Goal: Task Accomplishment & Management: Complete application form

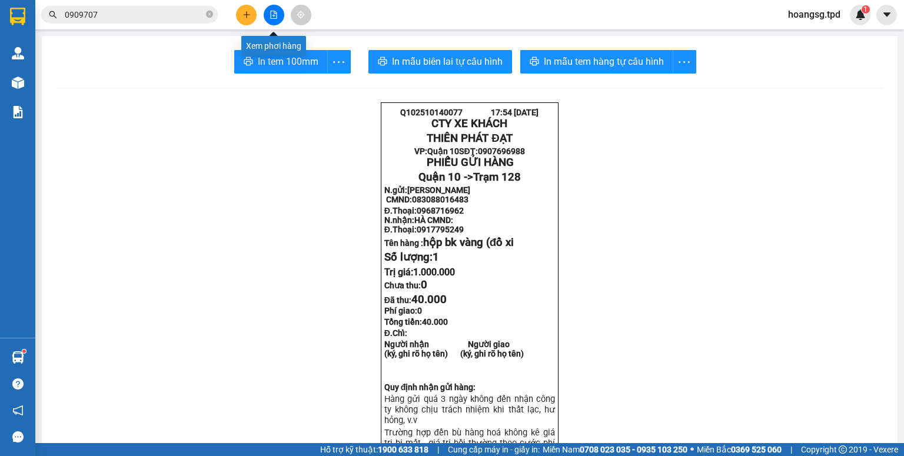
click at [259, 9] on div at bounding box center [273, 15] width 88 height 21
click at [249, 12] on icon "plus" at bounding box center [246, 15] width 8 height 8
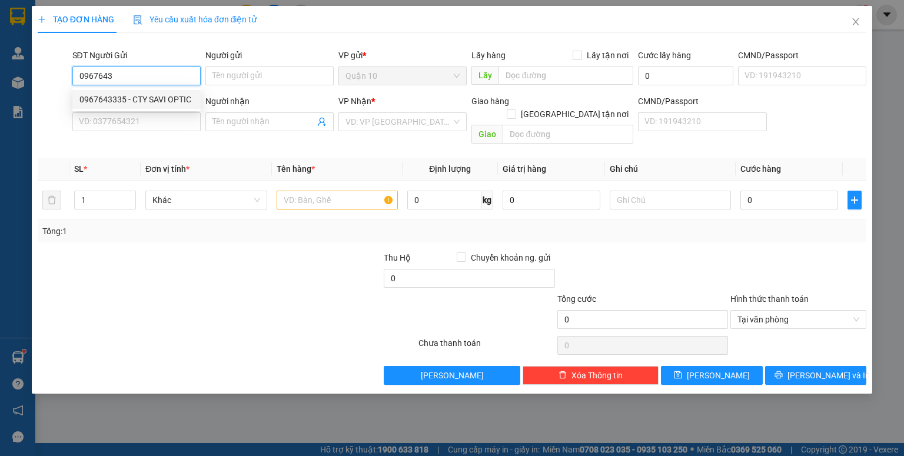
type input "0967643335"
type input "CTY SAVI OPTIC"
type input "082099000928"
type input "0983783713"
type input "QUỲNH"
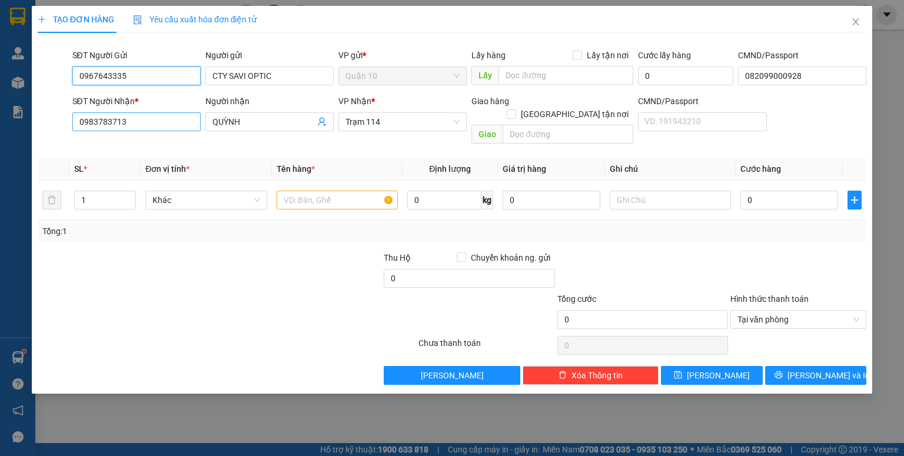
type input "0967643335"
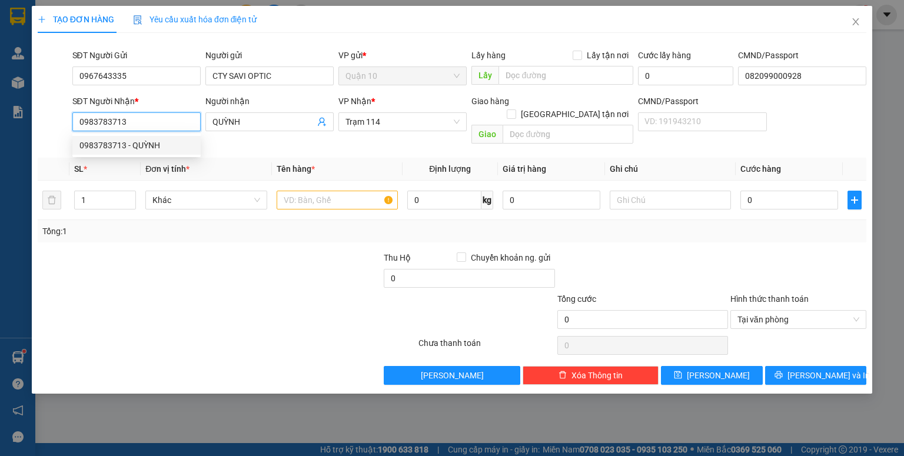
drag, startPoint x: 139, startPoint y: 119, endPoint x: 85, endPoint y: 120, distance: 53.5
click at [77, 122] on input "0983783713" at bounding box center [136, 121] width 128 height 19
click at [241, 111] on div "Người nhận" at bounding box center [269, 104] width 128 height 18
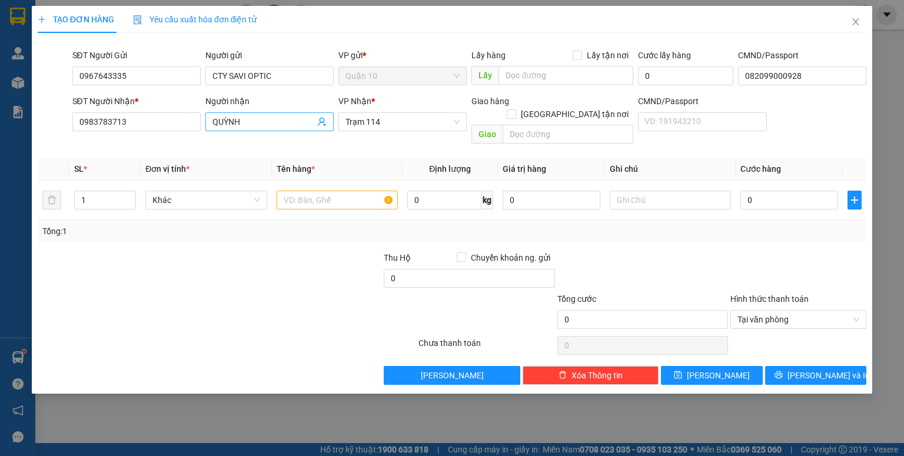
click at [252, 117] on input "QUỲNH" at bounding box center [263, 121] width 102 height 13
drag, startPoint x: 252, startPoint y: 118, endPoint x: 0, endPoint y: 172, distance: 257.6
click at [0, 171] on div "TẠO ĐƠN HÀNG Yêu cầu xuất hóa đơn điện tử Transit Pickup Surcharge Ids Transit …" at bounding box center [452, 228] width 904 height 456
type input "mai"
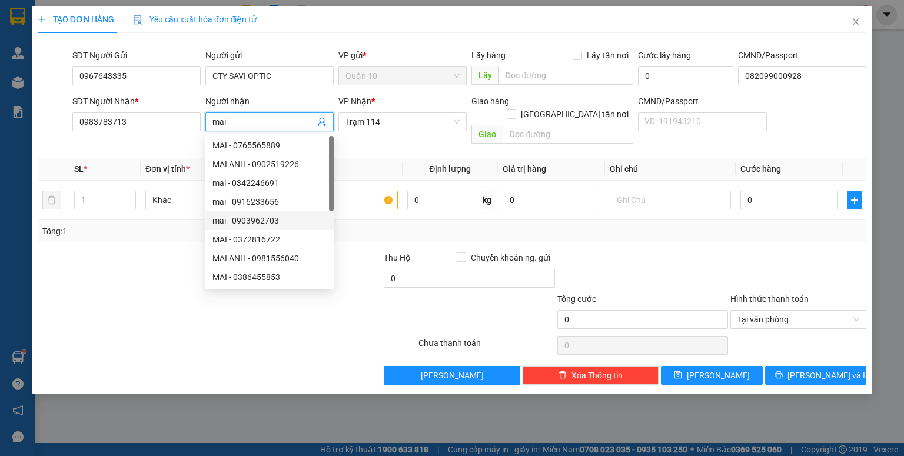
click at [261, 226] on div "mai - 0903962703" at bounding box center [269, 220] width 114 height 13
type input "0903962703"
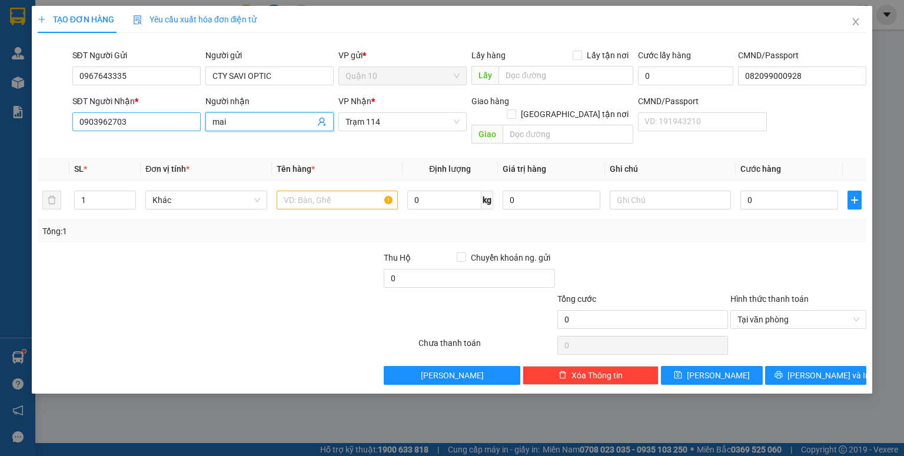
type input "mai"
drag, startPoint x: 142, startPoint y: 120, endPoint x: 0, endPoint y: 205, distance: 165.7
click at [0, 205] on div "TẠO ĐƠN HÀNG Yêu cầu xuất hóa đơn điện tử Transit Pickup Surcharge Ids Transit …" at bounding box center [452, 228] width 904 height 456
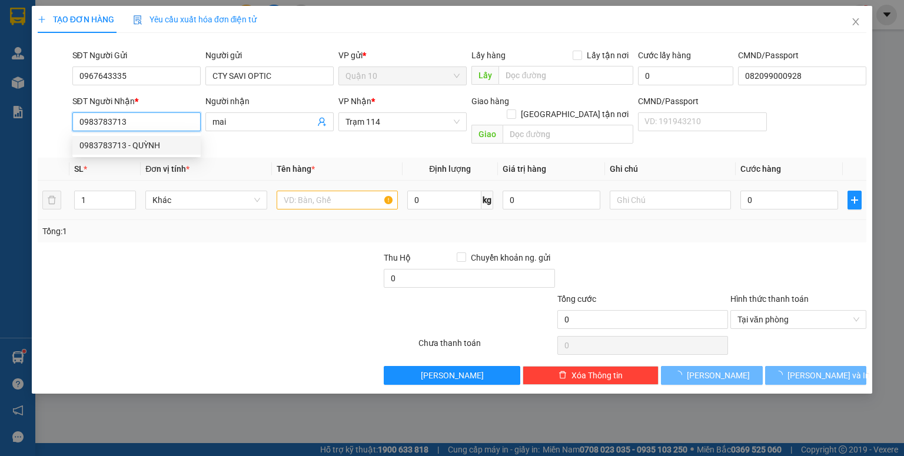
type input "0983783713"
click at [319, 191] on input "text" at bounding box center [336, 200] width 121 height 19
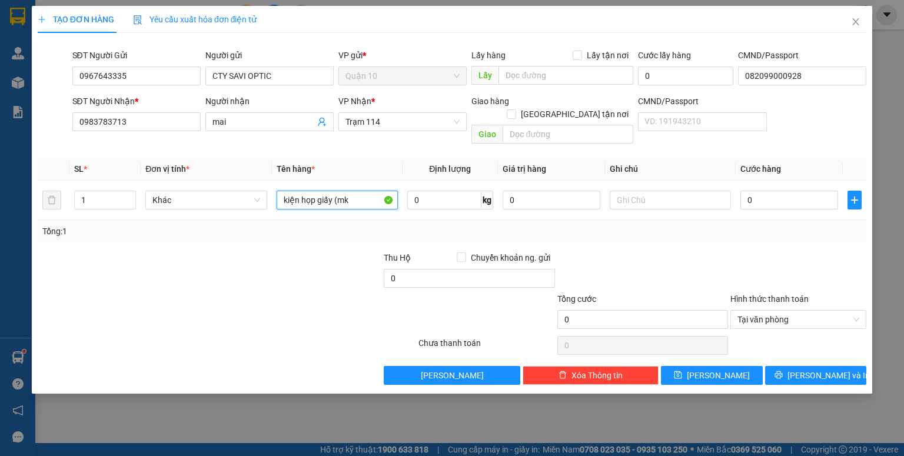
type input "kiện họp giấy (mk"
click at [765, 202] on td "0" at bounding box center [788, 200] width 107 height 39
click at [791, 191] on input "0" at bounding box center [789, 200] width 98 height 19
type input "5"
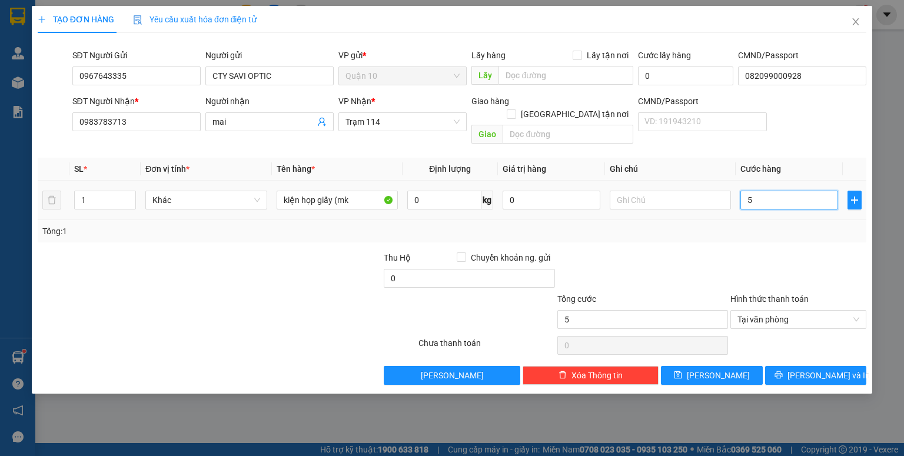
type input "50"
type input "50.000"
click at [582, 188] on div "0" at bounding box center [551, 200] width 98 height 24
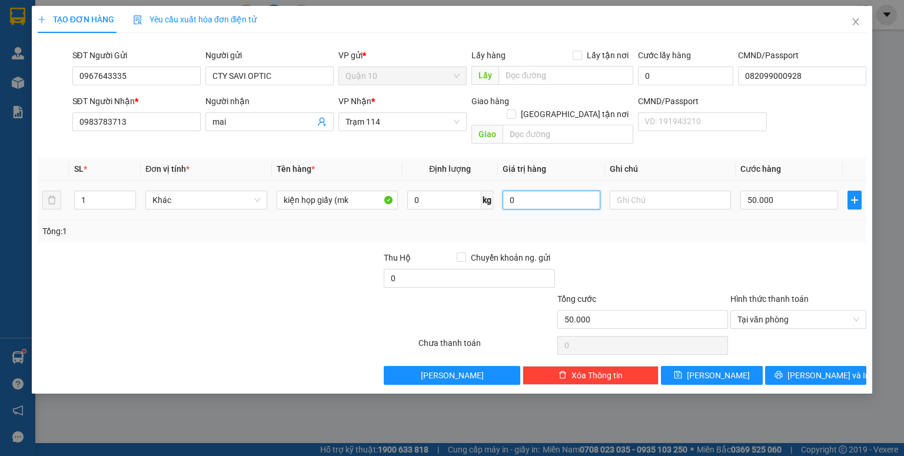
click at [544, 191] on input "0" at bounding box center [551, 200] width 98 height 19
type input "200.000"
click at [581, 220] on div "Tổng: 1" at bounding box center [452, 231] width 828 height 22
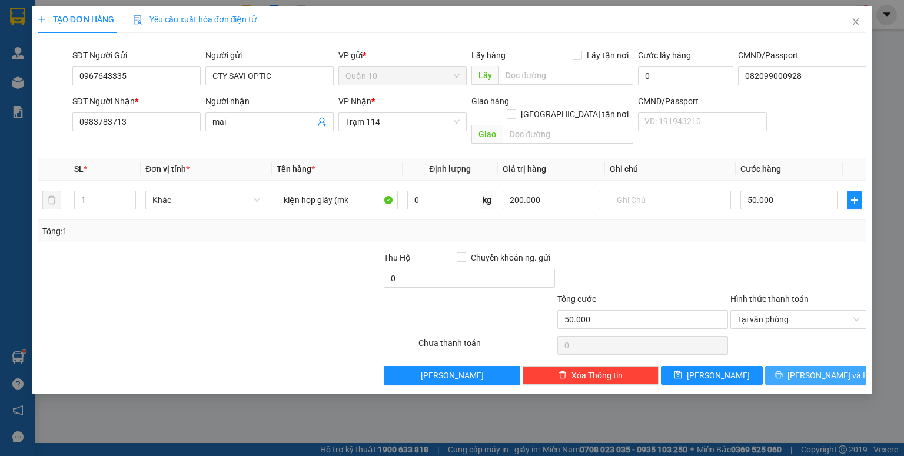
click at [786, 366] on button "[PERSON_NAME] và In" at bounding box center [816, 375] width 102 height 19
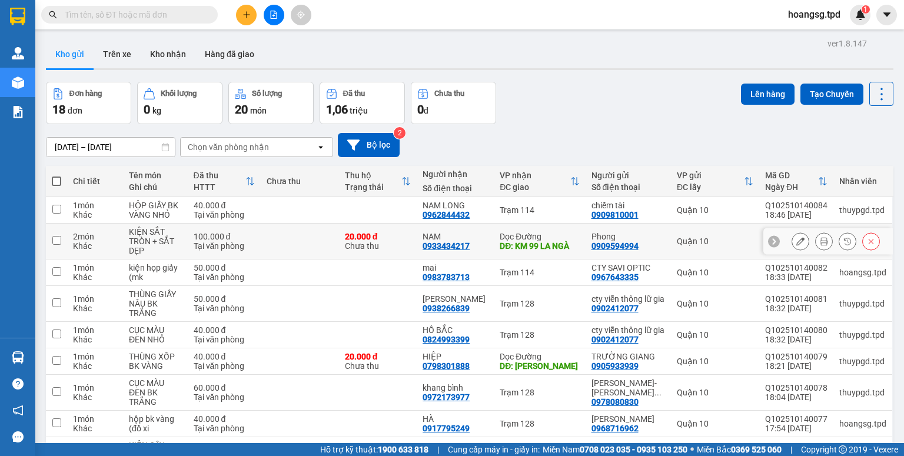
click at [504, 244] on td "Dọc Đường DĐ: KM 99 LA NGÀ" at bounding box center [539, 242] width 91 height 36
checkbox input "true"
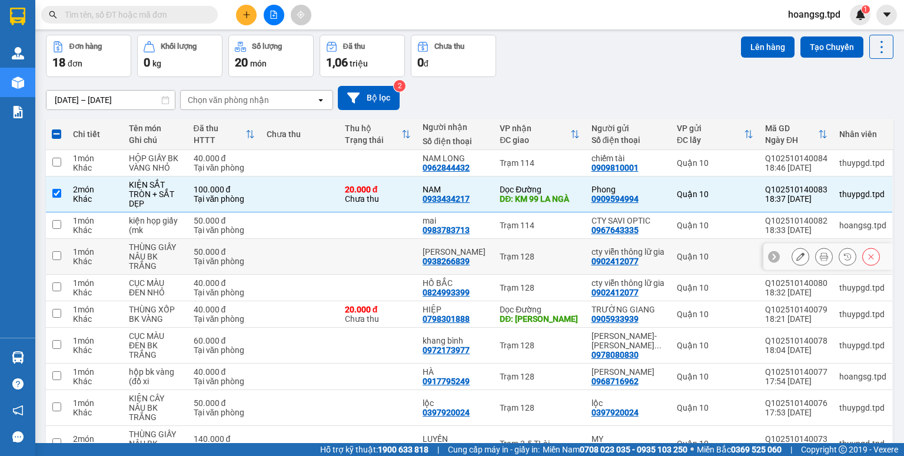
scroll to position [94, 0]
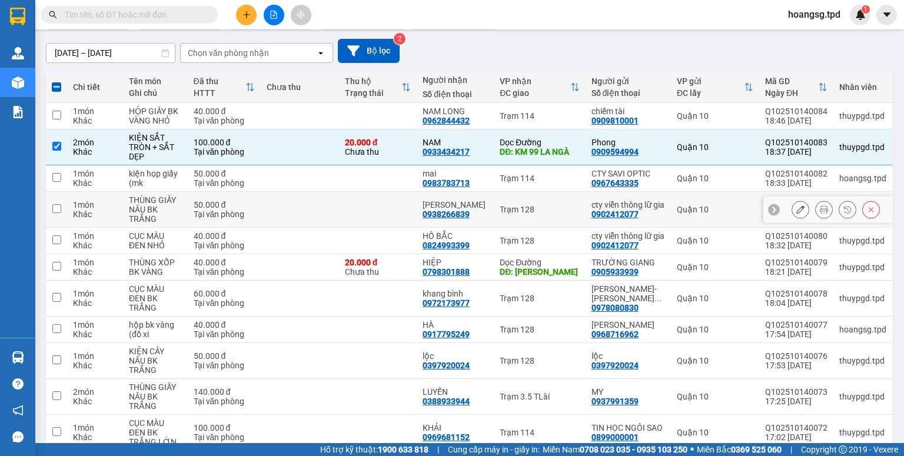
drag, startPoint x: 464, startPoint y: 200, endPoint x: 467, endPoint y: 214, distance: 14.6
click at [465, 202] on div "ngô hiền" at bounding box center [454, 204] width 65 height 9
checkbox input "true"
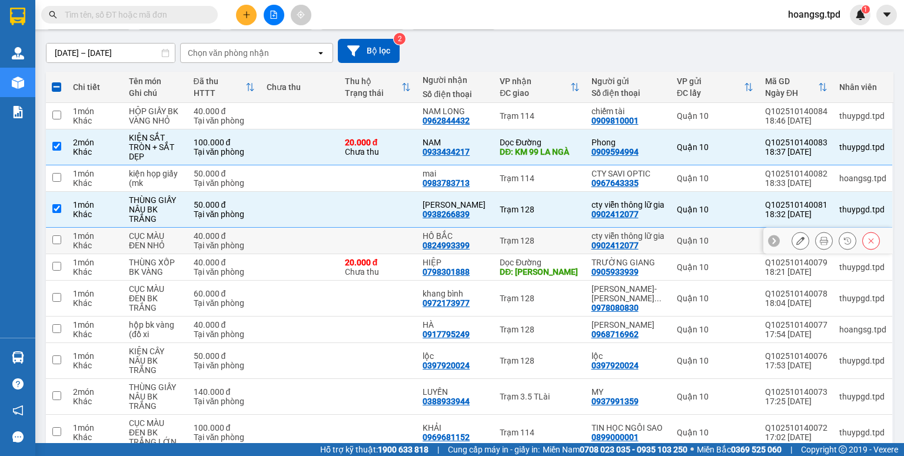
click at [469, 246] on div "0824993399" at bounding box center [445, 245] width 47 height 9
click at [532, 230] on td "Trạm 128" at bounding box center [539, 241] width 91 height 26
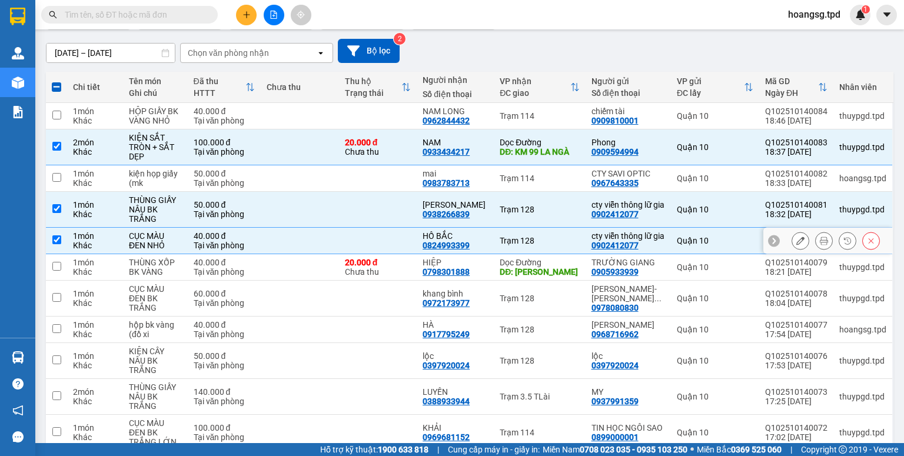
click at [530, 242] on div "Trạm 128" at bounding box center [538, 240] width 79 height 9
checkbox input "false"
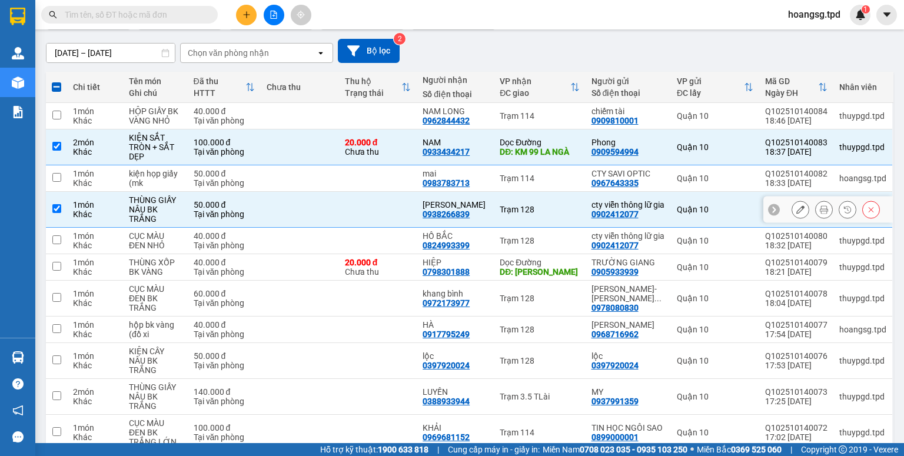
click at [534, 205] on div "Trạm 128" at bounding box center [538, 209] width 79 height 9
checkbox input "false"
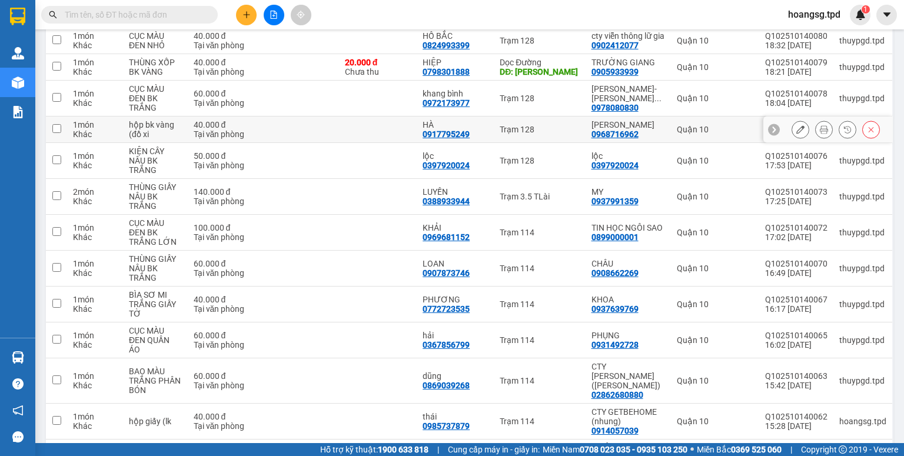
scroll to position [247, 0]
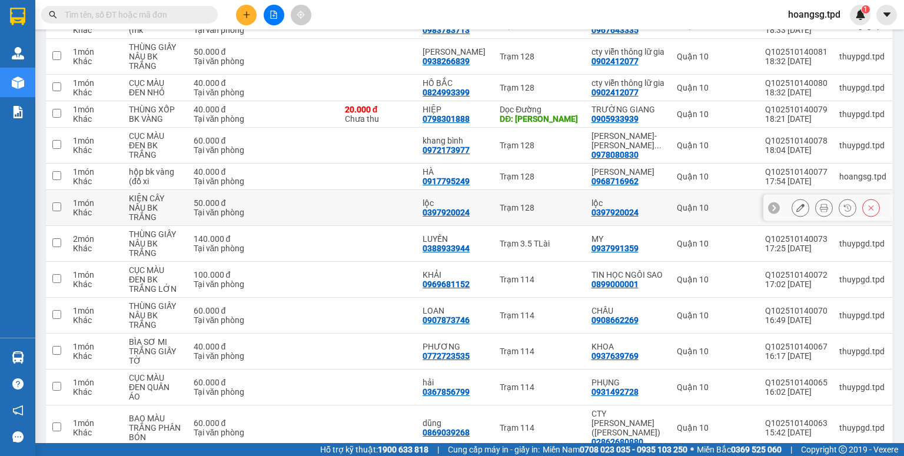
click at [566, 206] on div "Trạm 128" at bounding box center [538, 207] width 79 height 9
checkbox input "true"
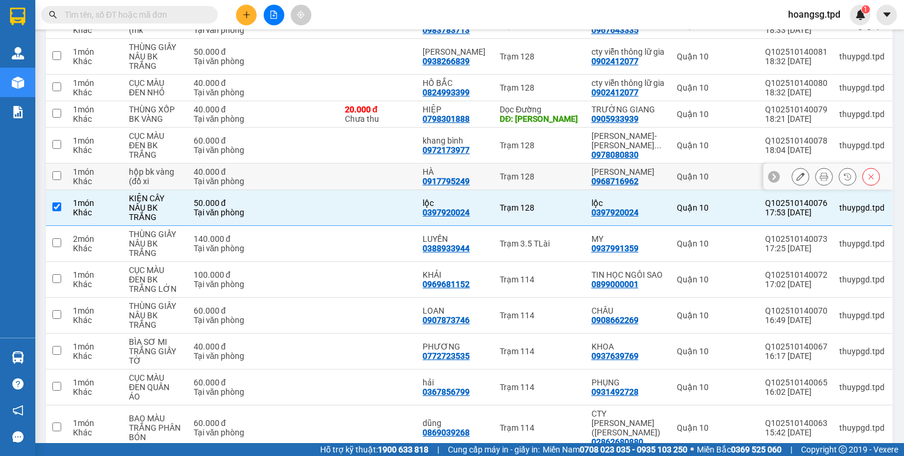
click at [548, 181] on div "Trạm 128" at bounding box center [538, 176] width 79 height 9
checkbox input "true"
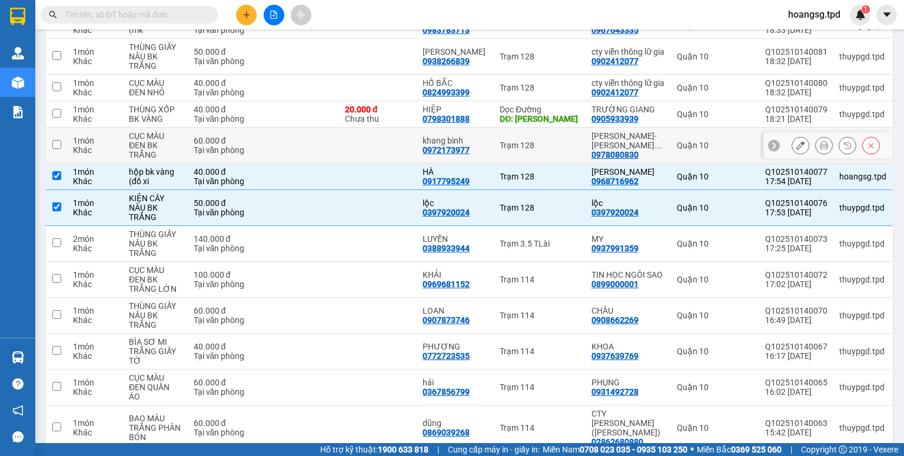
click at [553, 150] on div "Trạm 128" at bounding box center [538, 145] width 79 height 9
checkbox input "true"
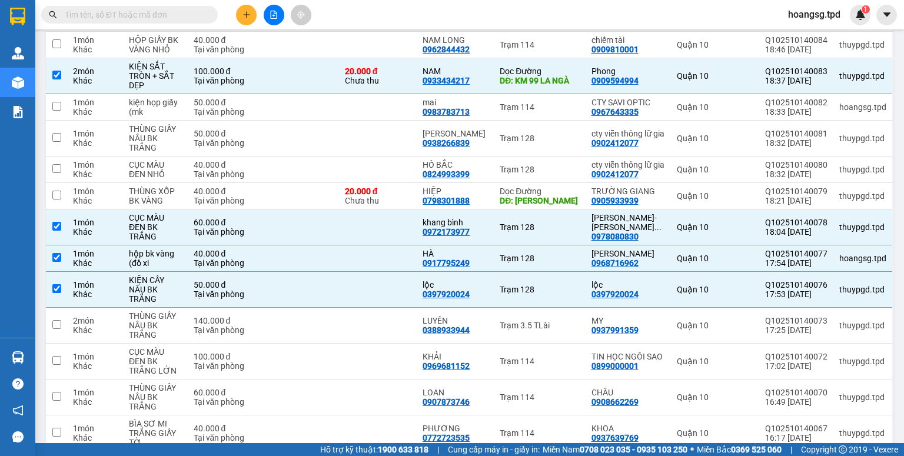
scroll to position [153, 0]
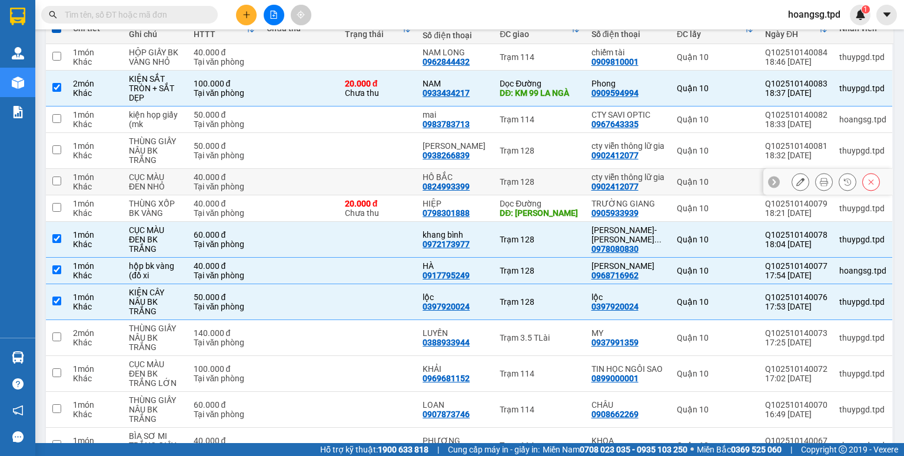
drag, startPoint x: 551, startPoint y: 184, endPoint x: 536, endPoint y: 183, distance: 14.1
click at [550, 182] on div "Trạm 128" at bounding box center [538, 181] width 79 height 9
checkbox input "true"
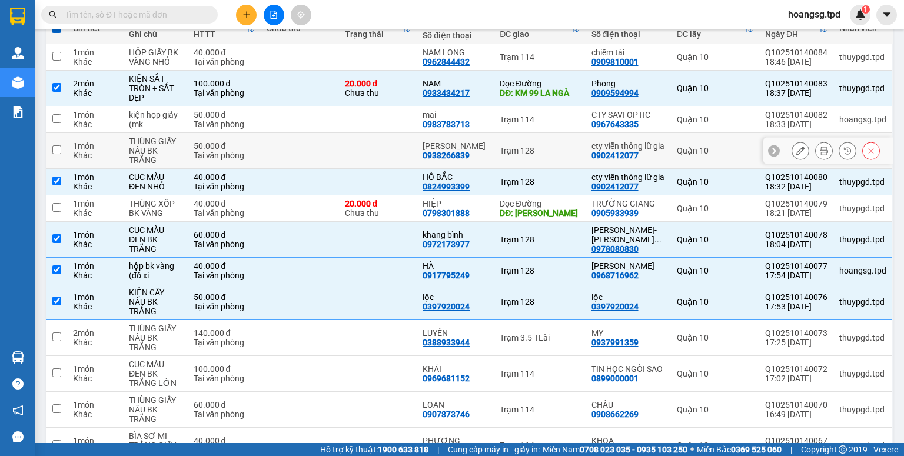
click at [504, 136] on td "Trạm 128" at bounding box center [539, 151] width 91 height 36
checkbox input "true"
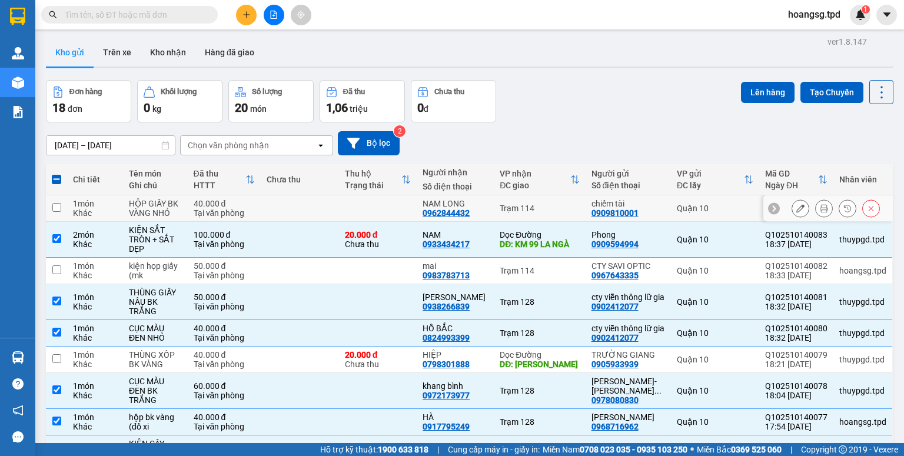
scroll to position [0, 0]
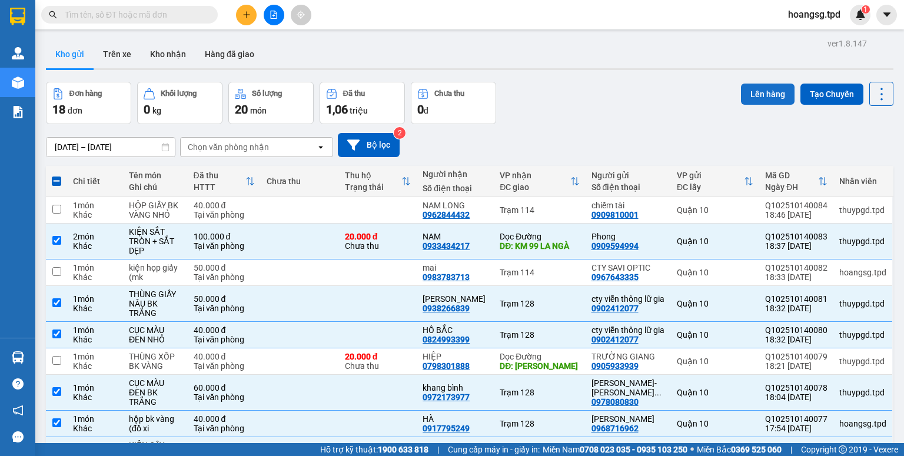
drag, startPoint x: 747, startPoint y: 85, endPoint x: 574, endPoint y: 261, distance: 247.1
click at [747, 84] on button "Lên hàng" at bounding box center [768, 94] width 54 height 21
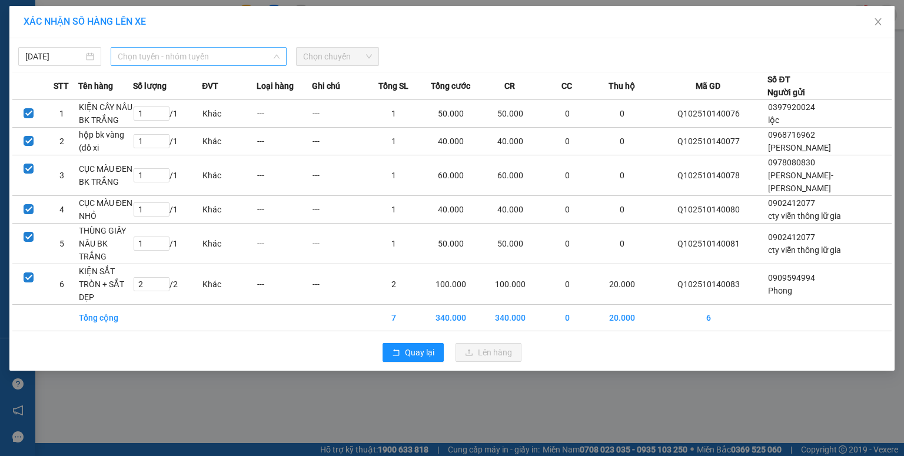
drag, startPoint x: 203, startPoint y: 55, endPoint x: 202, endPoint y: 153, distance: 98.2
click at [203, 55] on span "Chọn tuyến - nhóm tuyến" at bounding box center [199, 57] width 162 height 18
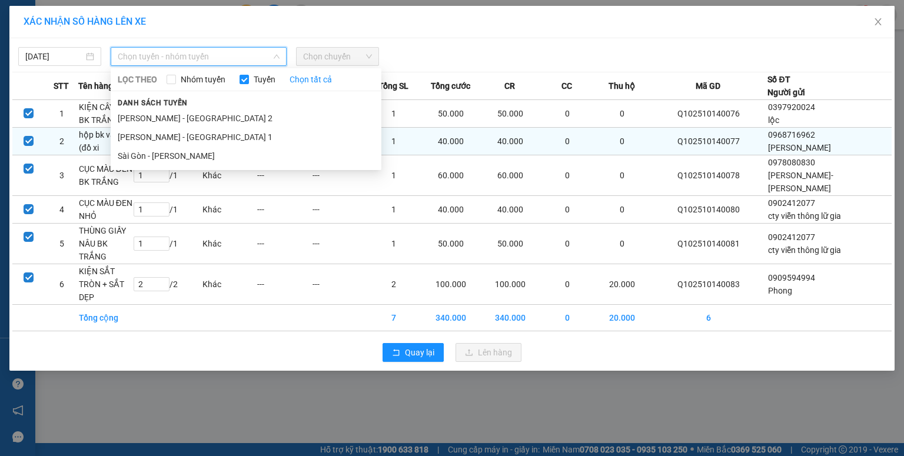
drag, startPoint x: 200, startPoint y: 157, endPoint x: 239, endPoint y: 142, distance: 42.3
click at [200, 155] on li "Sài Gòn - [PERSON_NAME]" at bounding box center [246, 155] width 271 height 19
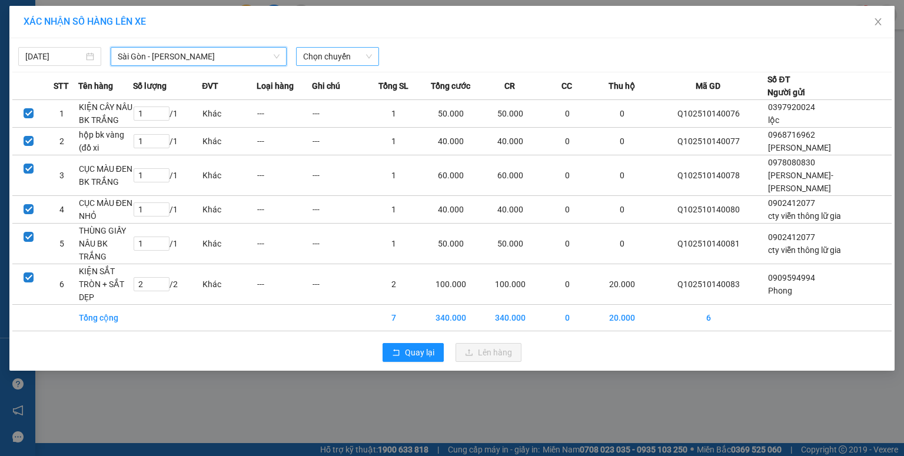
click at [325, 59] on span "Chọn chuyến" at bounding box center [337, 57] width 69 height 18
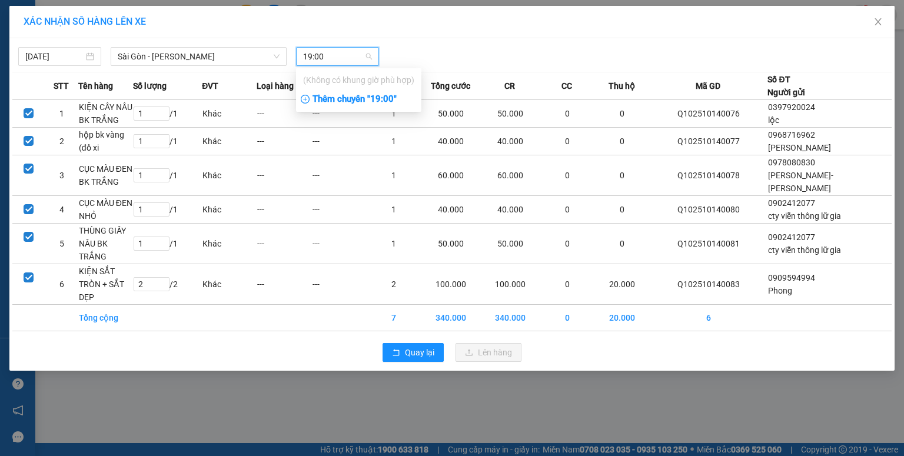
type input "19:00"
click at [375, 98] on div "Thêm chuyến " 19:00 "" at bounding box center [358, 99] width 125 height 20
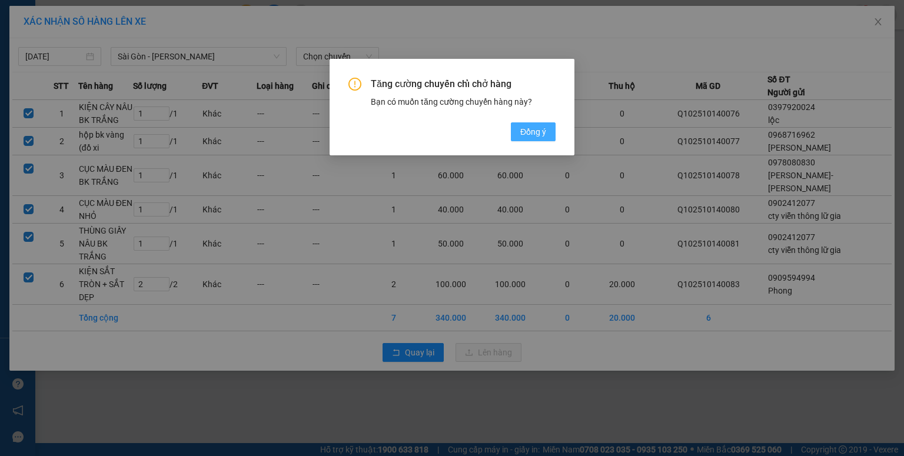
drag, startPoint x: 546, startPoint y: 131, endPoint x: 410, endPoint y: 45, distance: 160.8
click at [545, 132] on button "Đồng ý" at bounding box center [533, 131] width 45 height 19
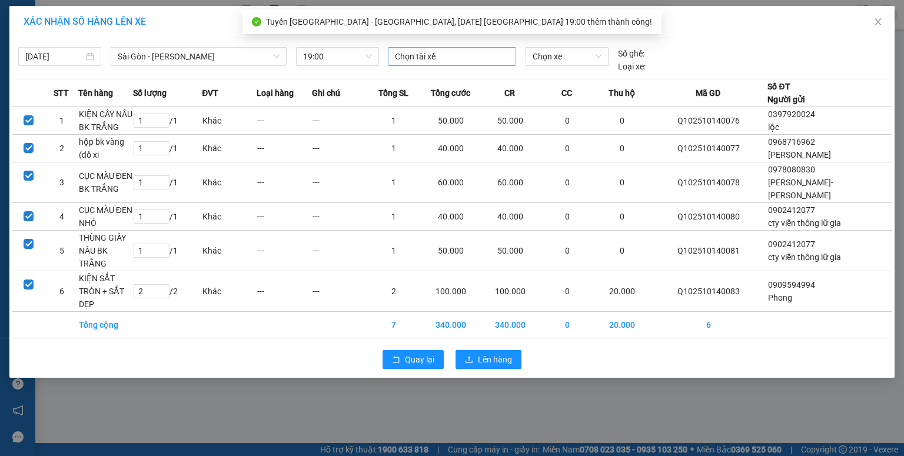
click at [435, 62] on div "Chọn tài xế" at bounding box center [452, 56] width 128 height 19
type input "hưng"
click at [422, 78] on div "[PERSON_NAME]" at bounding box center [476, 79] width 162 height 13
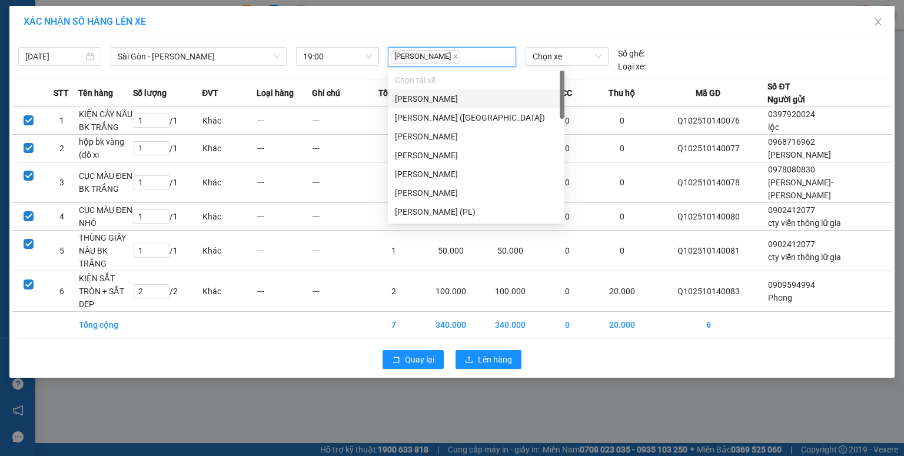
click at [539, 41] on div "14/10/2025 Sài Gòn - Phương Lâm LỌC THEO Nhóm tuyến Tuyến Chọn tất cả Danh sách…" at bounding box center [451, 57] width 879 height 32
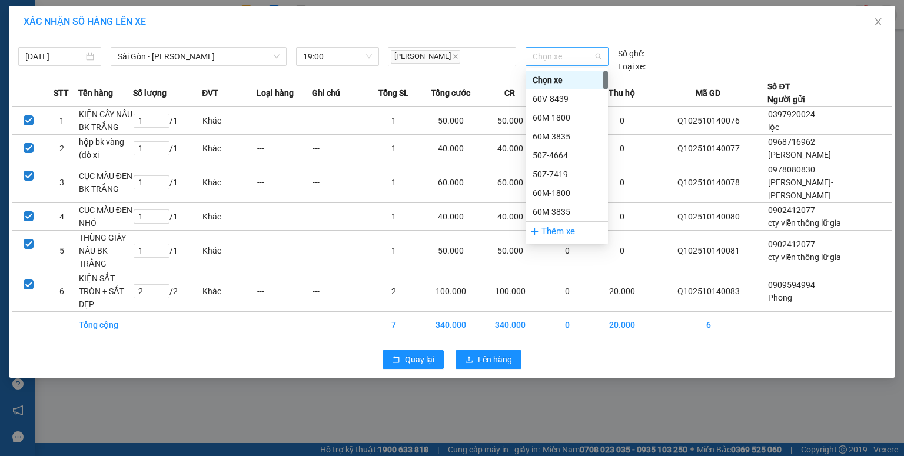
click at [543, 53] on span "Chọn xe" at bounding box center [566, 57] width 68 height 18
type input "27586"
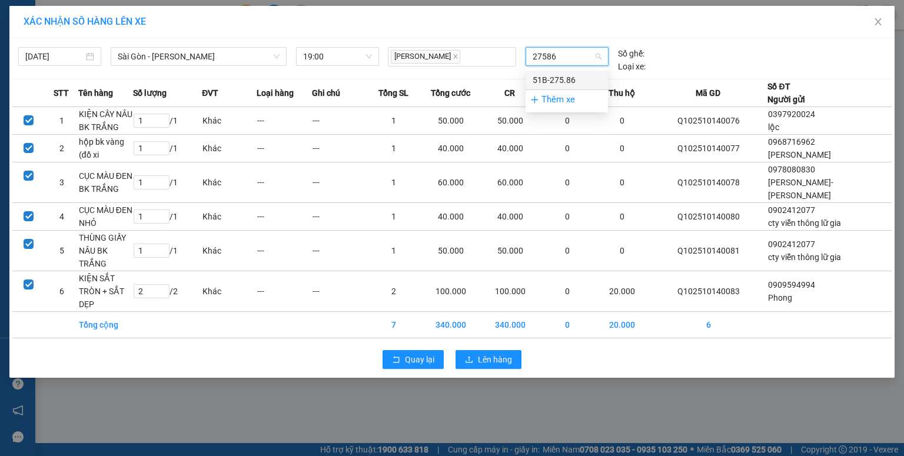
drag, startPoint x: 551, startPoint y: 82, endPoint x: 562, endPoint y: 338, distance: 256.1
click at [551, 80] on div "51B-275.86" at bounding box center [566, 80] width 68 height 13
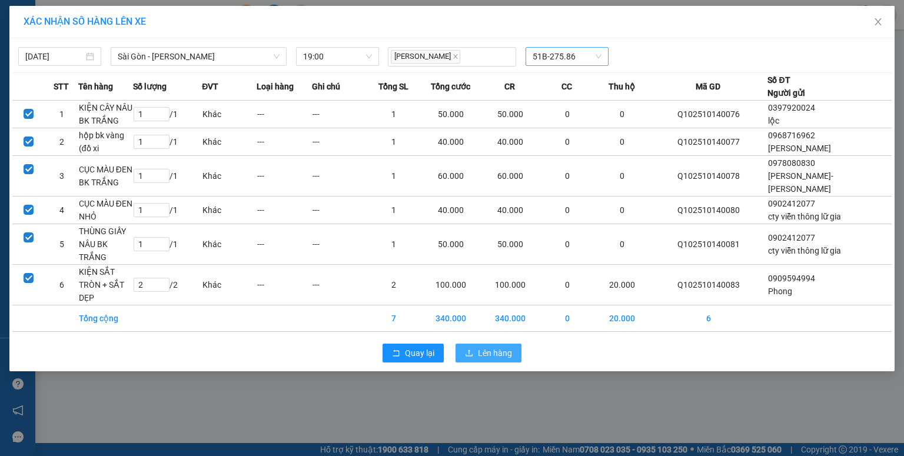
click at [515, 352] on button "Lên hàng" at bounding box center [488, 353] width 66 height 19
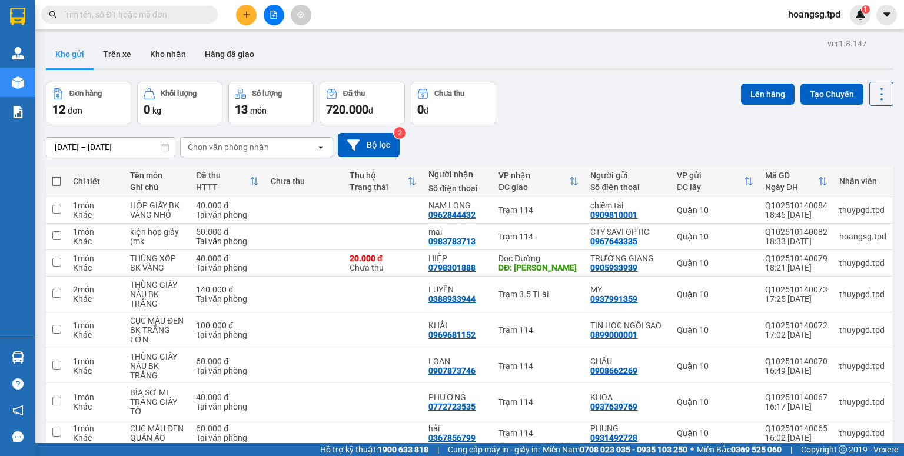
click at [275, 15] on icon "file-add" at bounding box center [273, 15] width 8 height 8
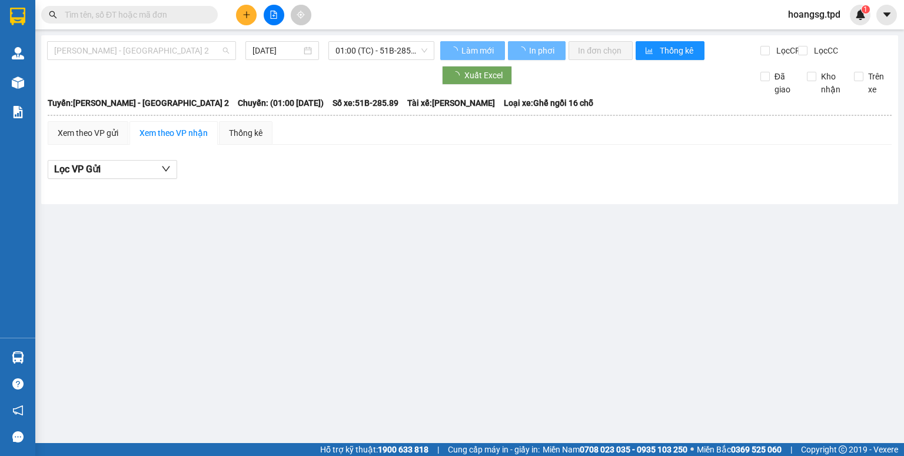
drag, startPoint x: 200, startPoint y: 45, endPoint x: 186, endPoint y: 140, distance: 96.3
click at [198, 48] on span "[PERSON_NAME] - [GEOGRAPHIC_DATA] 2" at bounding box center [141, 51] width 175 height 18
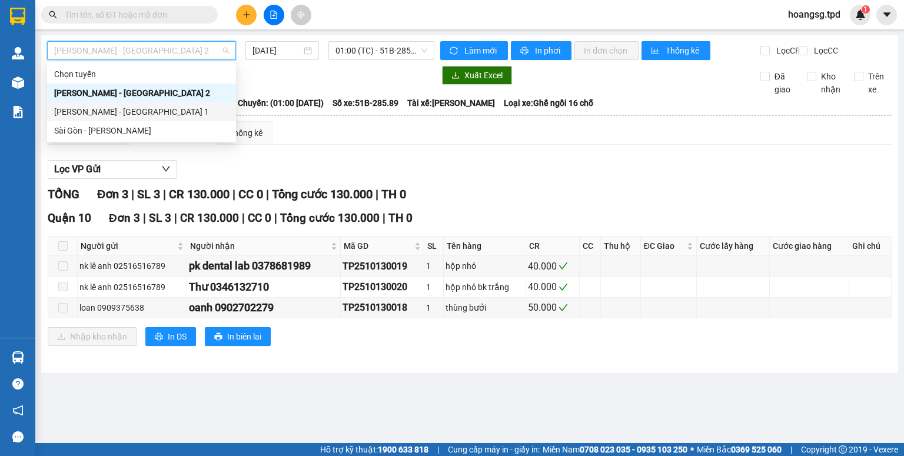
drag, startPoint x: 174, startPoint y: 129, endPoint x: 275, endPoint y: 85, distance: 110.6
click at [174, 128] on div "Sài Gòn - [PERSON_NAME]" at bounding box center [141, 130] width 175 height 13
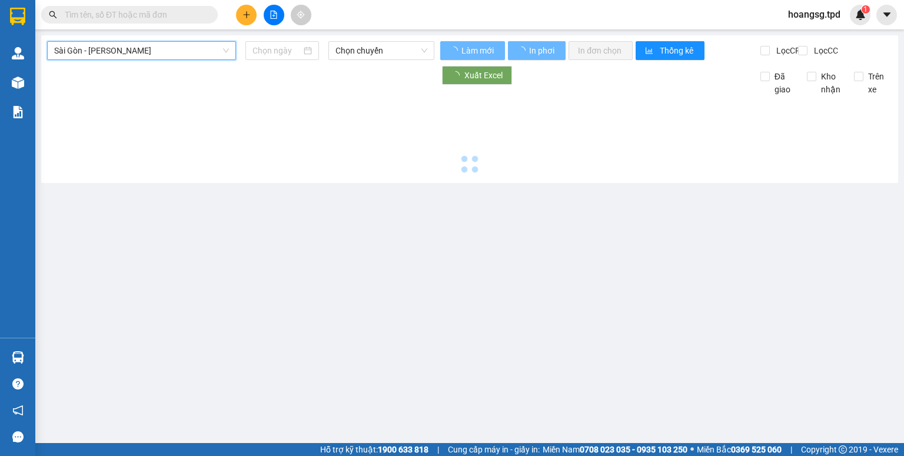
type input "[DATE]"
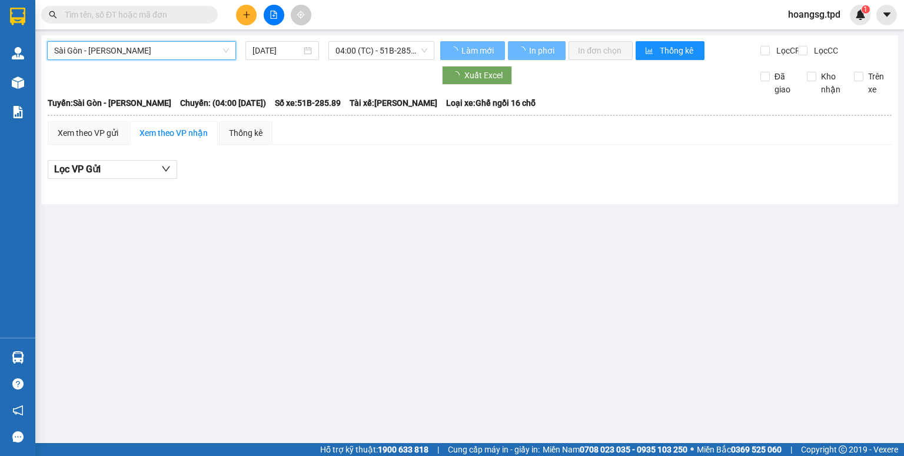
click at [365, 52] on span "04:00 (TC) - 51B-285.89" at bounding box center [381, 51] width 92 height 18
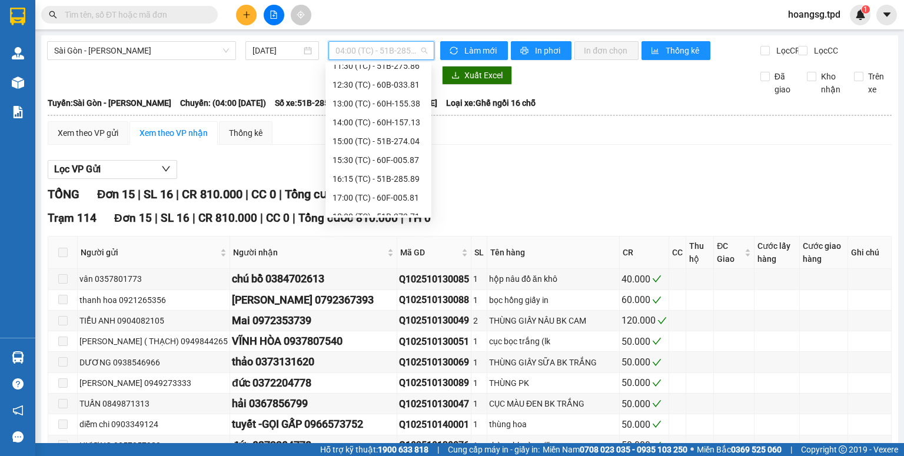
scroll to position [188, 0]
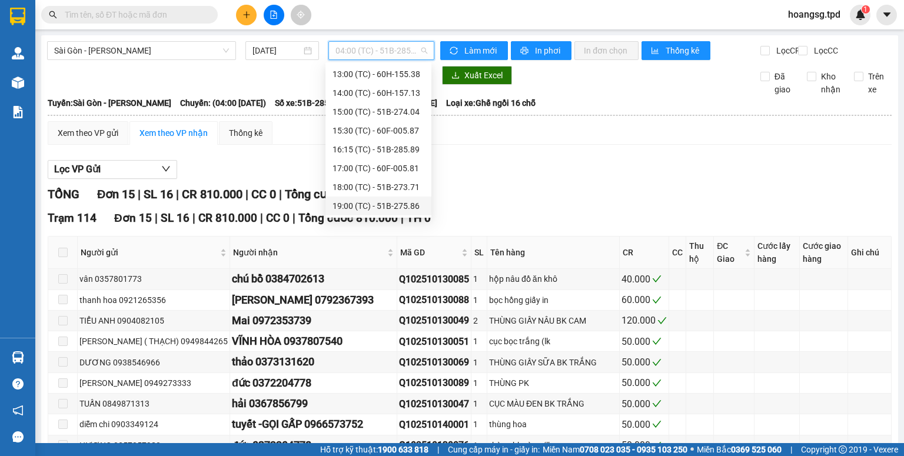
drag, startPoint x: 389, startPoint y: 212, endPoint x: 406, endPoint y: 274, distance: 63.4
click at [388, 210] on div "19:00 (TC) - 51B-275.86" at bounding box center [378, 205] width 106 height 19
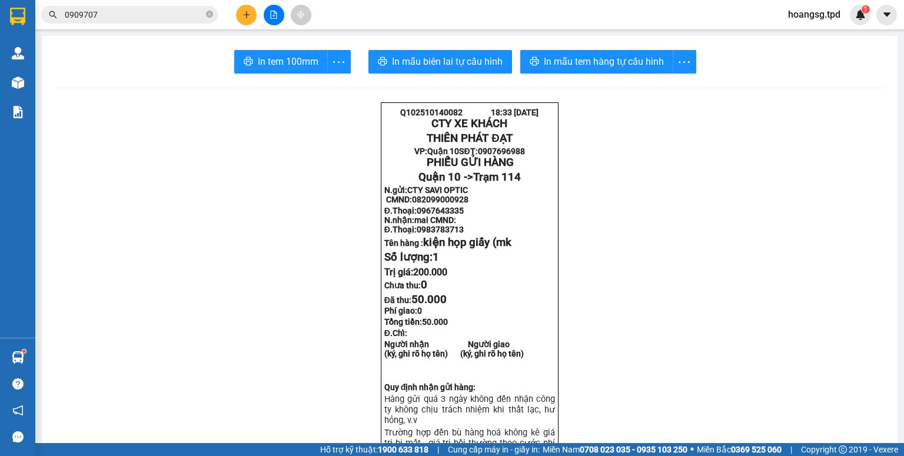
click at [209, 18] on icon "close-circle" at bounding box center [209, 14] width 7 height 7
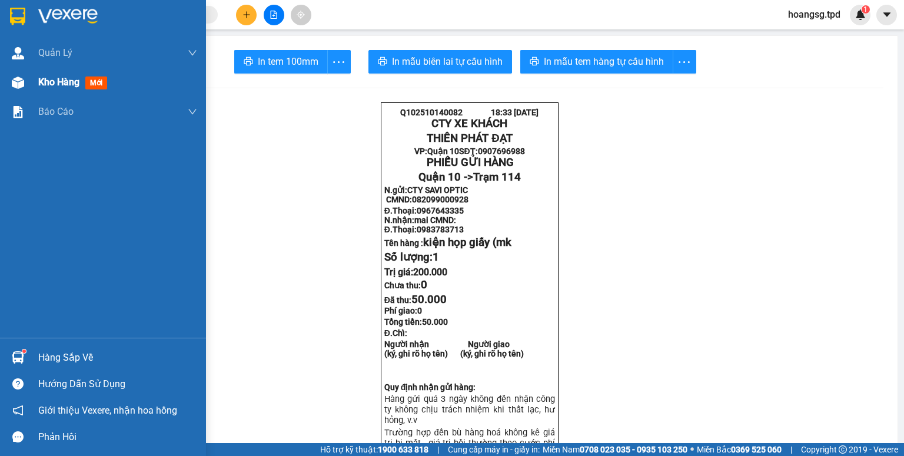
click at [89, 88] on span "mới" at bounding box center [96, 82] width 22 height 13
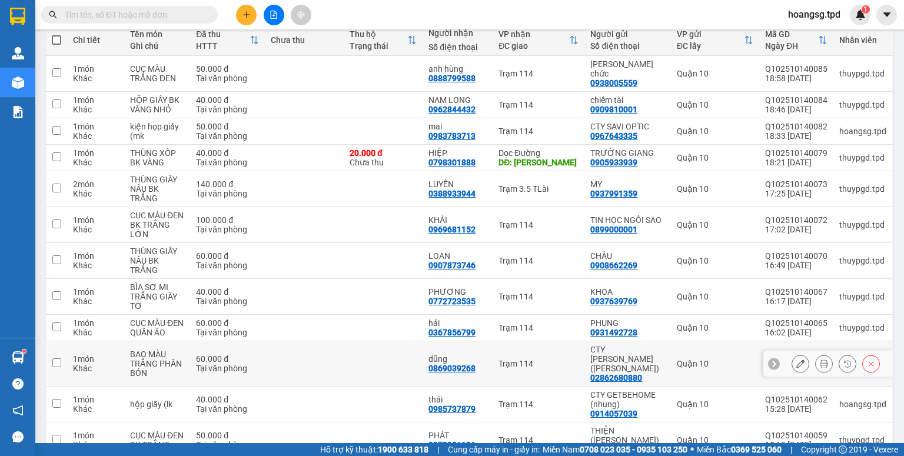
scroll to position [219, 0]
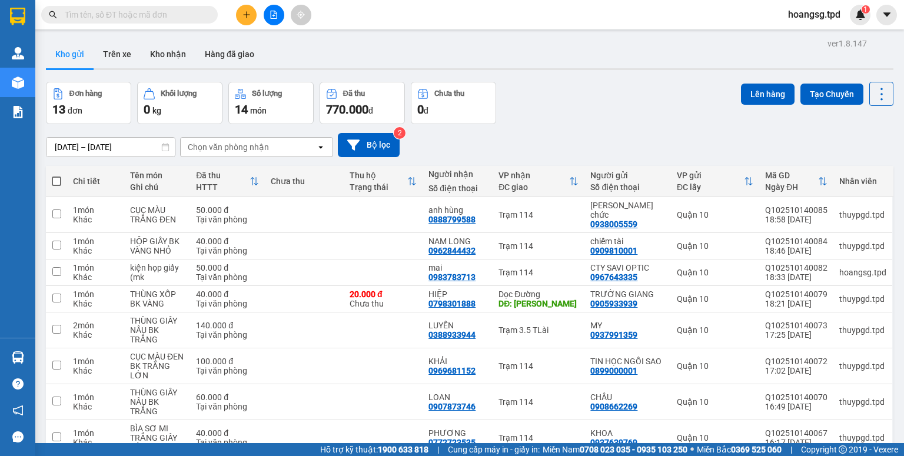
click at [274, 16] on icon "file-add" at bounding box center [273, 15] width 8 height 8
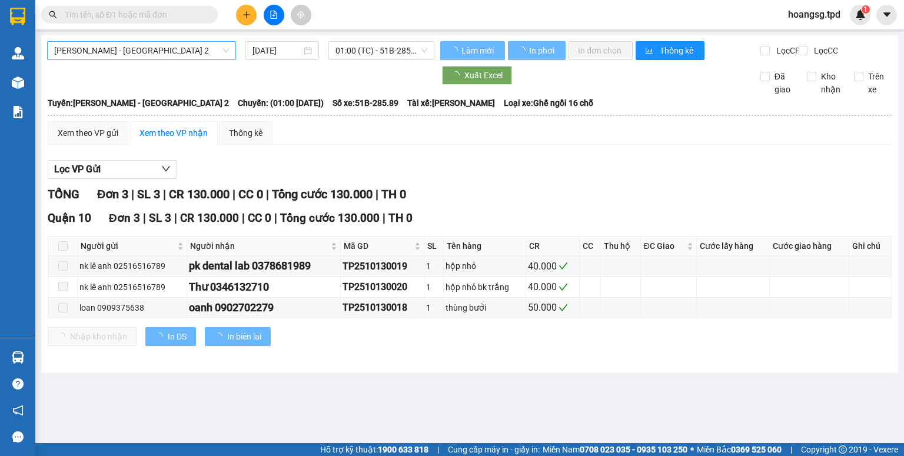
click at [148, 54] on span "[PERSON_NAME] - [GEOGRAPHIC_DATA] 2" at bounding box center [141, 51] width 175 height 18
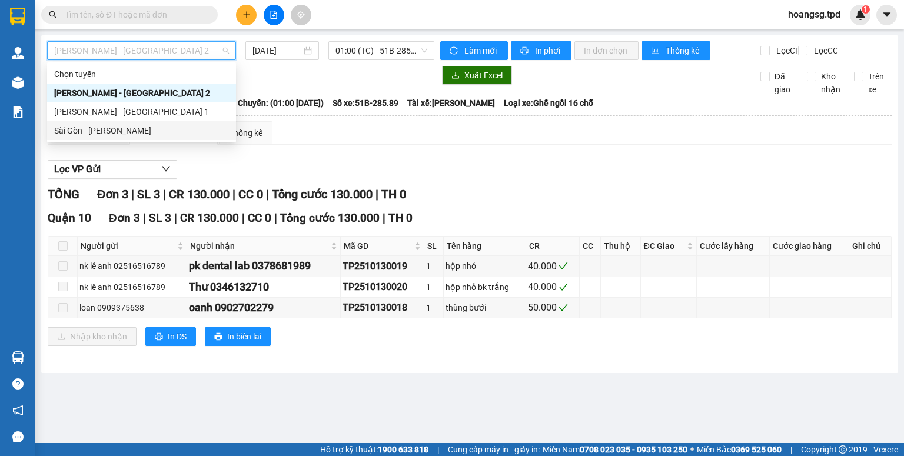
click at [134, 131] on div "Sài Gòn - [PERSON_NAME]" at bounding box center [141, 130] width 175 height 13
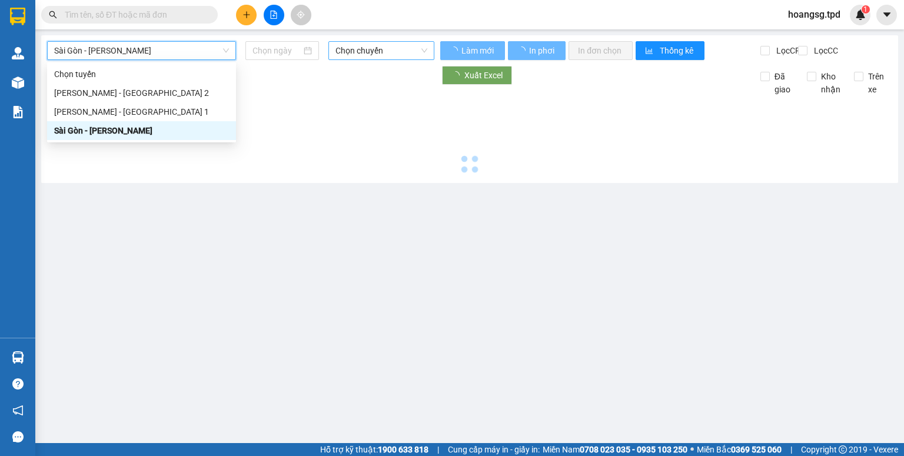
type input "[DATE]"
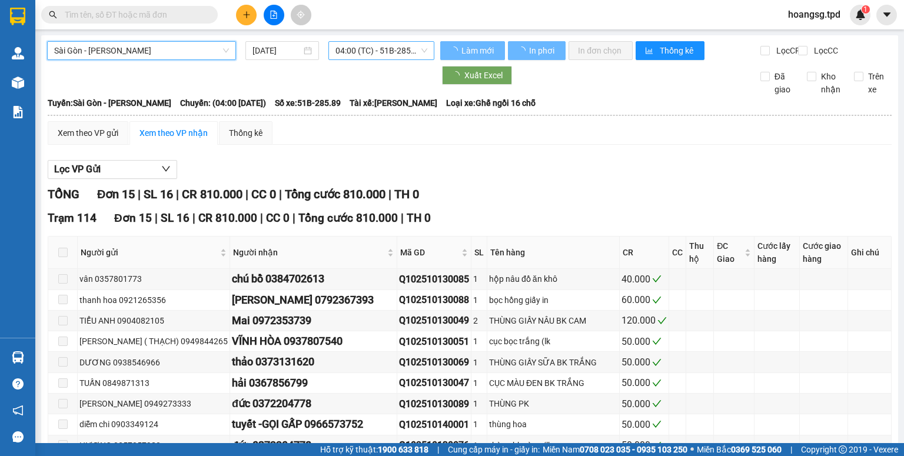
click at [370, 51] on span "04:00 (TC) - 51B-285.89" at bounding box center [381, 51] width 92 height 18
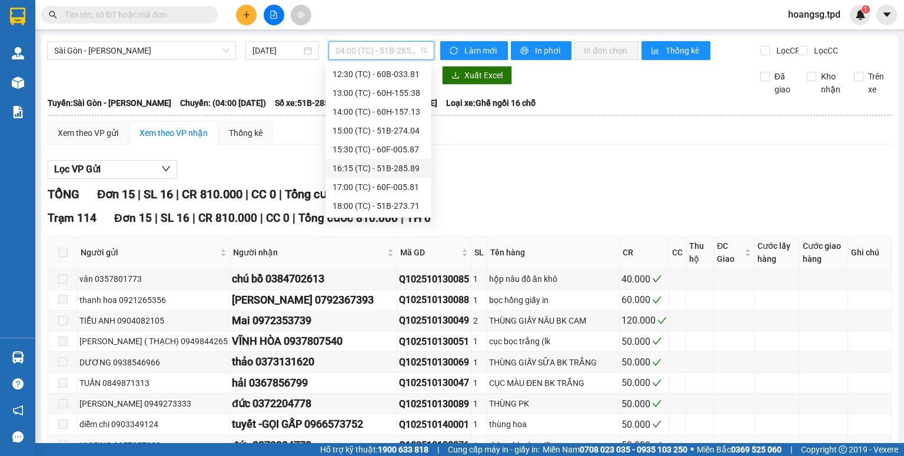
scroll to position [188, 0]
click at [370, 207] on div "19:00 (TC) - 51B-275.86" at bounding box center [378, 205] width 92 height 13
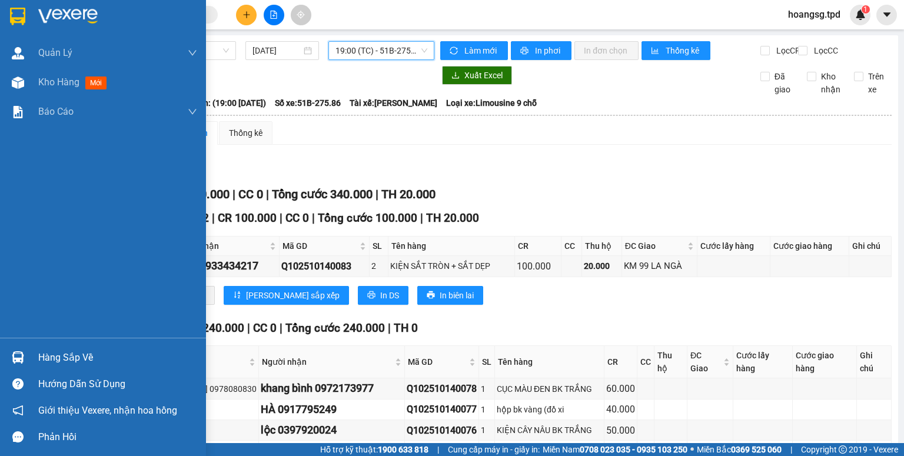
click at [47, 362] on div "Hàng sắp về" at bounding box center [117, 358] width 159 height 18
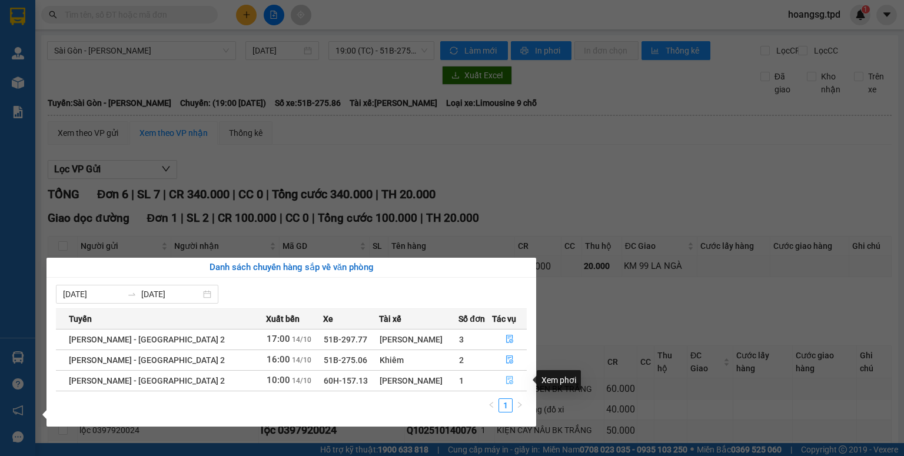
drag, startPoint x: 500, startPoint y: 382, endPoint x: 496, endPoint y: 369, distance: 13.0
click at [500, 381] on button "button" at bounding box center [509, 380] width 34 height 19
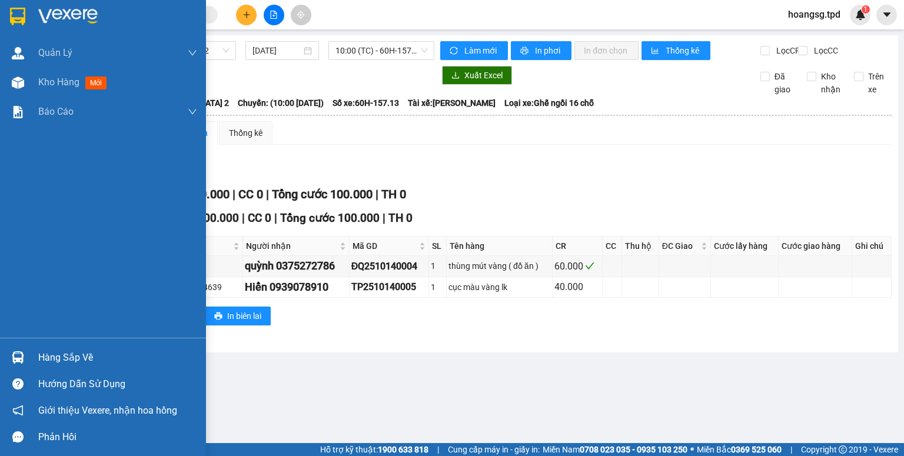
click at [75, 359] on div "Hàng sắp về" at bounding box center [117, 358] width 159 height 18
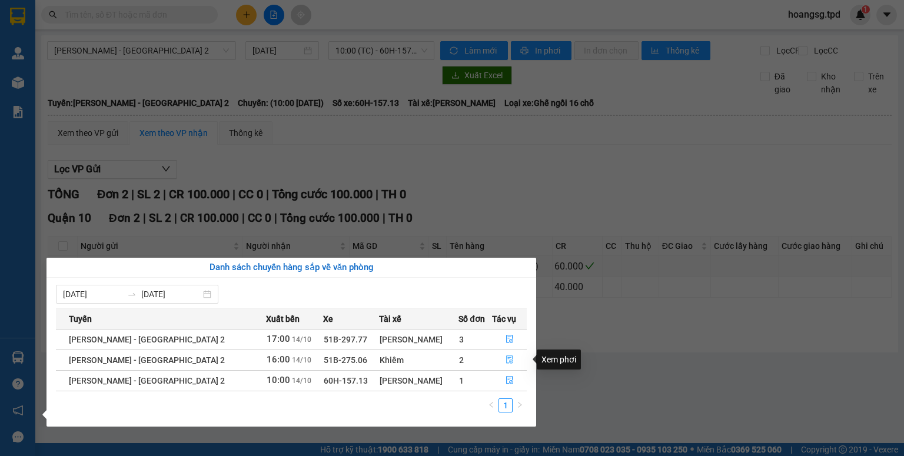
click at [505, 357] on icon "file-done" at bounding box center [509, 359] width 8 height 8
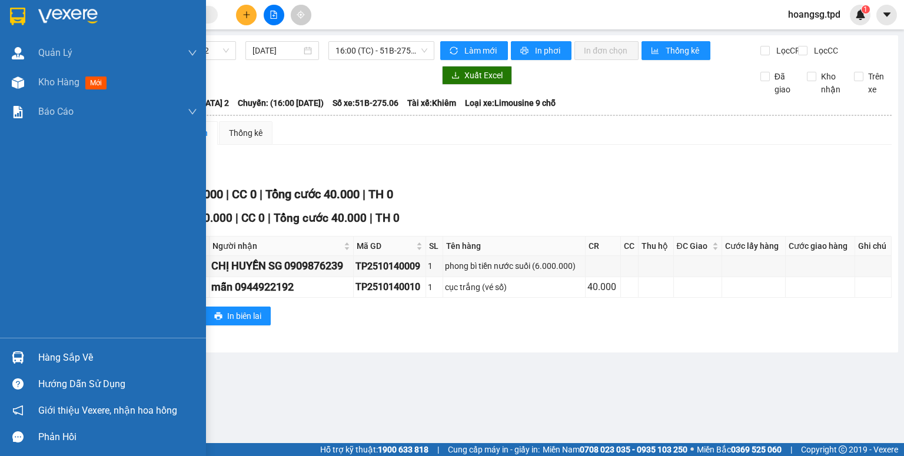
drag, startPoint x: 50, startPoint y: 357, endPoint x: 306, endPoint y: 360, distance: 255.9
click at [61, 357] on div "Hàng sắp về" at bounding box center [117, 358] width 159 height 18
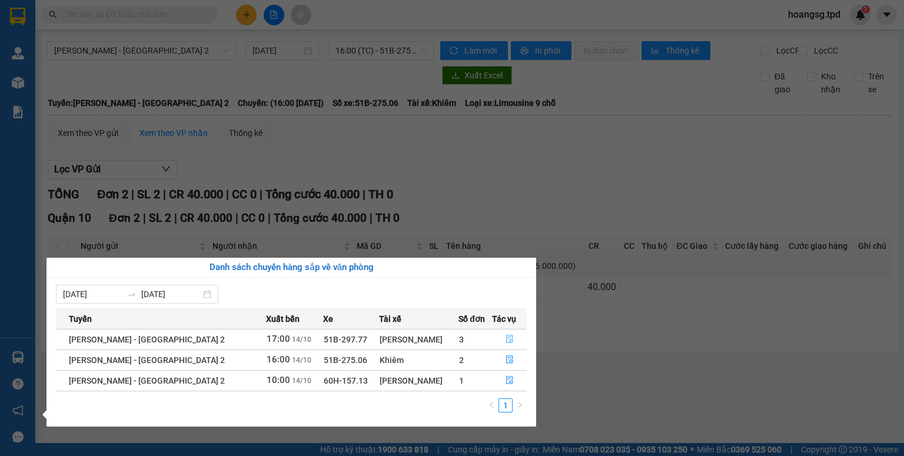
click at [505, 339] on icon "file-done" at bounding box center [509, 339] width 8 height 8
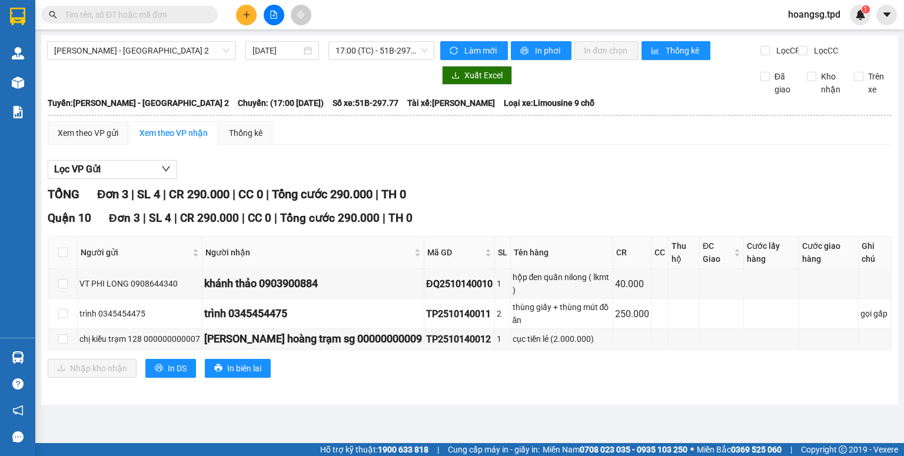
click at [82, 13] on input "text" at bounding box center [134, 14] width 139 height 13
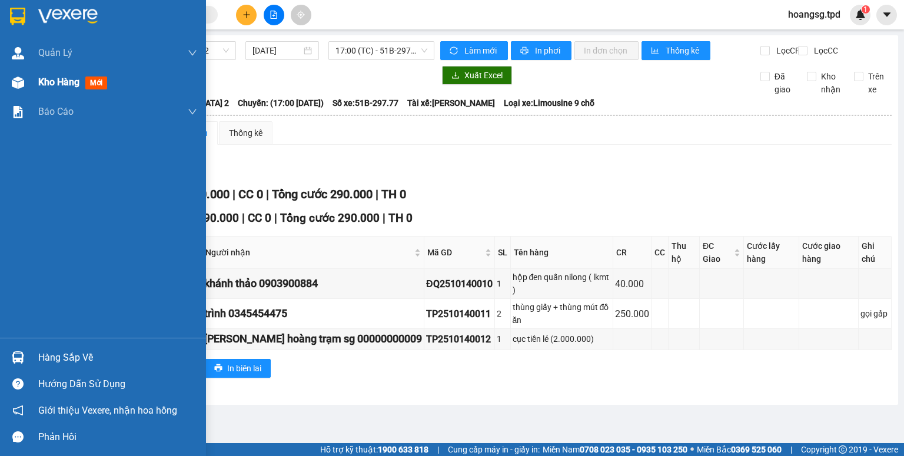
click at [92, 87] on span "mới" at bounding box center [96, 82] width 22 height 13
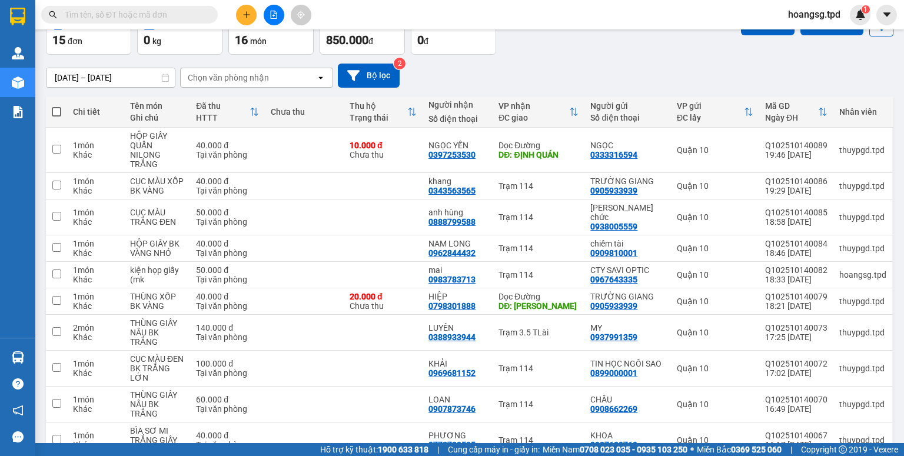
scroll to position [94, 0]
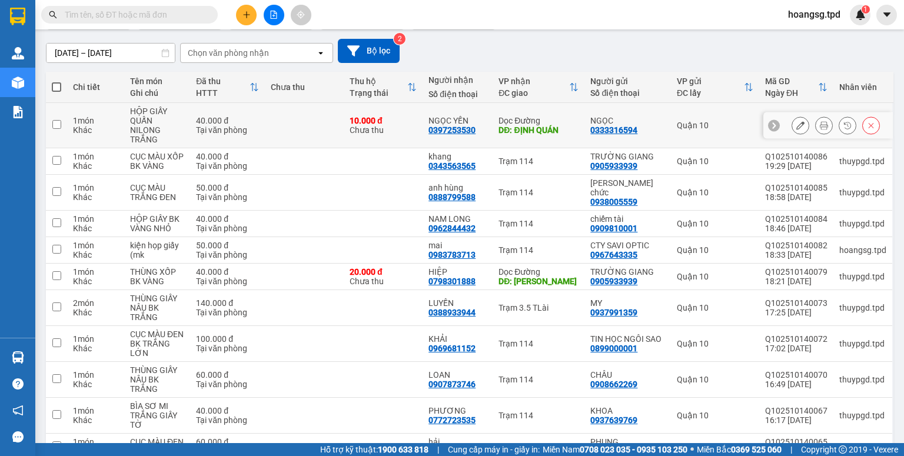
click at [56, 120] on input "checkbox" at bounding box center [56, 124] width 9 height 9
checkbox input "true"
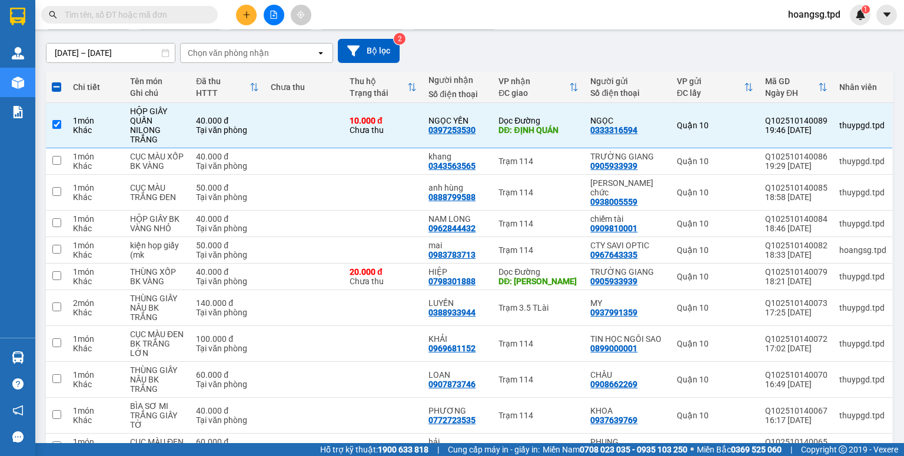
scroll to position [0, 0]
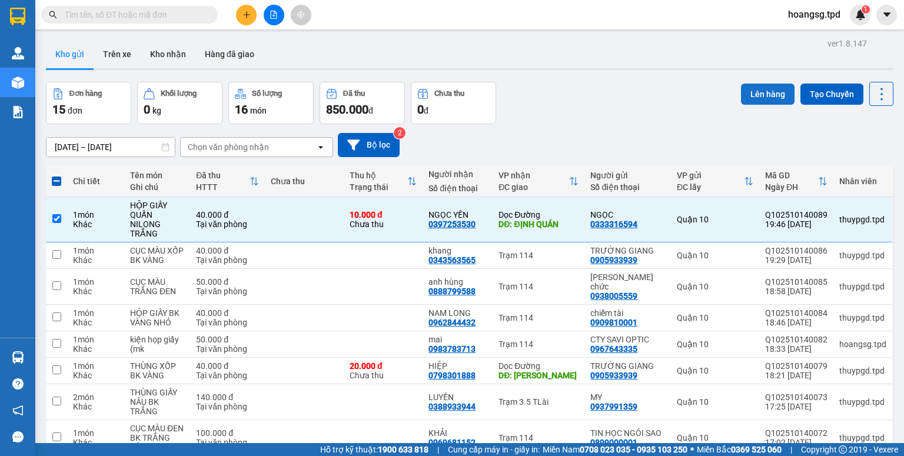
click at [749, 101] on button "Lên hàng" at bounding box center [768, 94] width 54 height 21
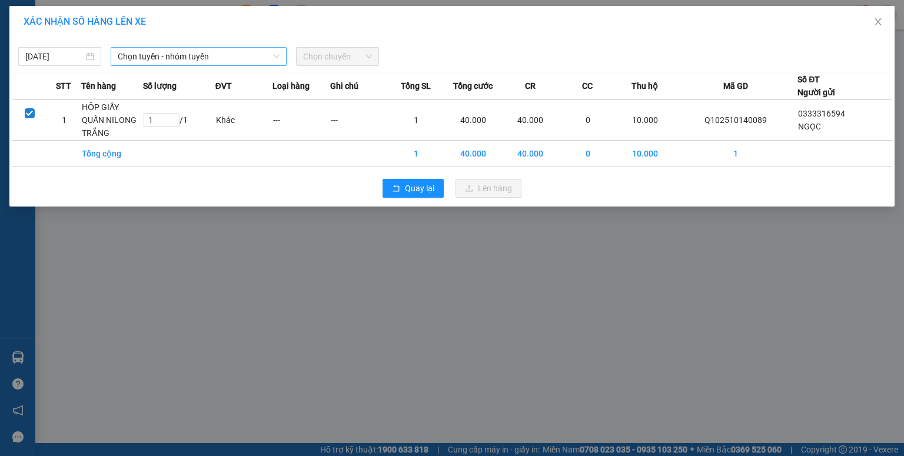
click at [135, 64] on span "Chọn tuyến - nhóm tuyến" at bounding box center [199, 57] width 162 height 18
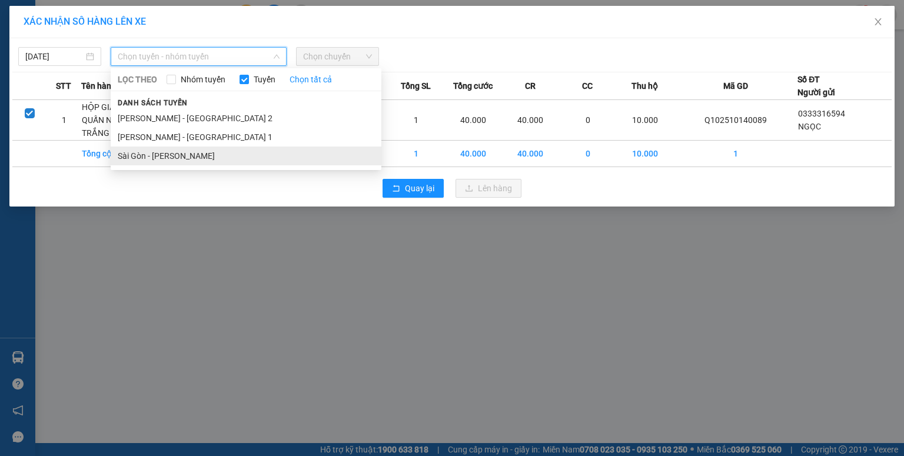
drag, startPoint x: 164, startPoint y: 158, endPoint x: 288, endPoint y: 102, distance: 135.9
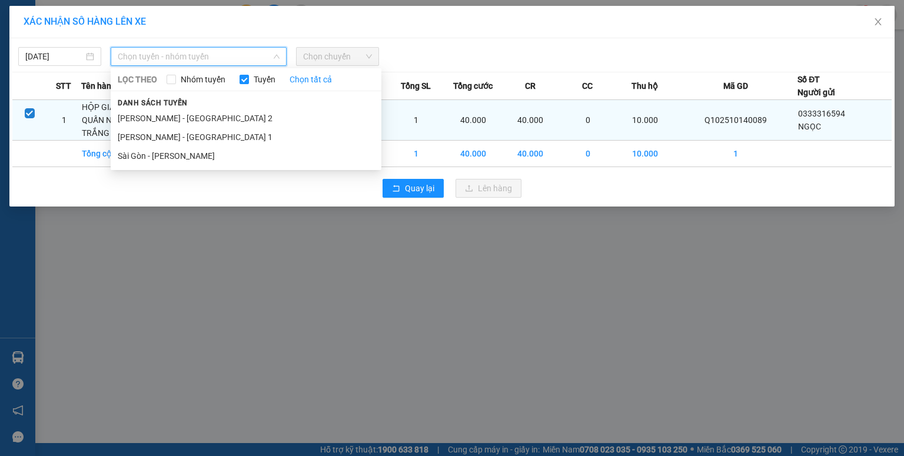
click at [165, 158] on li "Sài Gòn - [PERSON_NAME]" at bounding box center [246, 155] width 271 height 19
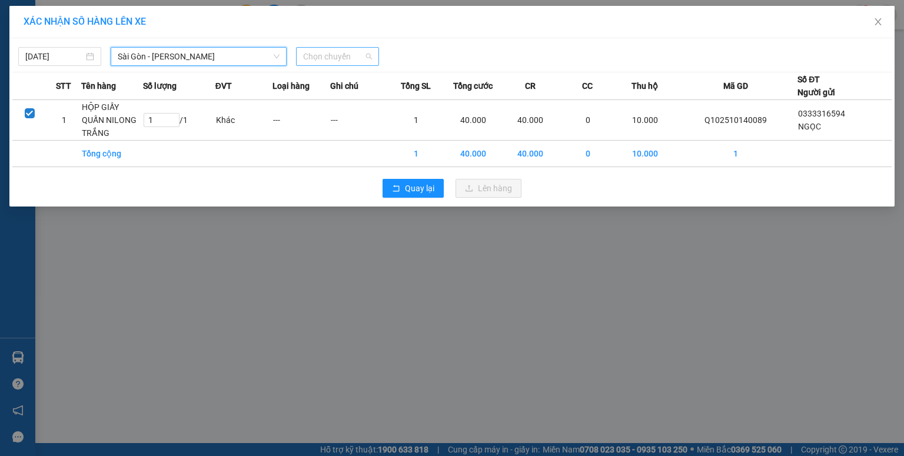
click at [344, 62] on span "Chọn chuyến" at bounding box center [337, 57] width 69 height 18
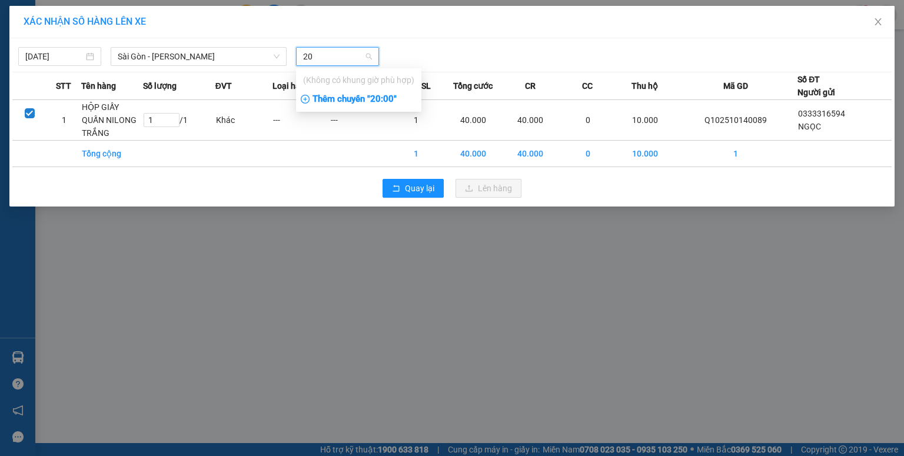
type input "20"
drag, startPoint x: 364, startPoint y: 99, endPoint x: 376, endPoint y: 95, distance: 12.8
click at [365, 99] on div "Thêm chuyến " 20:00 "" at bounding box center [358, 99] width 125 height 20
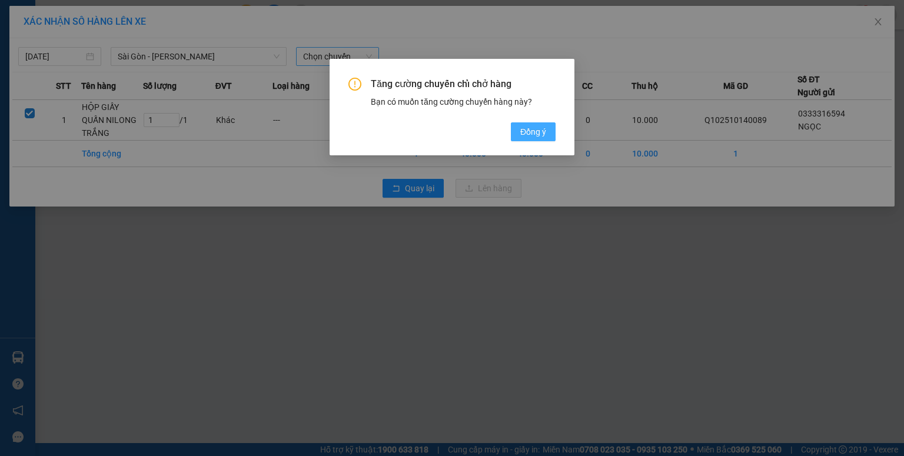
click at [521, 134] on span "Đồng ý" at bounding box center [533, 131] width 26 height 13
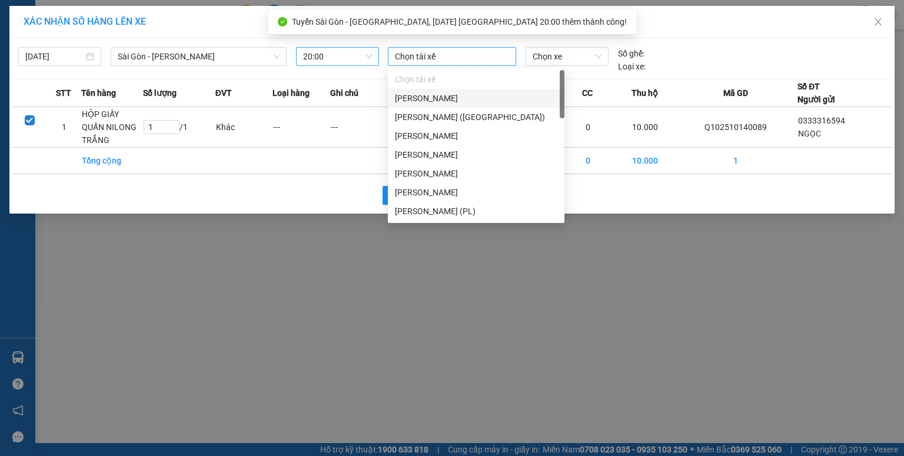
click at [426, 59] on div at bounding box center [452, 56] width 122 height 14
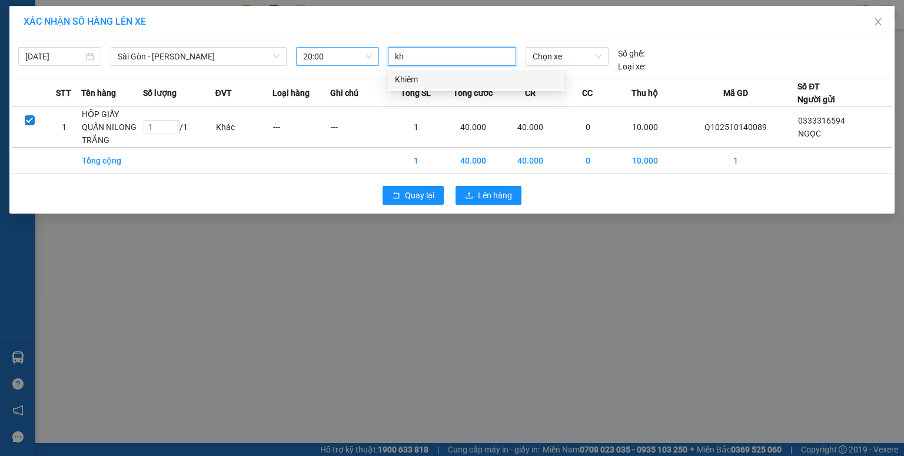
type input "khi"
click at [425, 74] on div "Khiêm" at bounding box center [476, 79] width 176 height 19
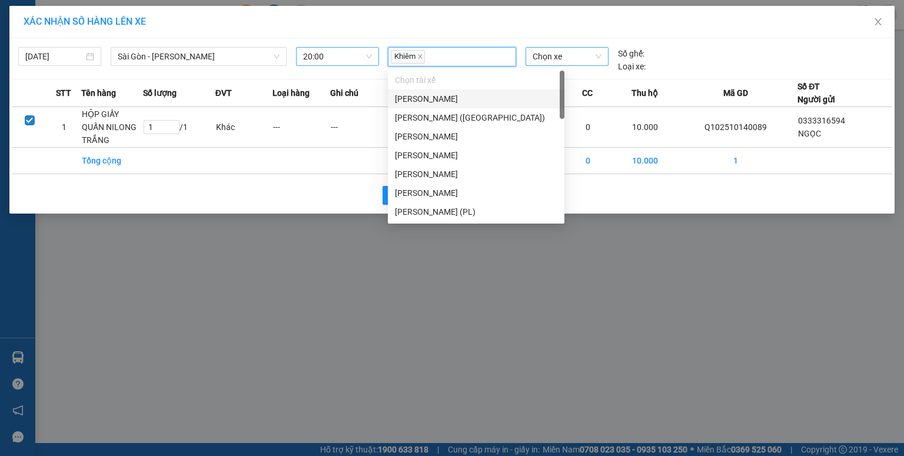
click at [546, 55] on span "Chọn xe" at bounding box center [566, 57] width 68 height 18
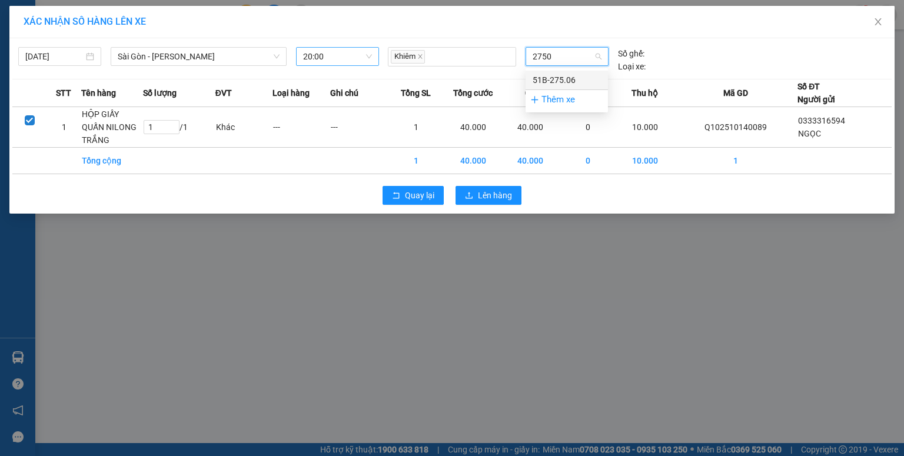
type input "27506"
drag, startPoint x: 548, startPoint y: 76, endPoint x: 522, endPoint y: 145, distance: 73.0
click at [548, 78] on div "51B-275.06" at bounding box center [566, 80] width 68 height 13
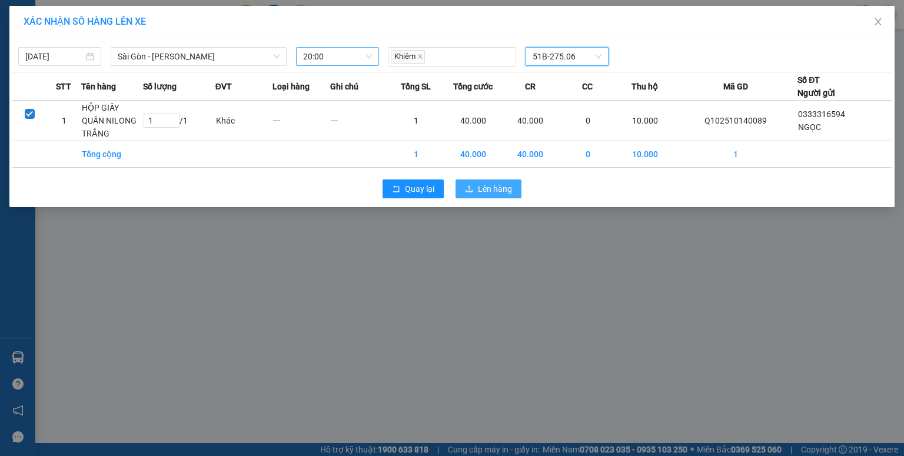
click at [490, 188] on span "Lên hàng" at bounding box center [495, 188] width 34 height 13
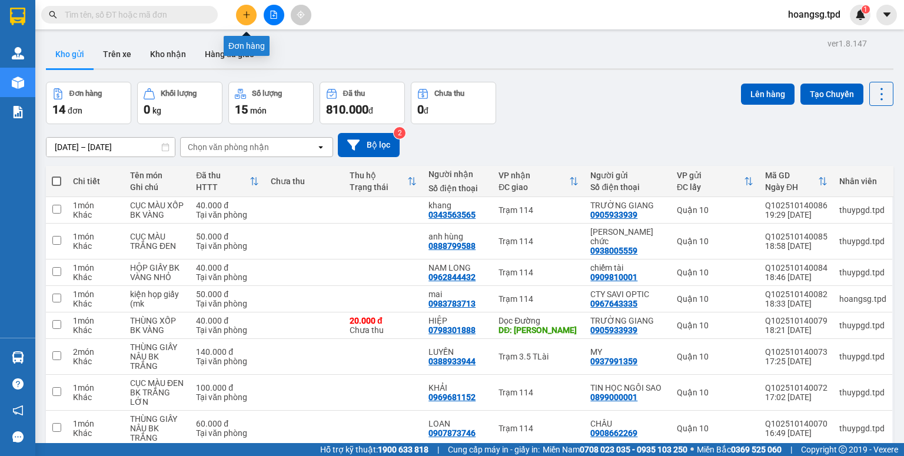
click at [252, 15] on button at bounding box center [246, 15] width 21 height 21
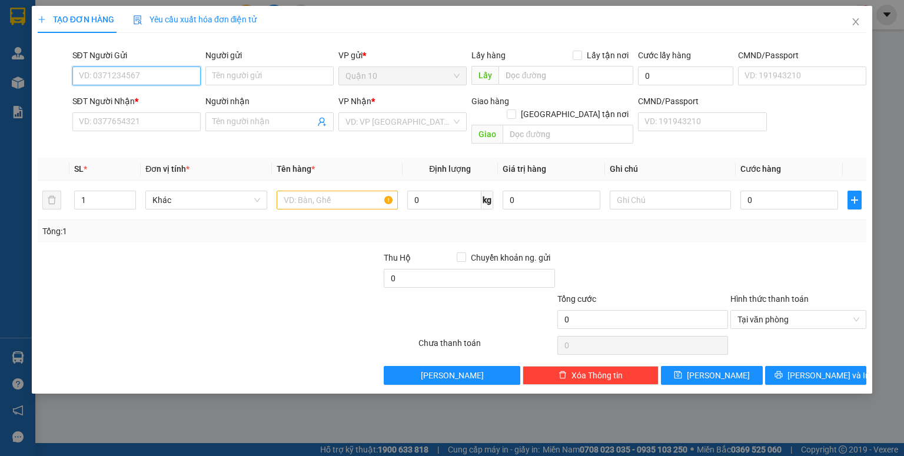
click at [134, 69] on input "SĐT Người Gửi" at bounding box center [136, 75] width 128 height 19
click at [136, 100] on div "0792131131 - LIỀN" at bounding box center [136, 99] width 114 height 13
type input "0792131131"
type input "LIỀN"
type input "870148004833"
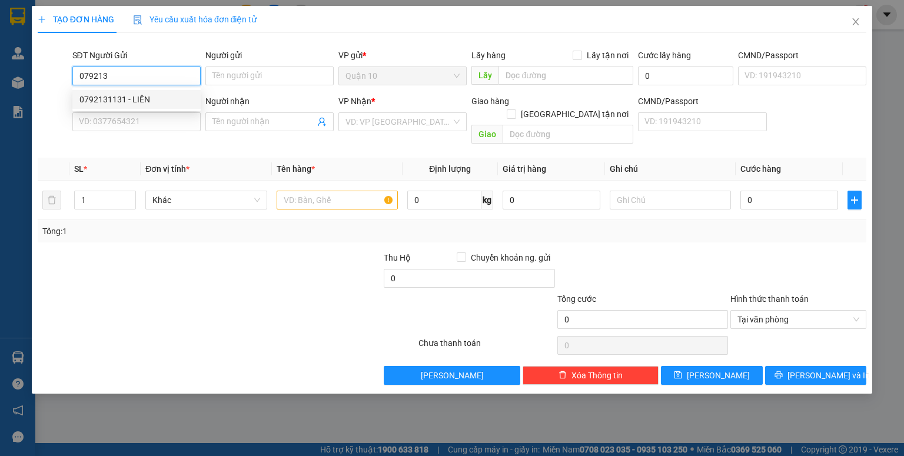
type input "0945442442"
type input "anh tuấn"
type input "[PERSON_NAME]"
type input "049078023848"
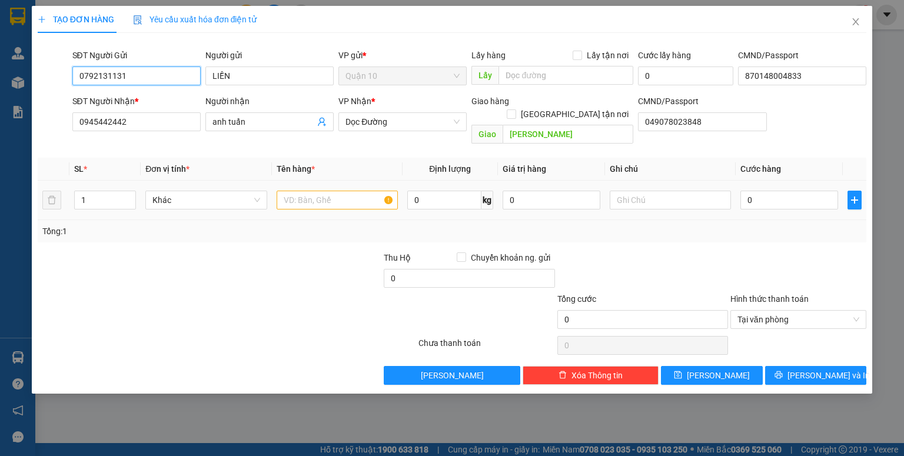
type input "0792131131"
click at [282, 191] on input "text" at bounding box center [336, 200] width 121 height 19
type input "hộp lk"
click at [504, 195] on div "0" at bounding box center [551, 200] width 98 height 24
click at [505, 191] on input "0" at bounding box center [551, 200] width 98 height 19
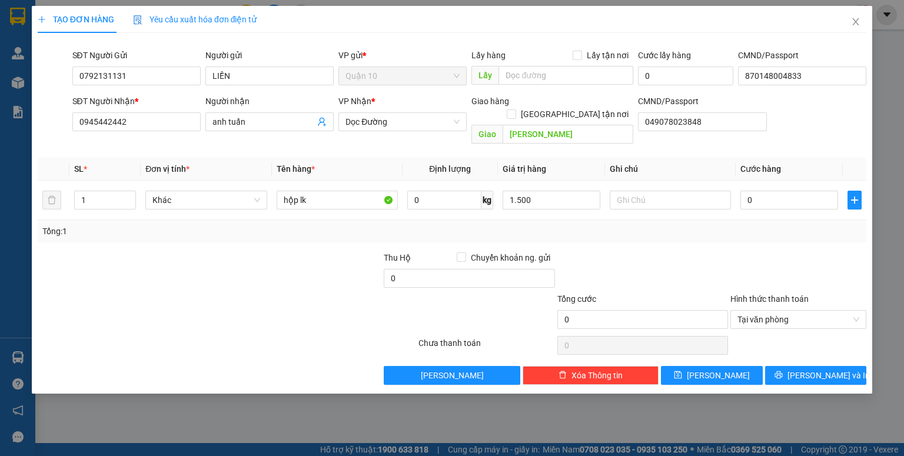
type input "1.500.000"
click at [732, 225] on div "Tổng: 1" at bounding box center [451, 231] width 819 height 13
click at [743, 191] on input "0" at bounding box center [789, 200] width 98 height 19
type input "4"
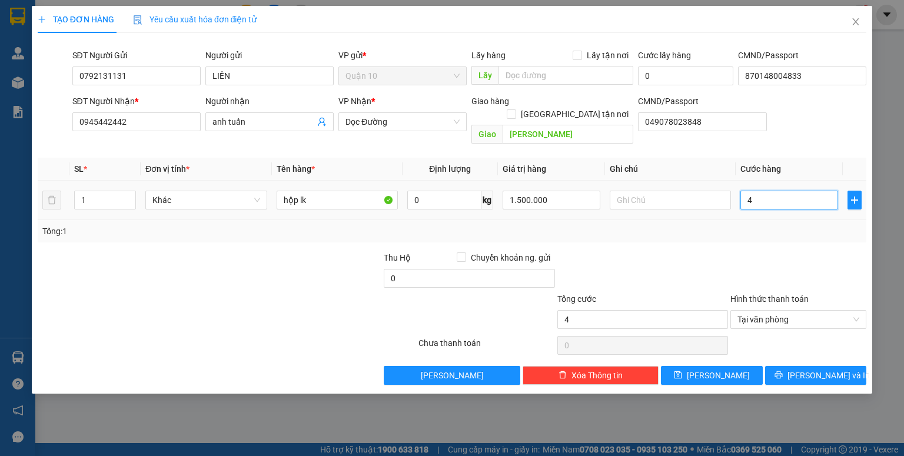
type input "40"
type input "40.000"
drag, startPoint x: 742, startPoint y: 242, endPoint x: 578, endPoint y: 287, distance: 170.8
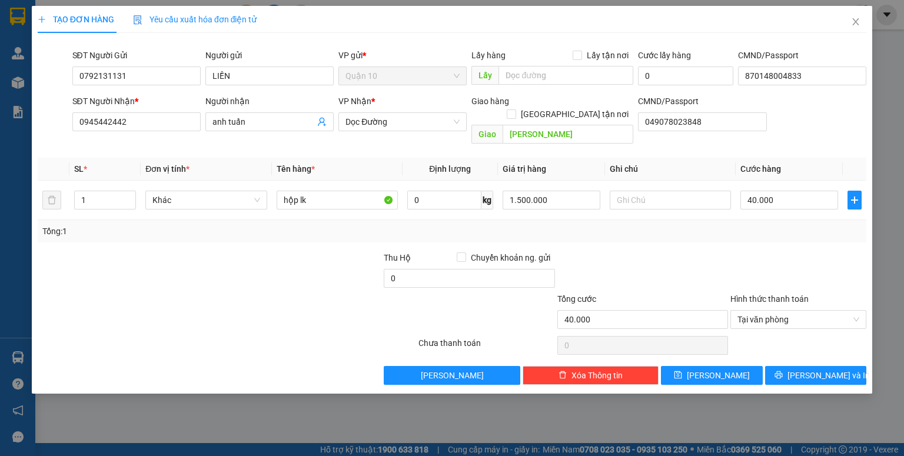
click at [742, 251] on div at bounding box center [798, 271] width 138 height 41
click at [392, 269] on input "0" at bounding box center [469, 278] width 171 height 19
type input "10.000"
drag, startPoint x: 355, startPoint y: 306, endPoint x: 555, endPoint y: 299, distance: 200.7
click at [361, 305] on div at bounding box center [348, 312] width 138 height 41
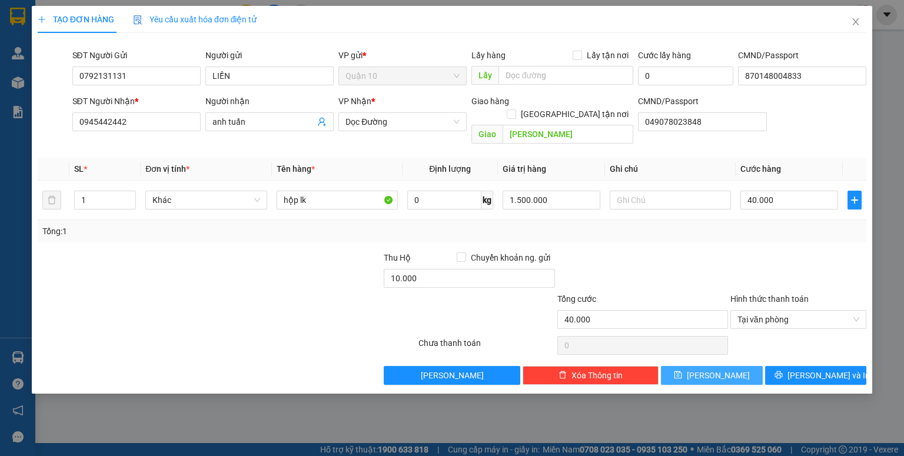
drag, startPoint x: 685, startPoint y: 361, endPoint x: 690, endPoint y: 358, distance: 6.4
click at [685, 366] on button "[PERSON_NAME]" at bounding box center [712, 375] width 102 height 19
type input "0"
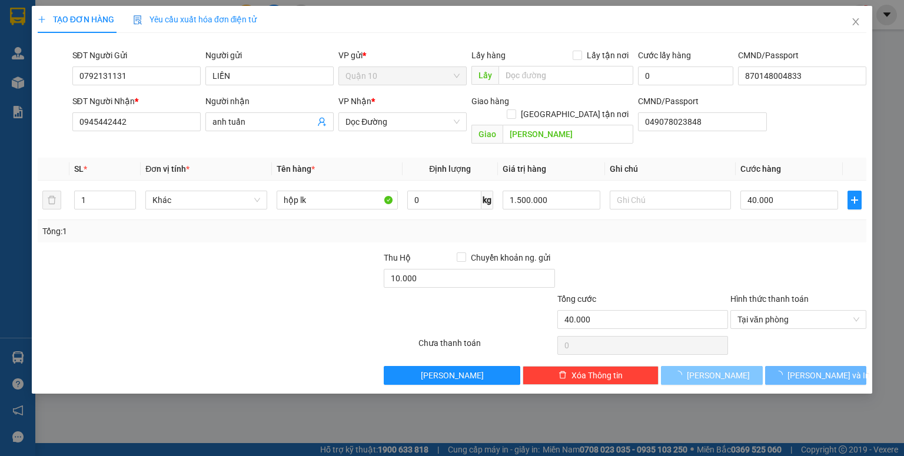
type input "0"
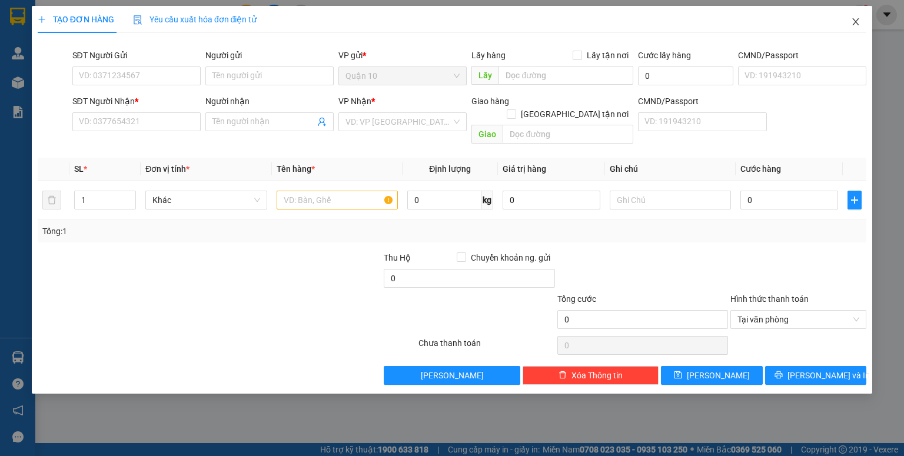
click at [855, 18] on icon "close" at bounding box center [855, 21] width 9 height 9
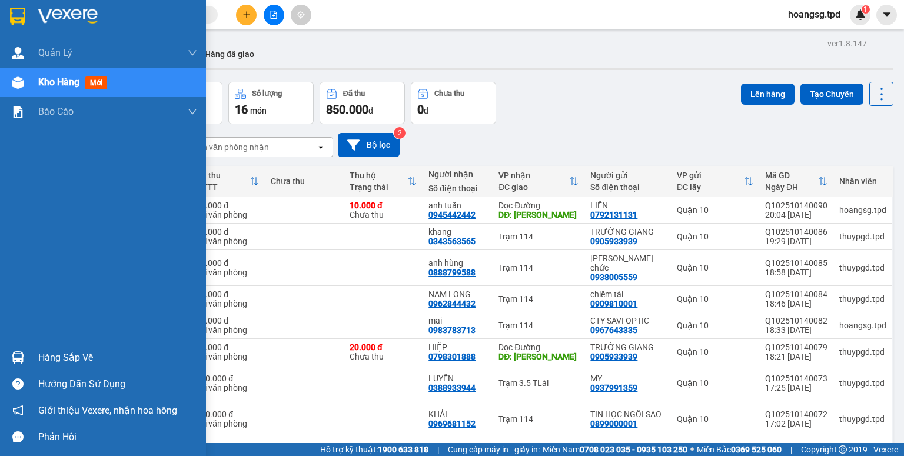
click at [43, 357] on div "Hàng sắp về" at bounding box center [117, 358] width 159 height 18
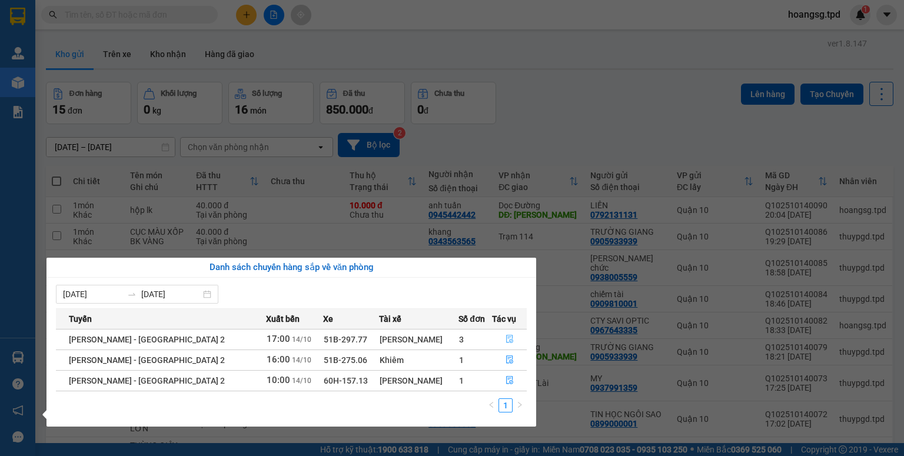
click at [506, 342] on icon "file-done" at bounding box center [509, 339] width 7 height 8
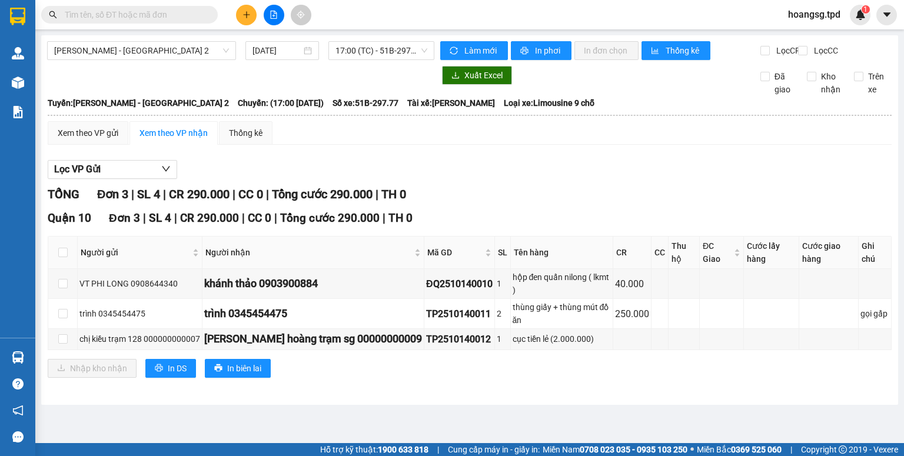
click at [698, 193] on div "Lọc VP Gửi TỔNG Đơn 3 | SL 4 | CR 290.000 | CC 0 | Tổng cước 290.000 | TH 0 Qu…" at bounding box center [470, 273] width 844 height 238
click at [661, 204] on div "TỔNG Đơn 3 | SL 4 | CR 290.000 | CC 0 | Tổng cước 290.000 | TH 0" at bounding box center [470, 194] width 844 height 18
click at [184, 13] on input "text" at bounding box center [134, 14] width 139 height 13
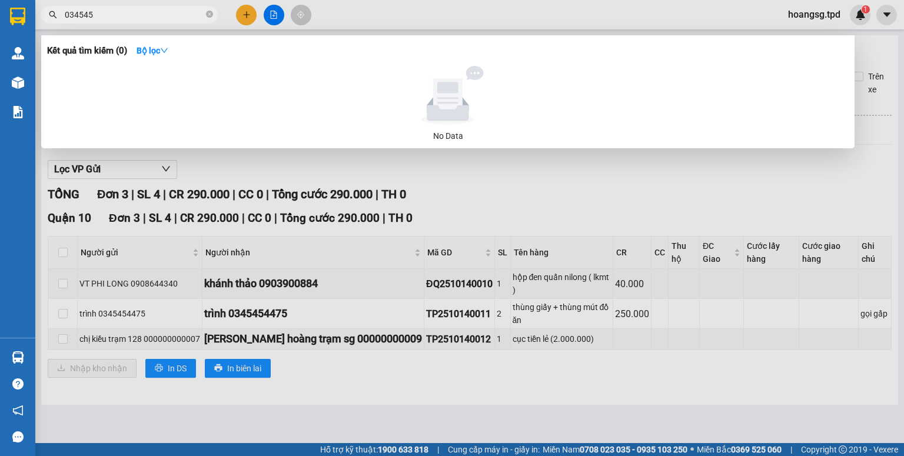
type input "0345454"
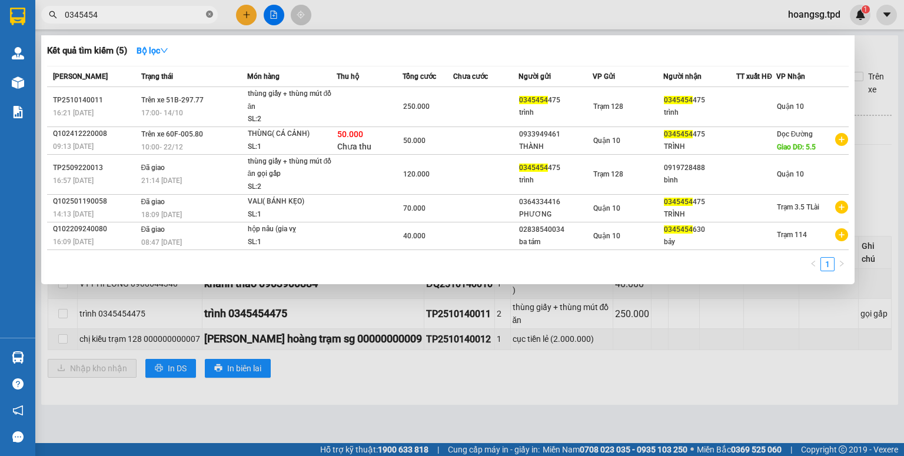
click at [209, 14] on icon "close-circle" at bounding box center [209, 14] width 7 height 7
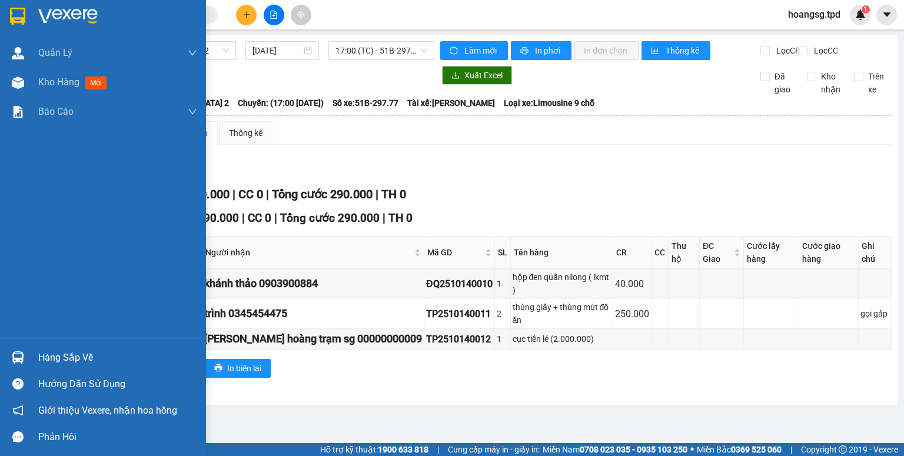
drag, startPoint x: 55, startPoint y: 364, endPoint x: 75, endPoint y: 355, distance: 21.3
click at [56, 364] on div "Hàng sắp về" at bounding box center [117, 358] width 159 height 18
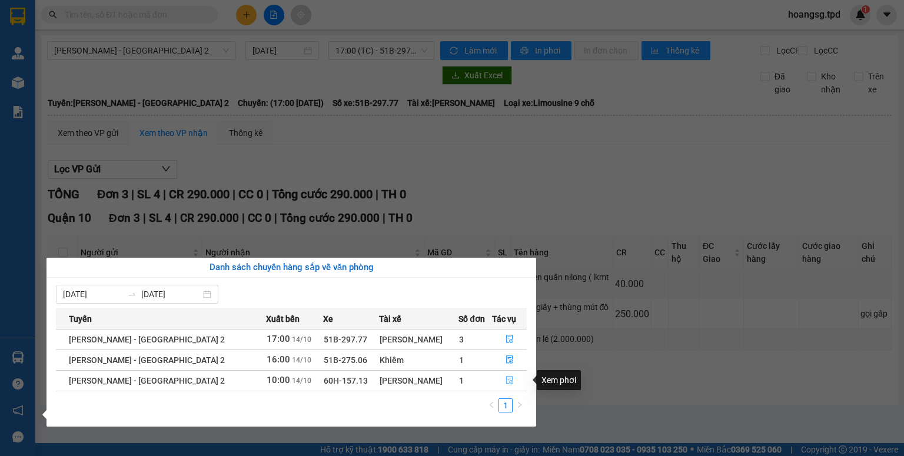
click at [505, 380] on icon "file-done" at bounding box center [509, 380] width 8 height 8
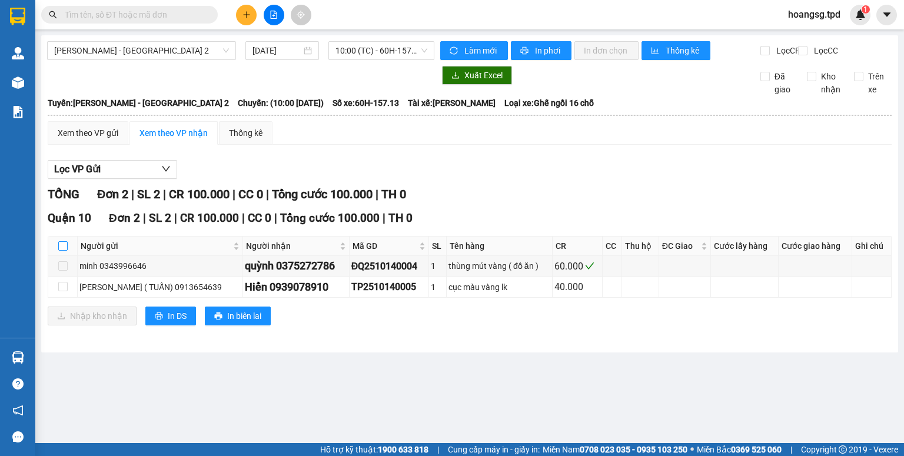
drag, startPoint x: 62, startPoint y: 255, endPoint x: 66, endPoint y: 269, distance: 14.6
click at [62, 251] on input "checkbox" at bounding box center [62, 245] width 9 height 9
checkbox input "true"
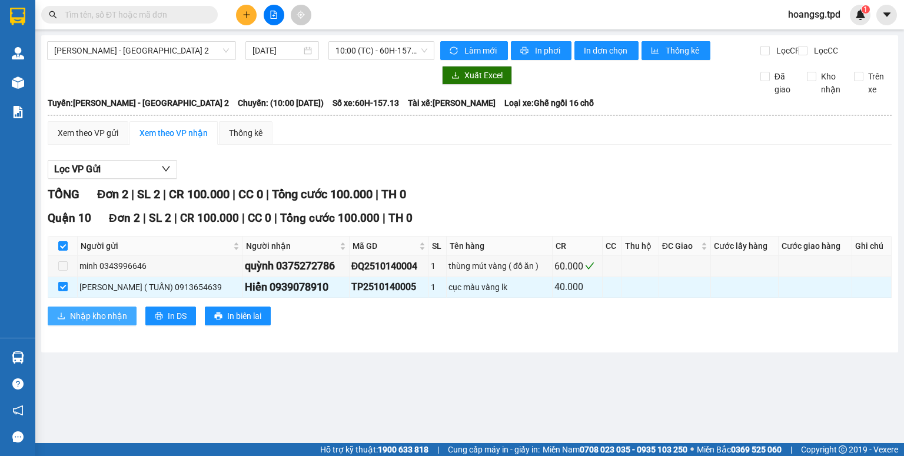
click at [78, 322] on span "Nhập kho nhận" at bounding box center [98, 315] width 57 height 13
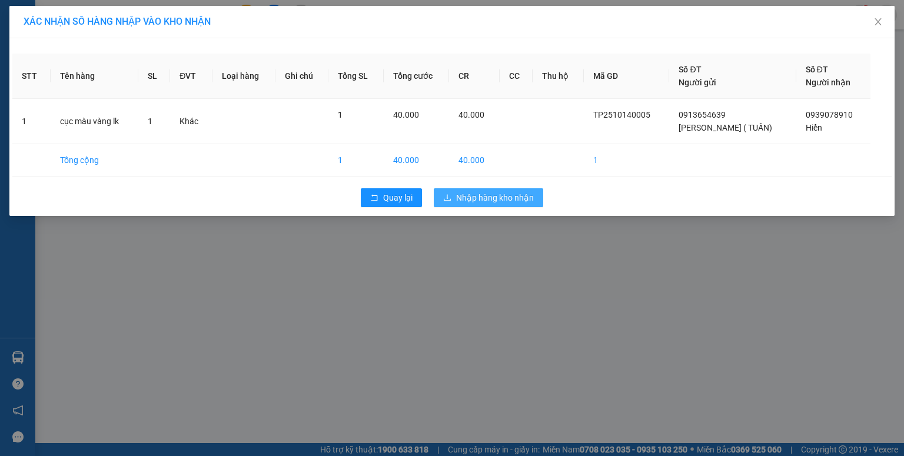
click at [519, 201] on span "Nhập hàng kho nhận" at bounding box center [495, 197] width 78 height 13
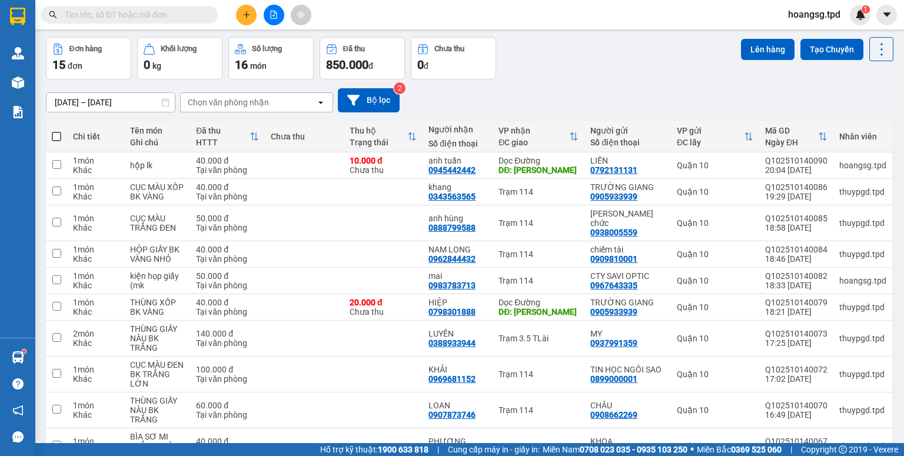
scroll to position [94, 0]
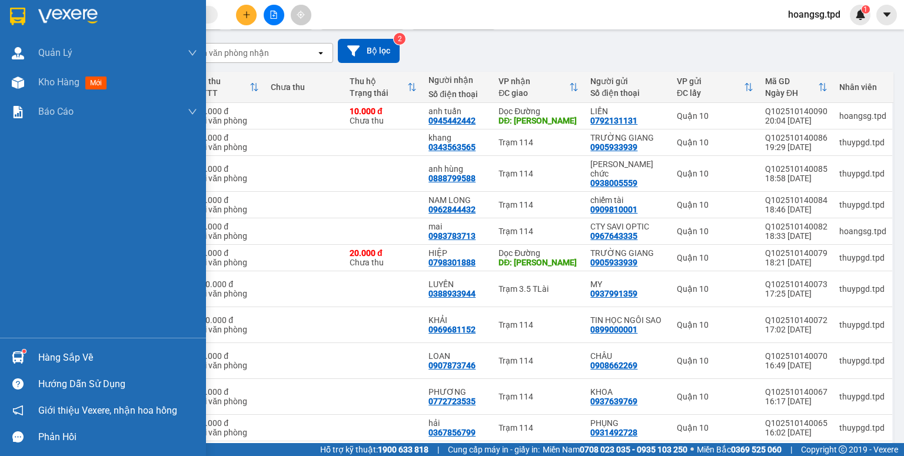
click at [65, 359] on div "Hàng sắp về" at bounding box center [117, 358] width 159 height 18
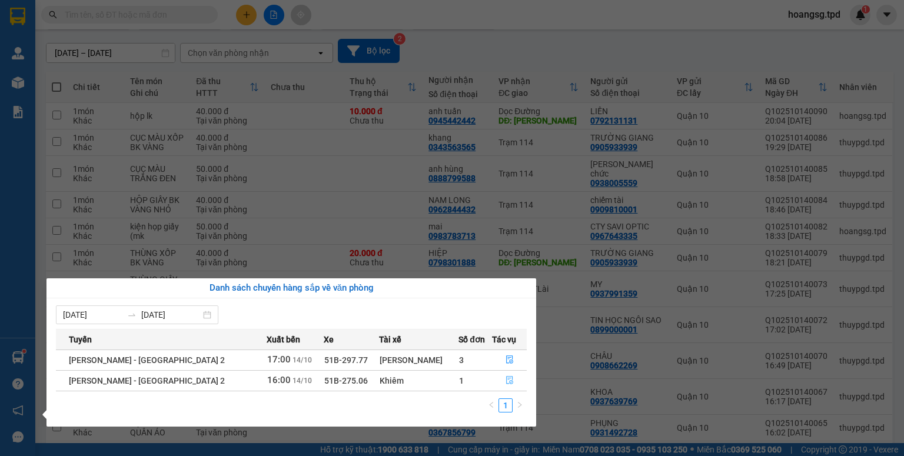
click at [496, 381] on button "button" at bounding box center [509, 380] width 34 height 19
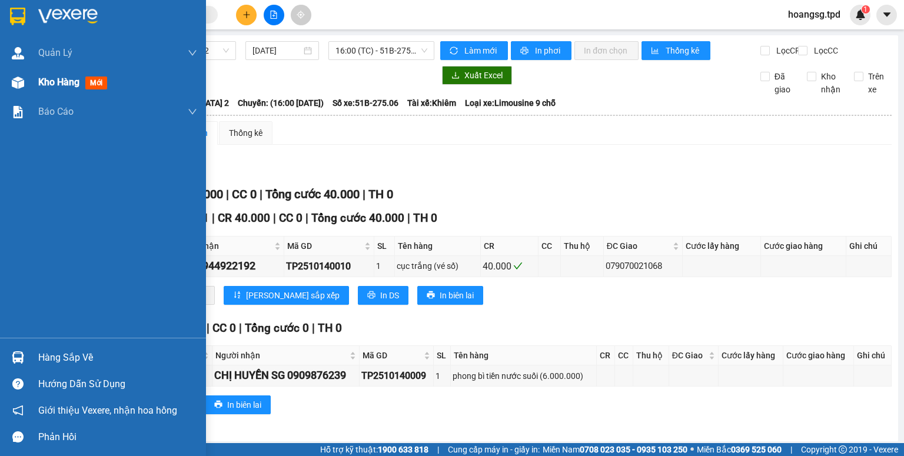
click at [95, 82] on span "mới" at bounding box center [96, 82] width 22 height 13
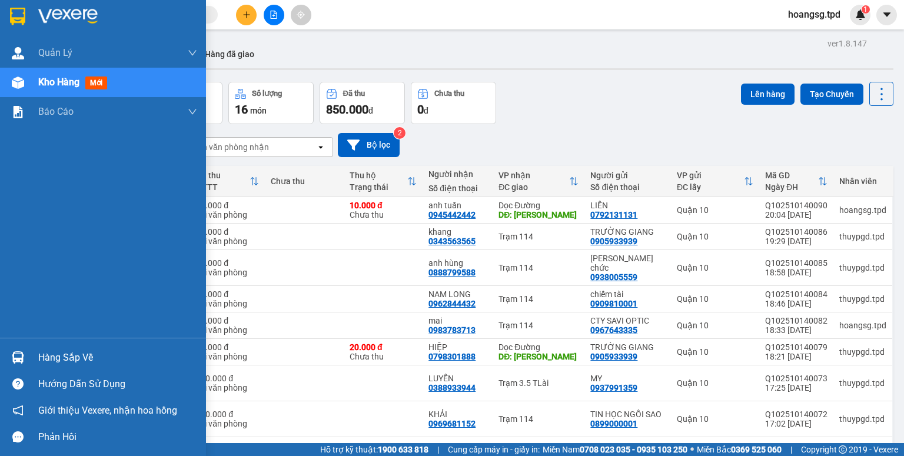
click at [45, 353] on div "Hàng sắp về" at bounding box center [117, 358] width 159 height 18
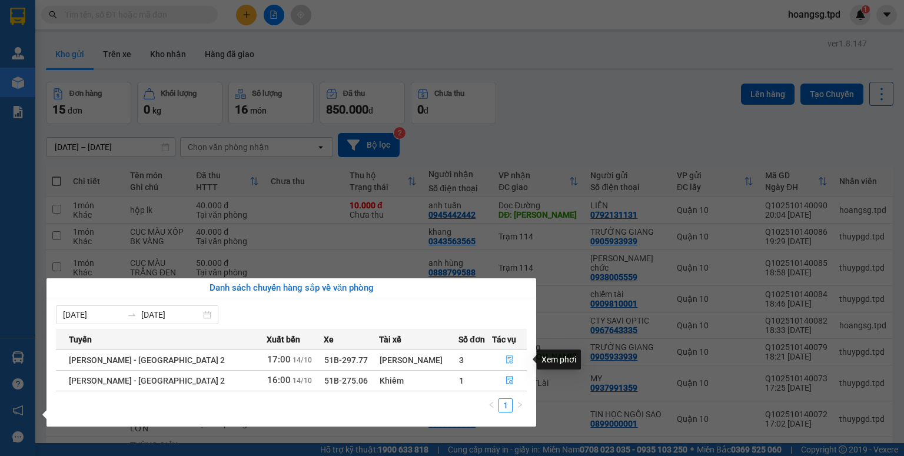
click at [499, 360] on button "button" at bounding box center [509, 360] width 34 height 19
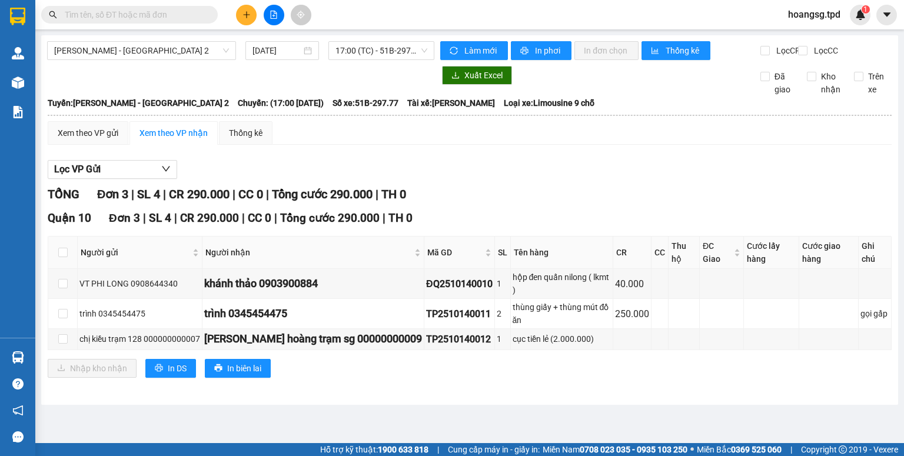
click at [536, 197] on div "TỔNG Đơn 3 | SL 4 | CR 290.000 | CC 0 | Tổng cước 290.000 | TH 0" at bounding box center [470, 194] width 844 height 18
click at [65, 307] on label at bounding box center [62, 313] width 9 height 13
click at [65, 309] on input "checkbox" at bounding box center [62, 313] width 9 height 9
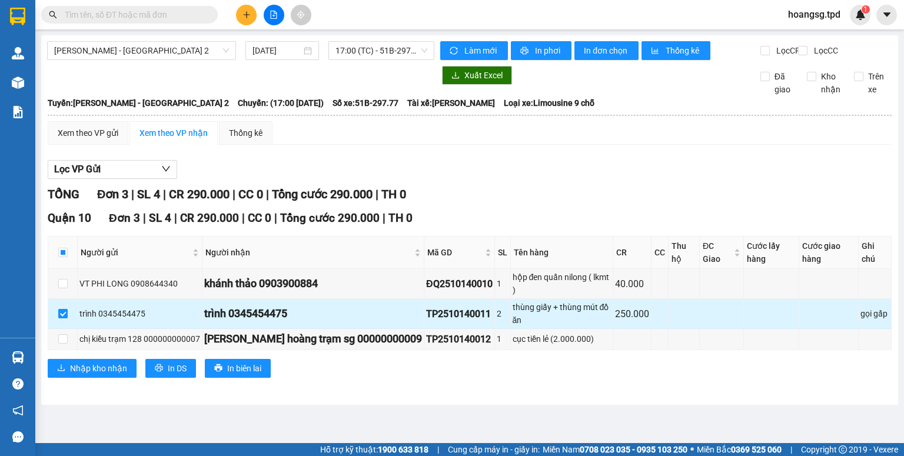
click at [60, 309] on input "checkbox" at bounding box center [62, 313] width 9 height 9
checkbox input "false"
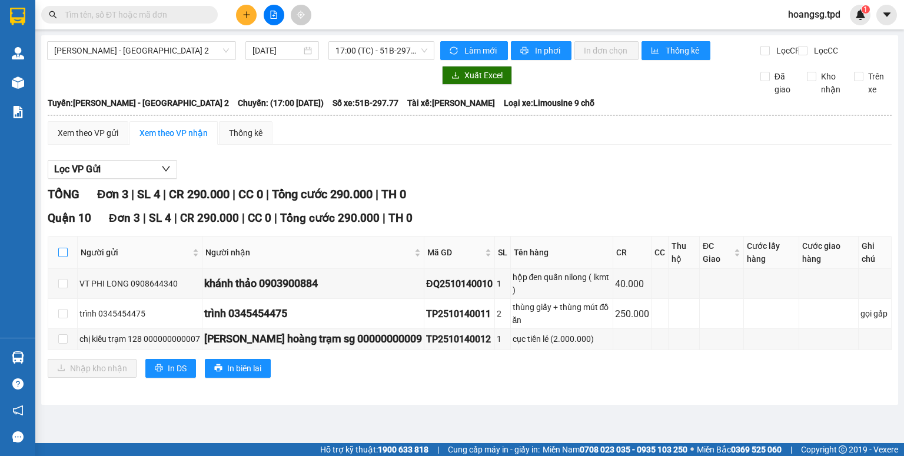
click at [64, 257] on input "checkbox" at bounding box center [62, 252] width 9 height 9
checkbox input "true"
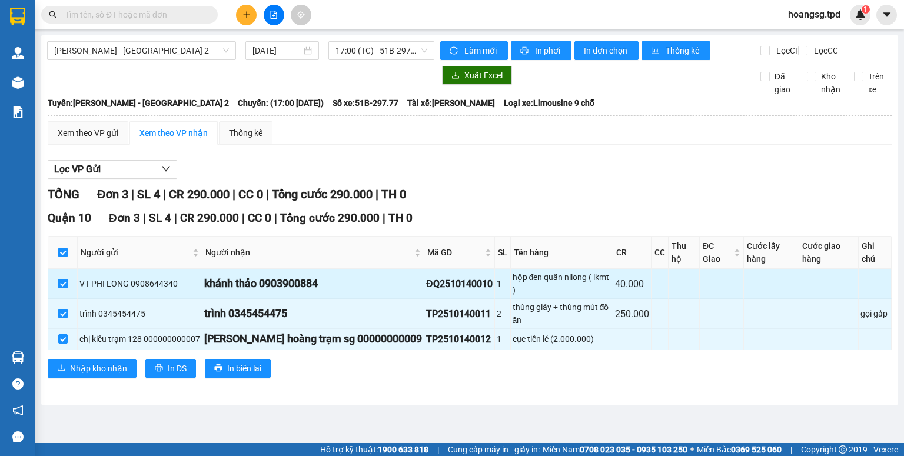
click at [62, 279] on input "checkbox" at bounding box center [62, 283] width 9 height 9
checkbox input "false"
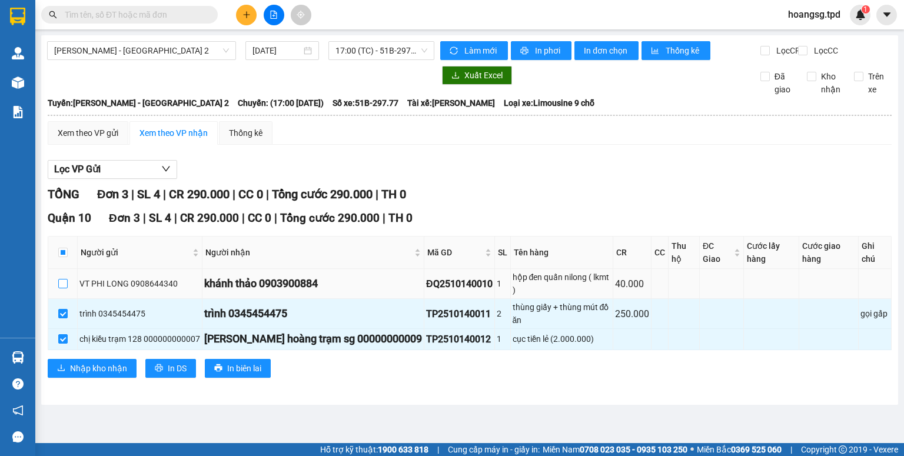
click at [66, 279] on input "checkbox" at bounding box center [62, 283] width 9 height 9
checkbox input "true"
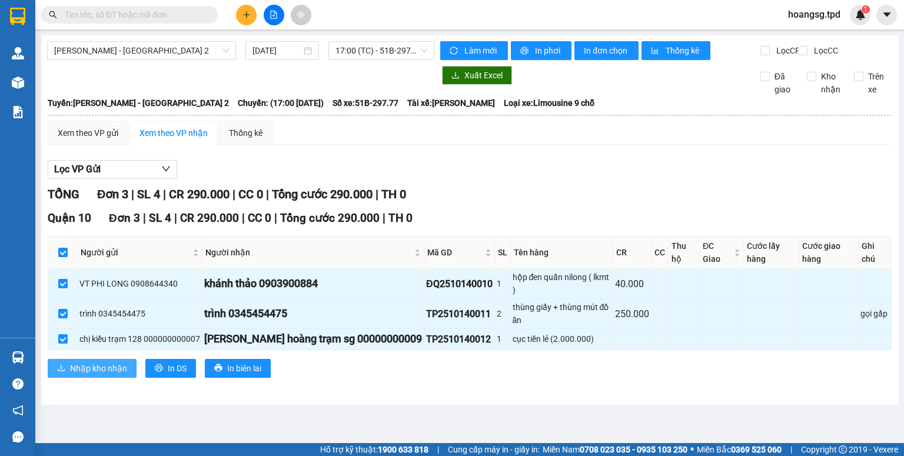
click at [75, 362] on span "Nhập kho nhận" at bounding box center [98, 368] width 57 height 13
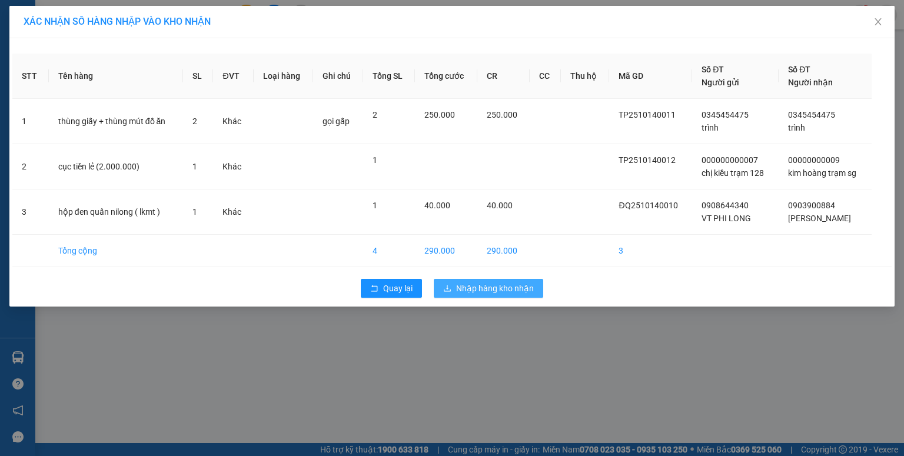
click at [466, 290] on span "Nhập hàng kho nhận" at bounding box center [495, 288] width 78 height 13
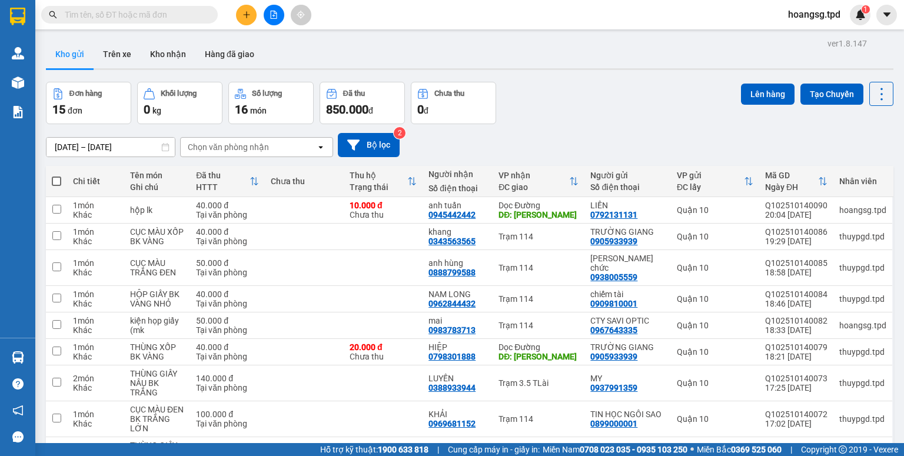
click at [398, 55] on div "Kho gửi Trên xe Kho nhận Hàng đã giao" at bounding box center [469, 55] width 847 height 31
click at [239, 12] on button at bounding box center [246, 15] width 21 height 21
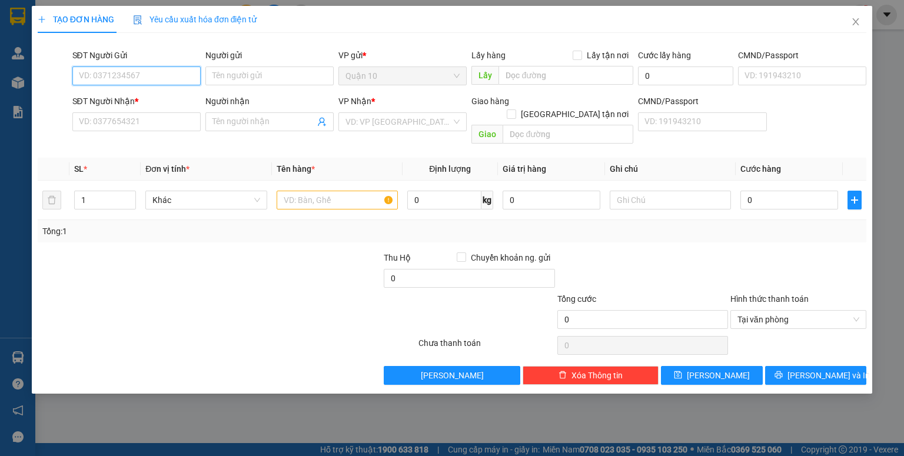
click at [152, 79] on input "SĐT Người Gửi" at bounding box center [136, 75] width 128 height 19
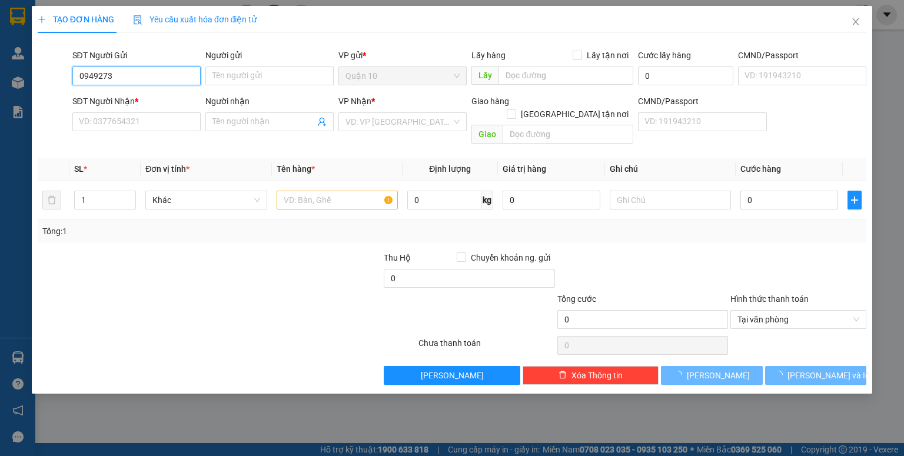
click at [162, 79] on input "0949273" at bounding box center [136, 75] width 128 height 19
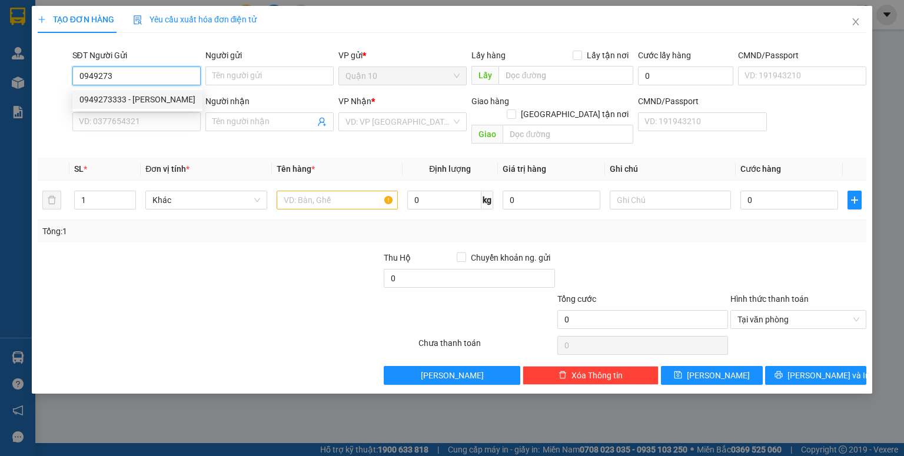
click at [154, 98] on div "0949273333 - [PERSON_NAME]" at bounding box center [137, 99] width 116 height 13
type input "0949273333"
type input "[PERSON_NAME]"
type input "131198803"
type input "0372204778"
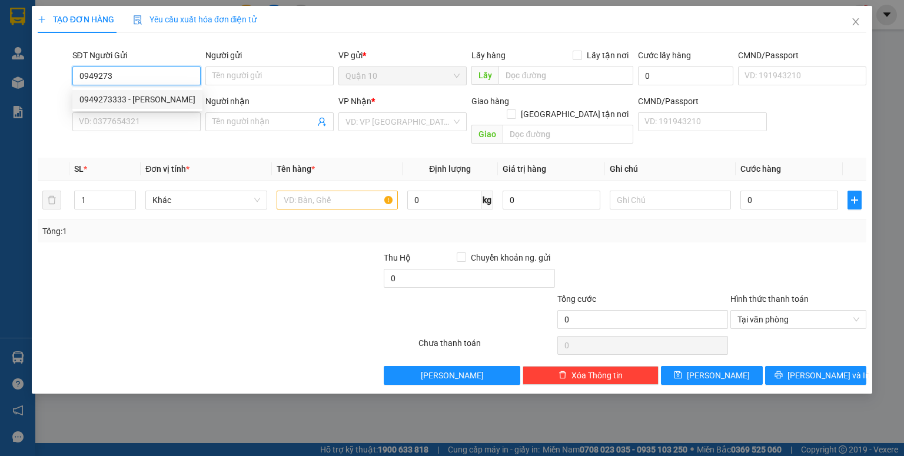
type input "đức"
type input "075097013337"
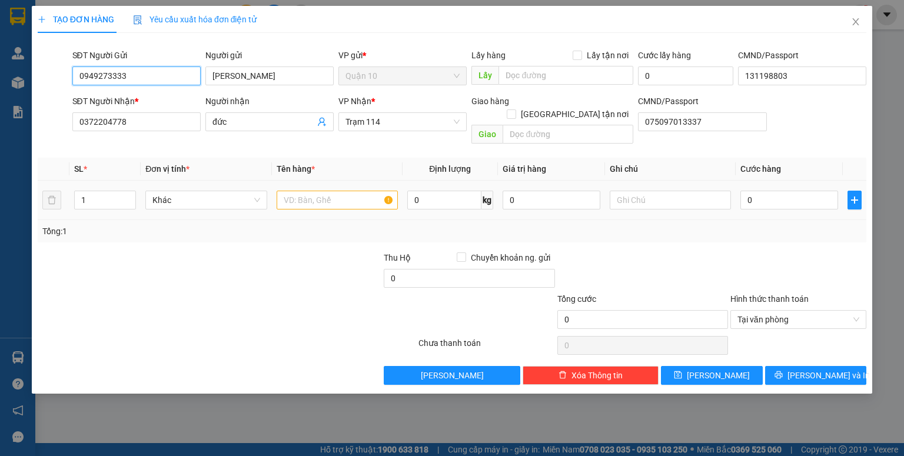
type input "0949273333"
click at [331, 191] on input "text" at bounding box center [336, 200] width 121 height 19
type input "hộp pk"
click at [511, 191] on input "0" at bounding box center [551, 200] width 98 height 19
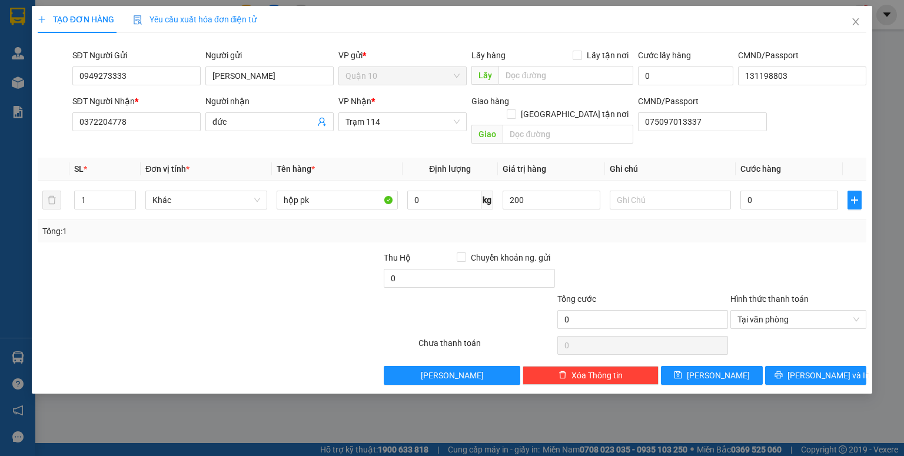
type input "200.000"
drag, startPoint x: 696, startPoint y: 224, endPoint x: 730, endPoint y: 192, distance: 46.2
click at [698, 222] on div "Tổng: 1" at bounding box center [452, 231] width 828 height 22
click at [741, 186] on td "0" at bounding box center [788, 200] width 107 height 39
click at [741, 191] on input "0" at bounding box center [789, 200] width 98 height 19
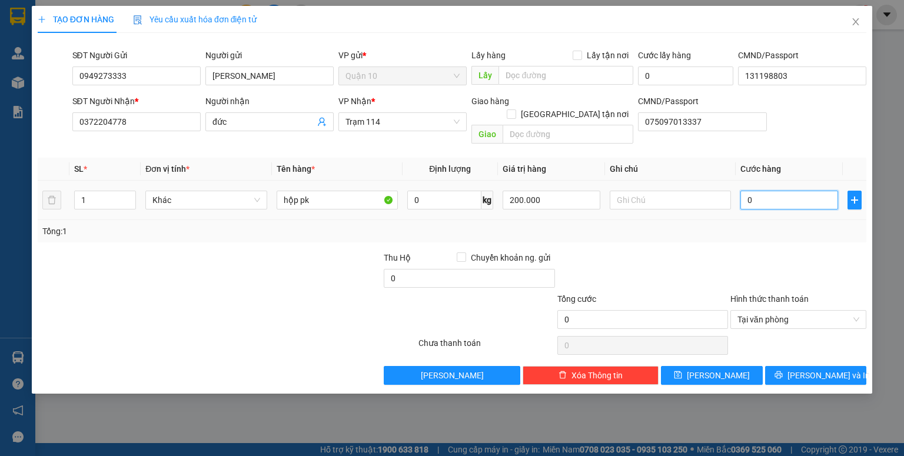
type input "4"
type input "40"
type input "40.000"
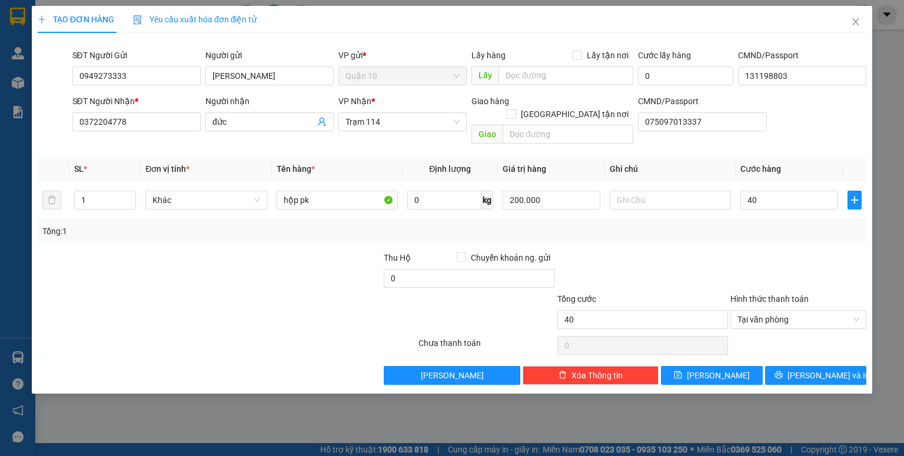
type input "40.000"
click at [761, 251] on div at bounding box center [798, 271] width 138 height 41
drag, startPoint x: 722, startPoint y: 361, endPoint x: 748, endPoint y: 335, distance: 35.8
click at [722, 369] on span "[PERSON_NAME]" at bounding box center [717, 375] width 63 height 13
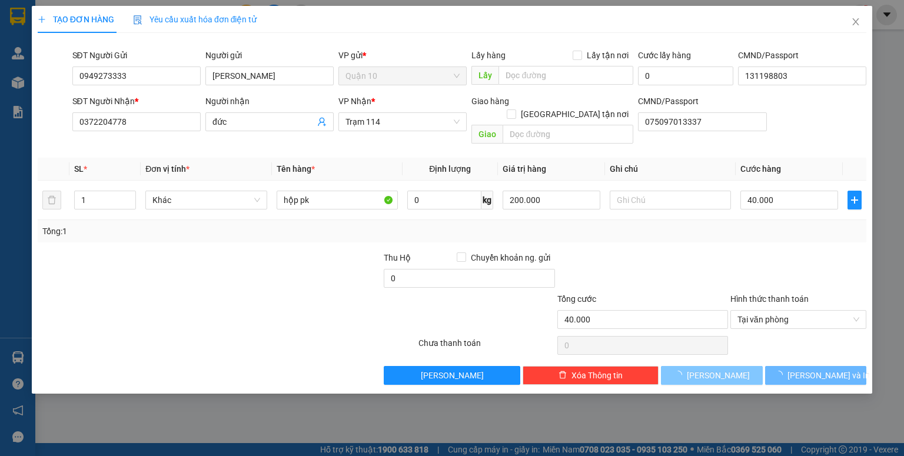
type input "0"
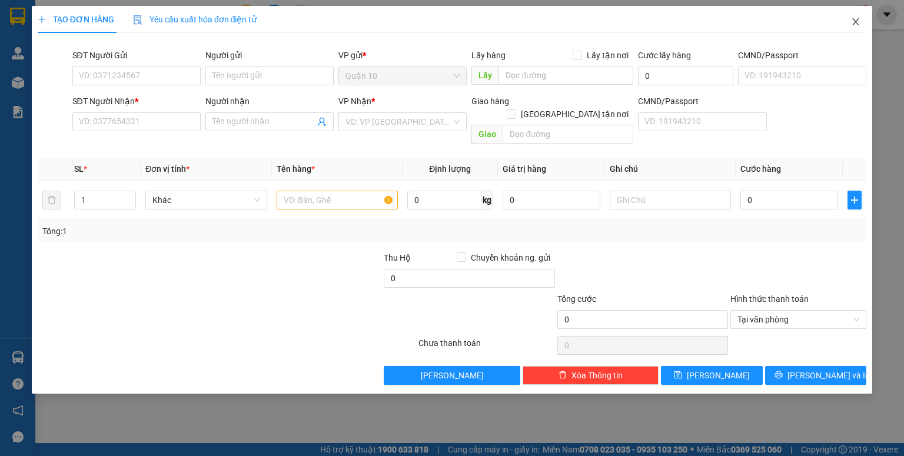
click at [854, 18] on icon "close" at bounding box center [855, 21] width 9 height 9
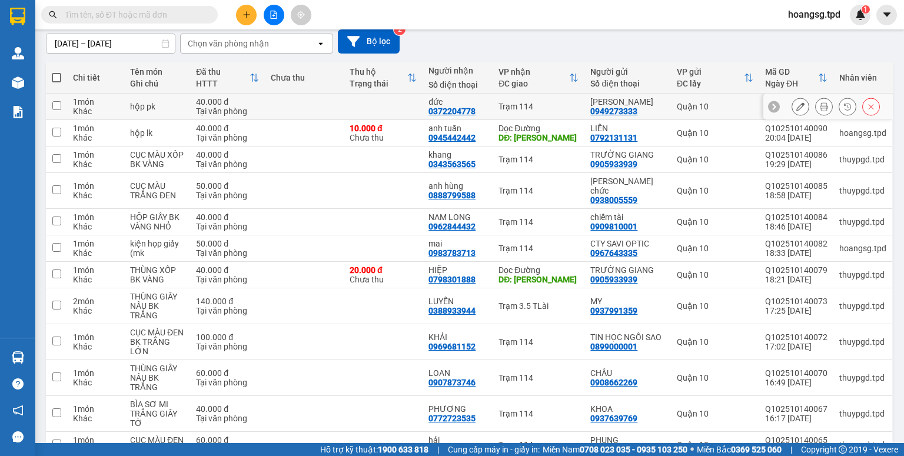
scroll to position [94, 0]
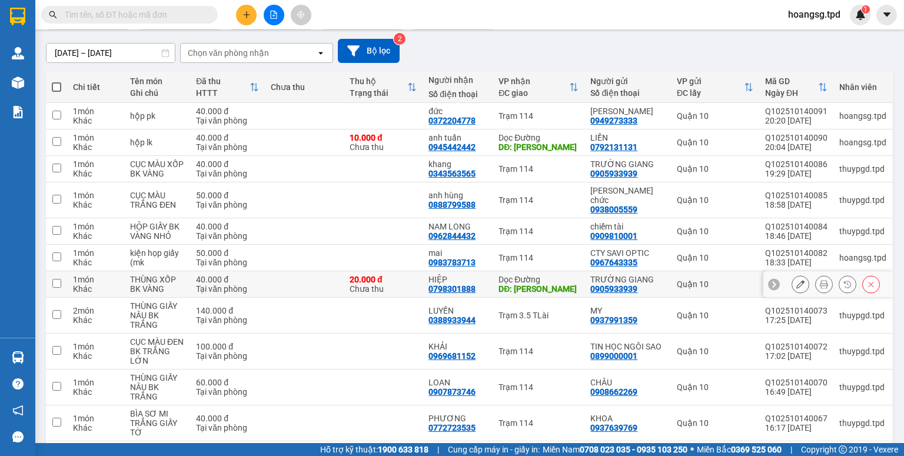
click at [796, 286] on icon at bounding box center [800, 284] width 8 height 8
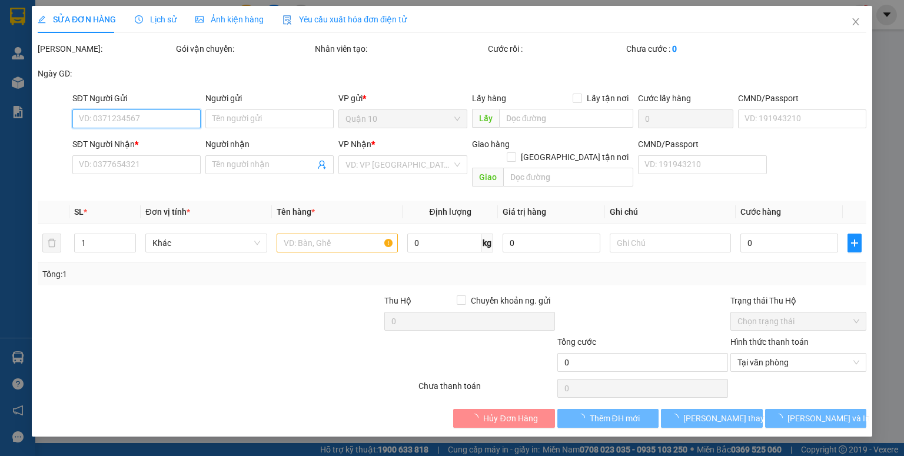
type input "0905933939"
type input "TRƯỜNG GIANG"
type input "079096014637"
type input "0798301888"
type input "HIỆP"
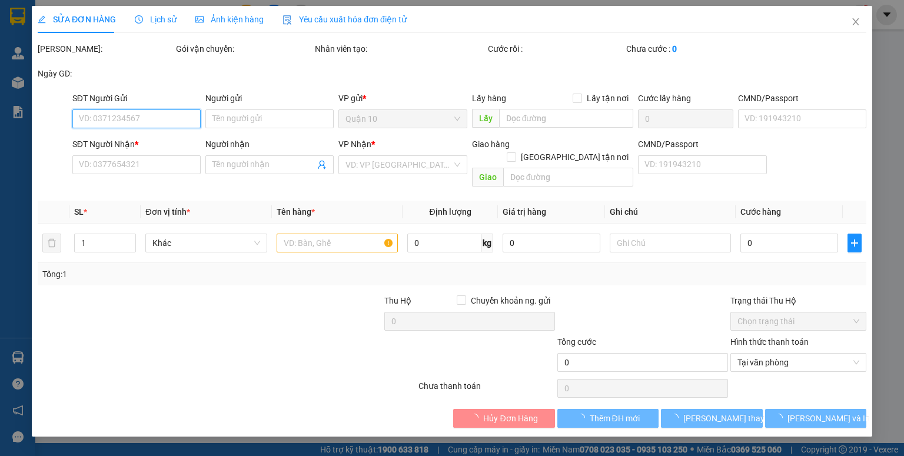
type input "song thao"
type input "20.000"
type input "40.000"
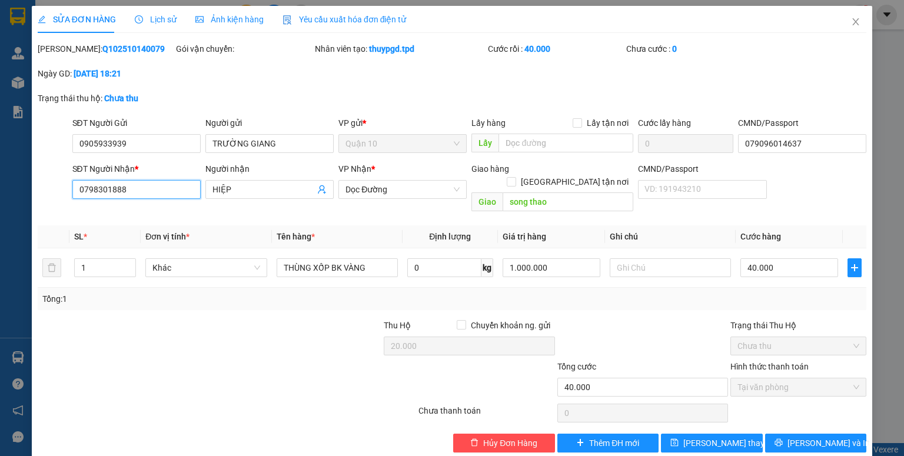
click at [139, 186] on input "0798301888" at bounding box center [136, 189] width 128 height 19
type input "0917813863"
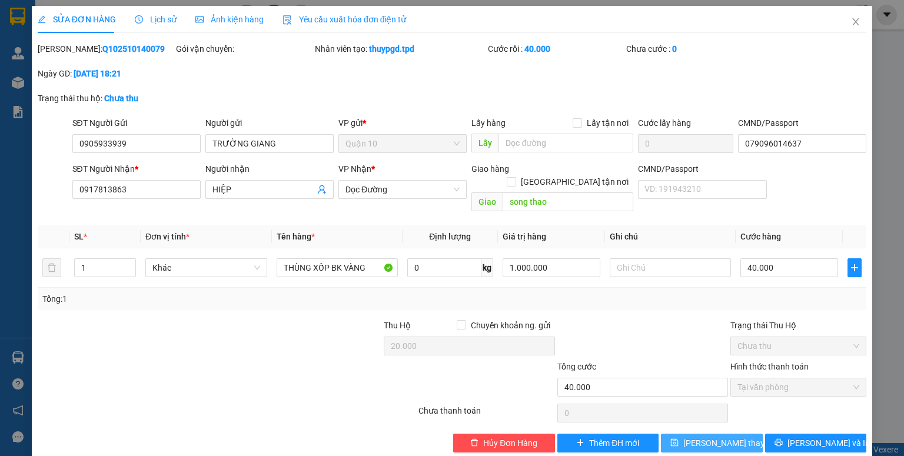
click at [680, 434] on button "[PERSON_NAME] thay đổi" at bounding box center [712, 443] width 102 height 19
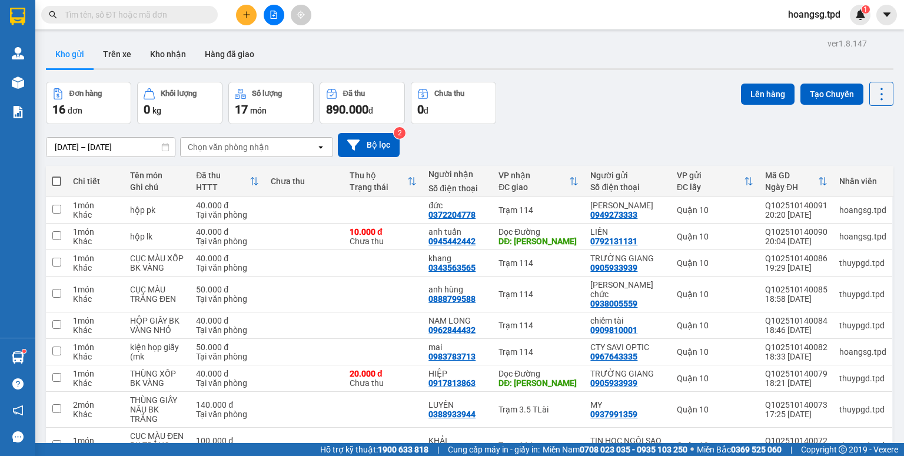
scroll to position [94, 0]
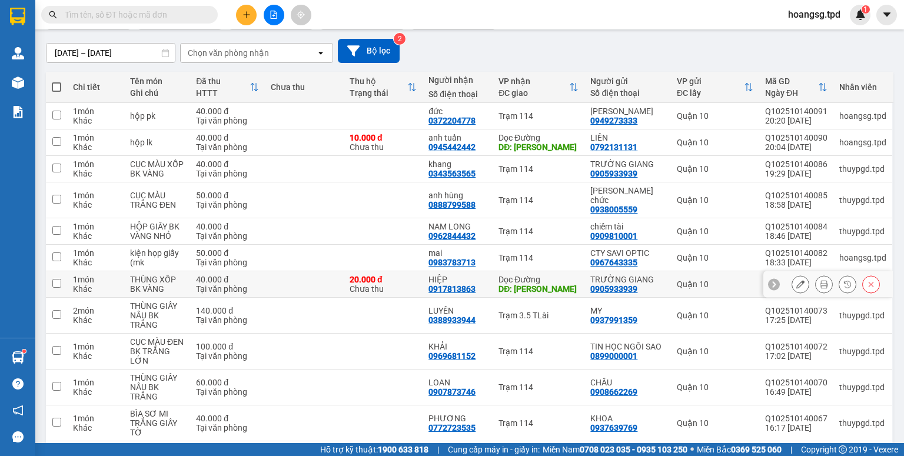
click at [58, 285] on input "checkbox" at bounding box center [56, 283] width 9 height 9
checkbox input "true"
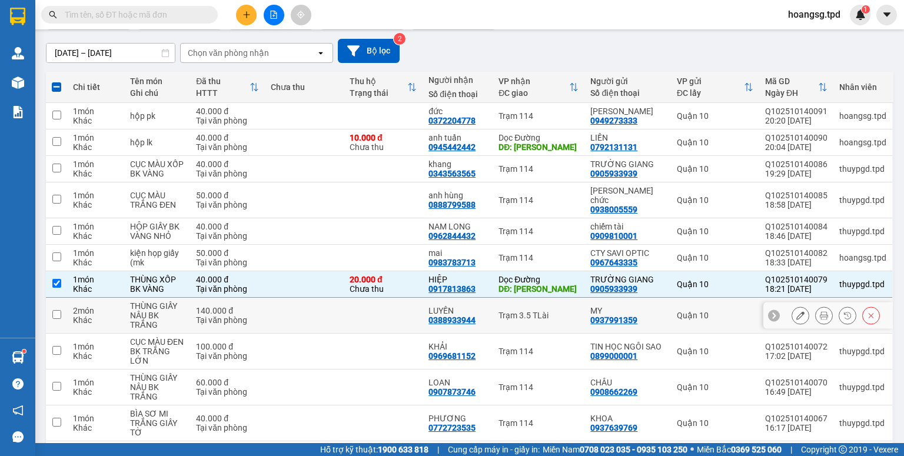
click at [59, 315] on input "checkbox" at bounding box center [56, 314] width 9 height 9
checkbox input "true"
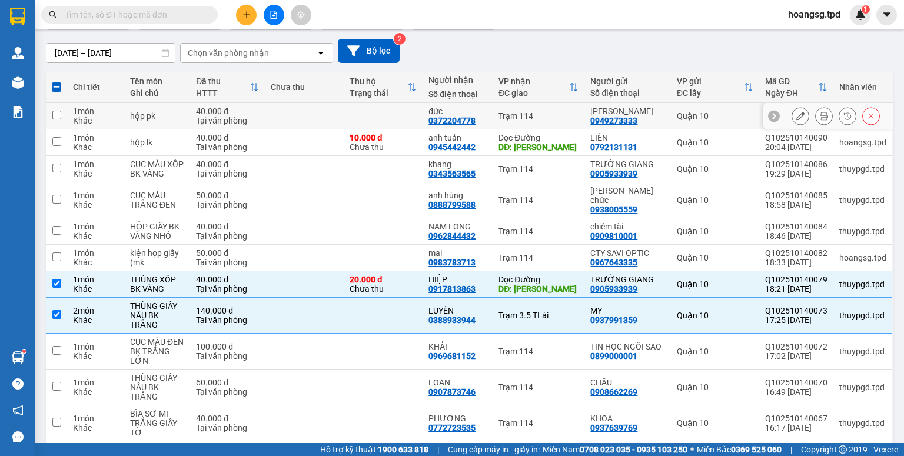
scroll to position [0, 0]
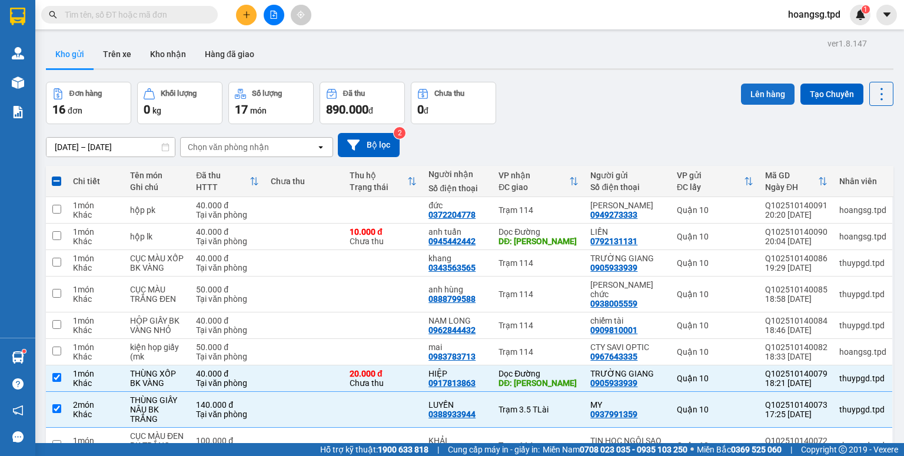
drag, startPoint x: 756, startPoint y: 97, endPoint x: 751, endPoint y: 98, distance: 6.0
click at [754, 98] on button "Lên hàng" at bounding box center [768, 94] width 54 height 21
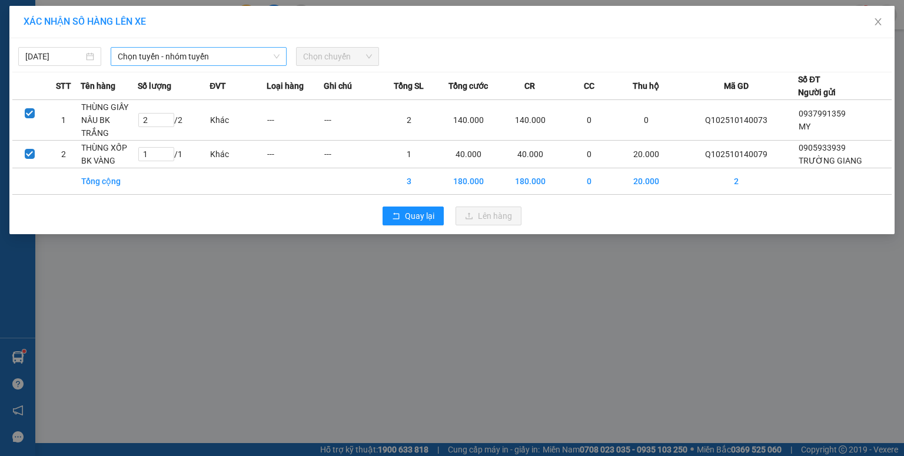
click at [182, 59] on span "Chọn tuyến - nhóm tuyến" at bounding box center [199, 57] width 162 height 18
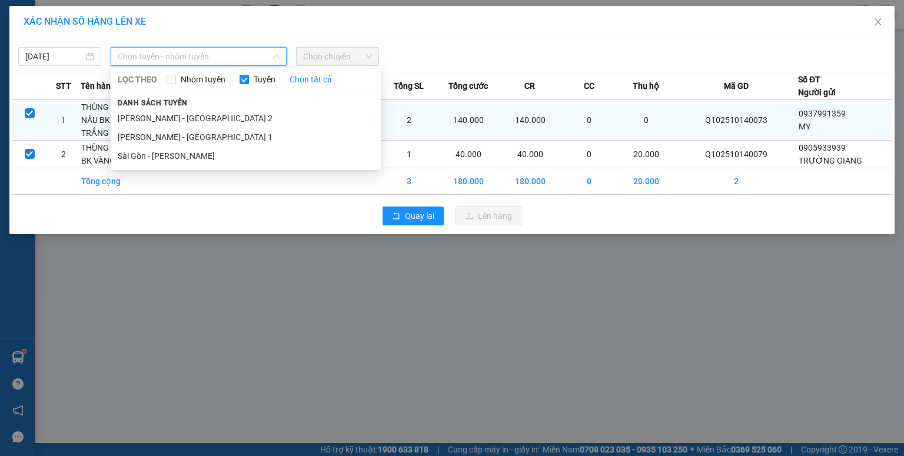
drag, startPoint x: 155, startPoint y: 156, endPoint x: 208, endPoint y: 119, distance: 64.6
click at [156, 155] on li "Sài Gòn - [PERSON_NAME]" at bounding box center [246, 155] width 271 height 19
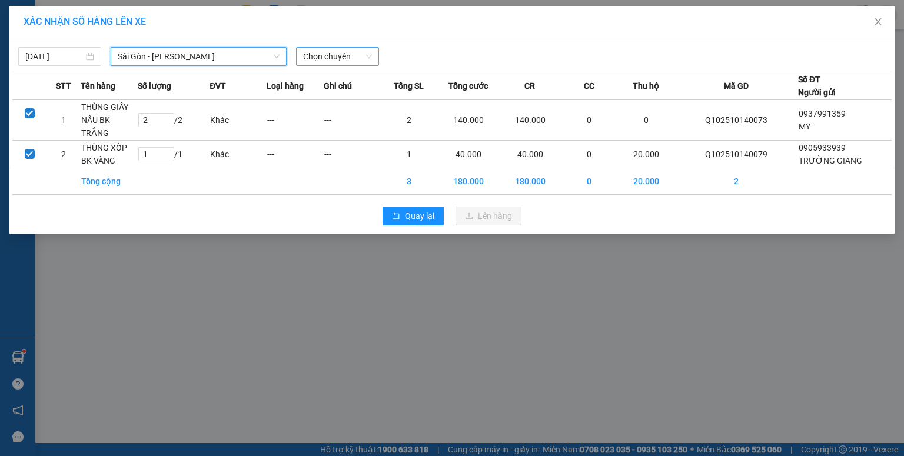
click at [313, 61] on span "Chọn chuyến" at bounding box center [337, 57] width 69 height 18
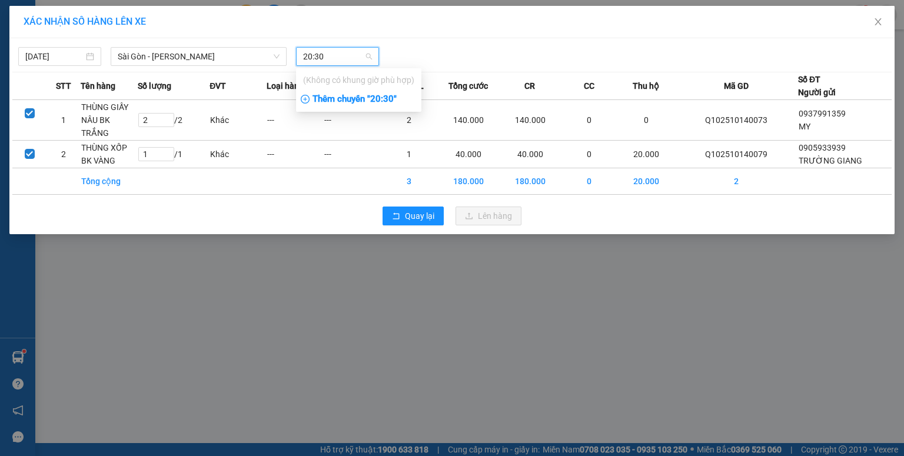
type input "20:30"
click at [322, 97] on div "Thêm chuyến " 20:30 "" at bounding box center [358, 99] width 125 height 20
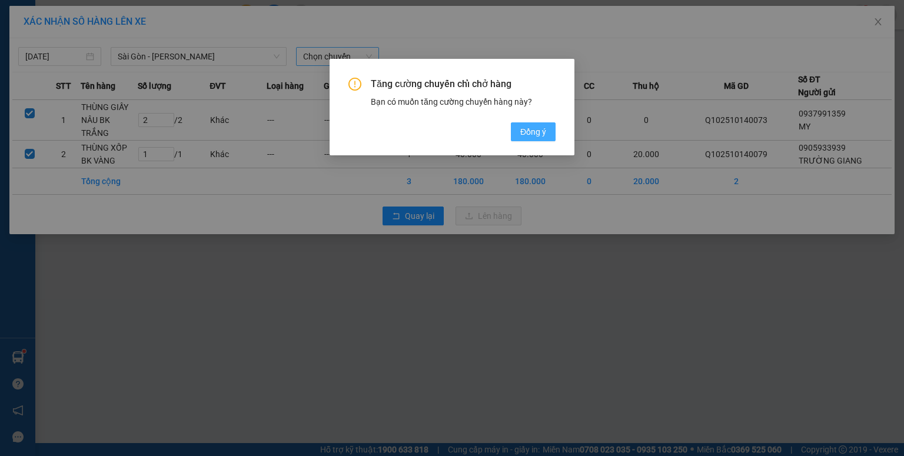
click at [515, 127] on button "Đồng ý" at bounding box center [533, 131] width 45 height 19
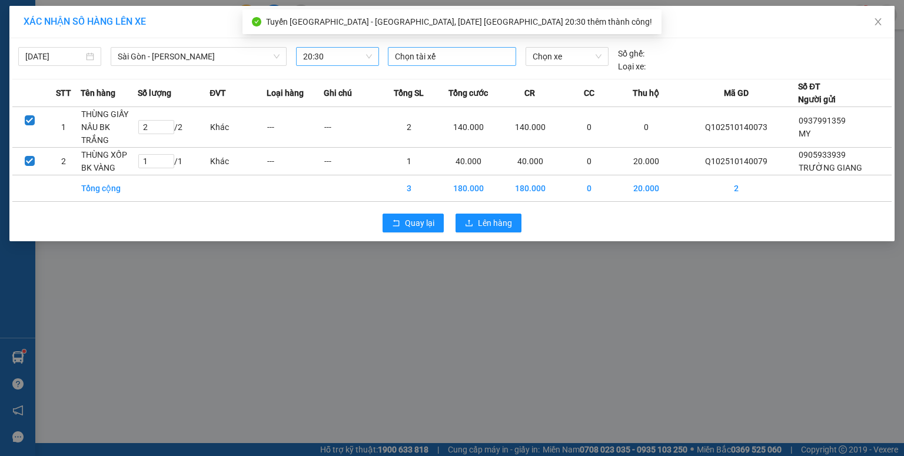
click at [445, 55] on div at bounding box center [452, 56] width 122 height 14
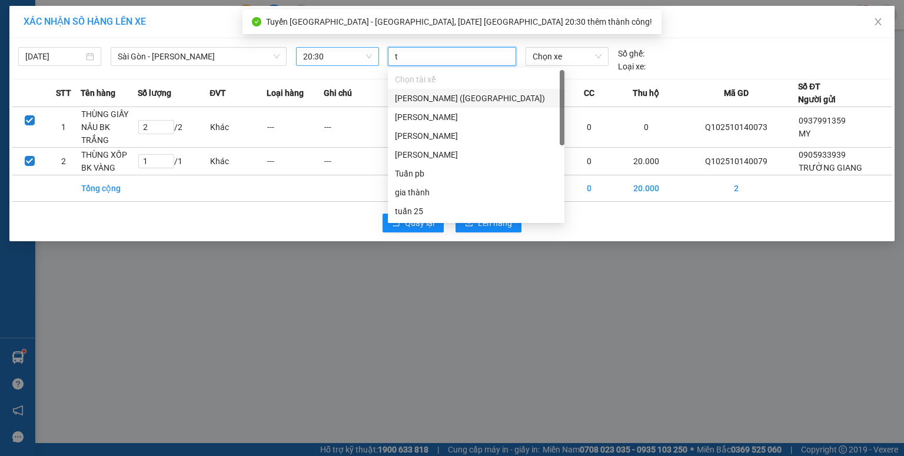
type input "to"
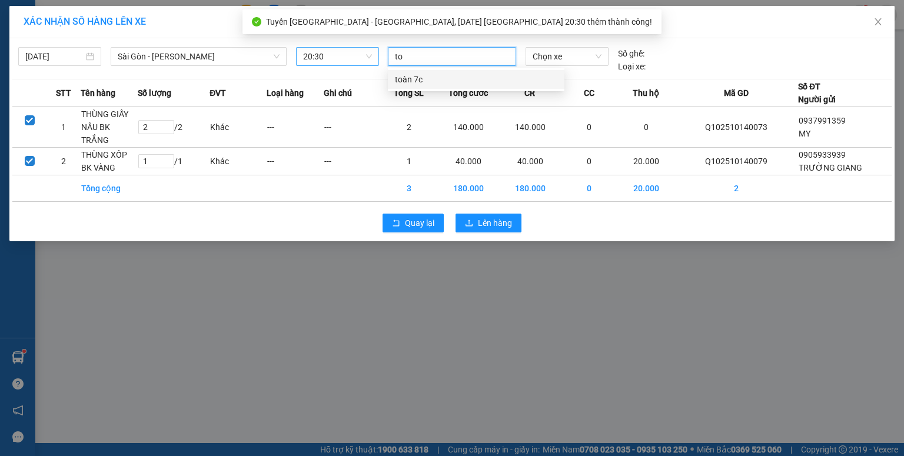
drag, startPoint x: 433, startPoint y: 79, endPoint x: 547, endPoint y: 46, distance: 118.9
click at [436, 79] on div "toàn 7c" at bounding box center [476, 79] width 162 height 13
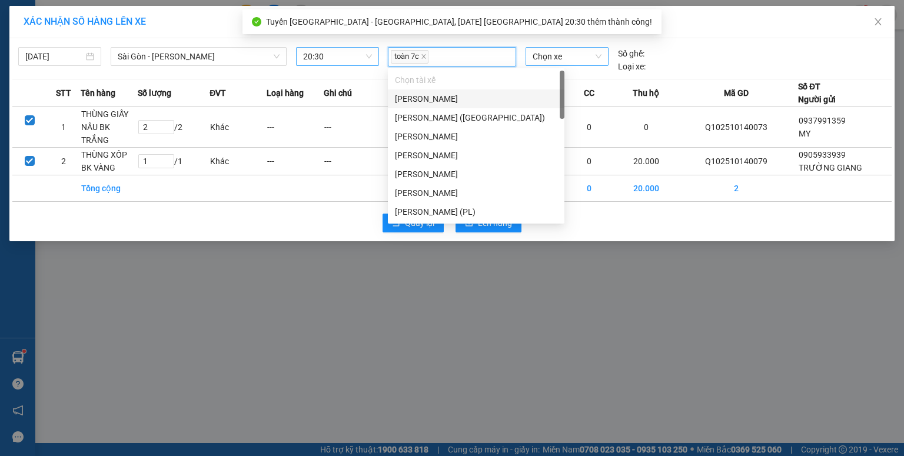
click at [547, 52] on span "Chọn xe" at bounding box center [566, 57] width 68 height 18
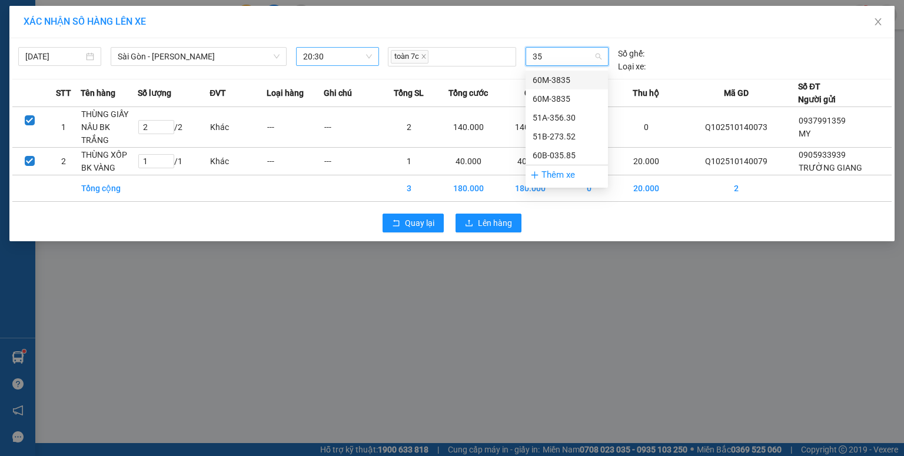
type input "356"
click at [551, 82] on div "51A-356.30" at bounding box center [566, 80] width 68 height 13
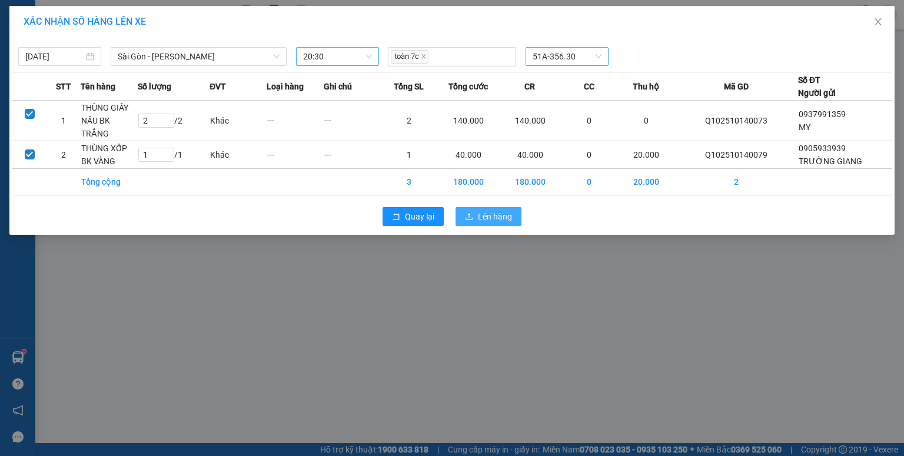
click at [491, 211] on span "Lên hàng" at bounding box center [495, 216] width 34 height 13
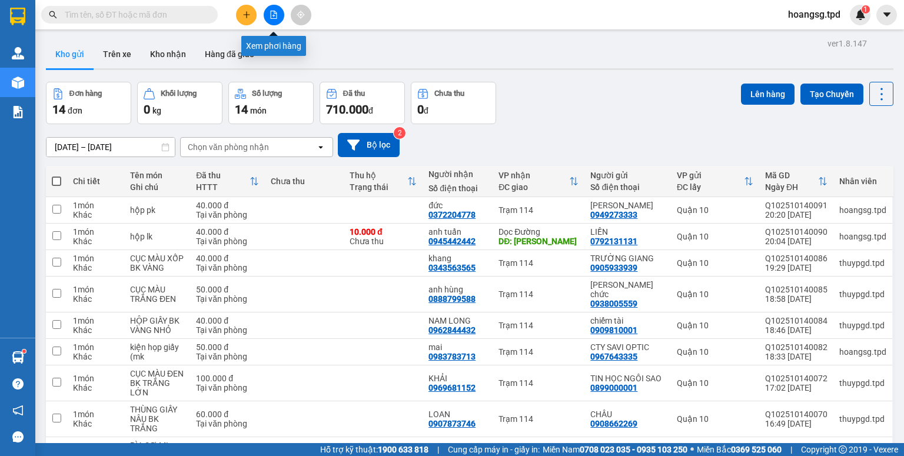
click at [271, 21] on button at bounding box center [274, 15] width 21 height 21
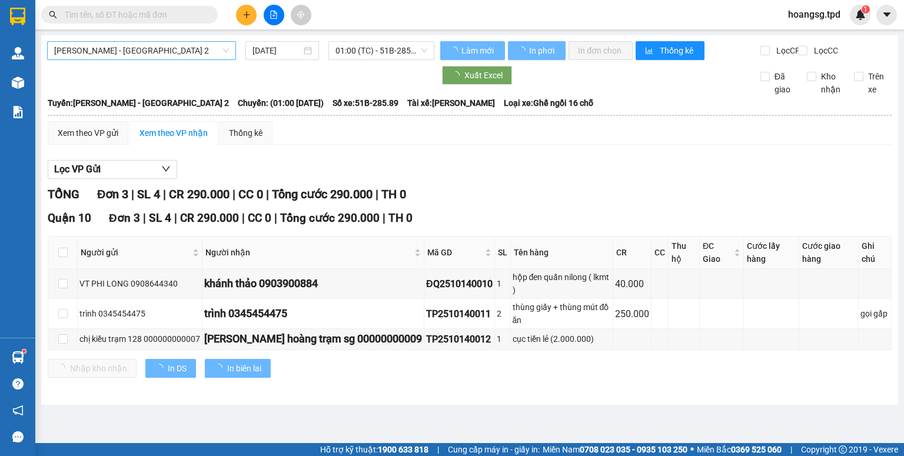
click at [205, 53] on span "[PERSON_NAME] - [GEOGRAPHIC_DATA] 2" at bounding box center [141, 51] width 175 height 18
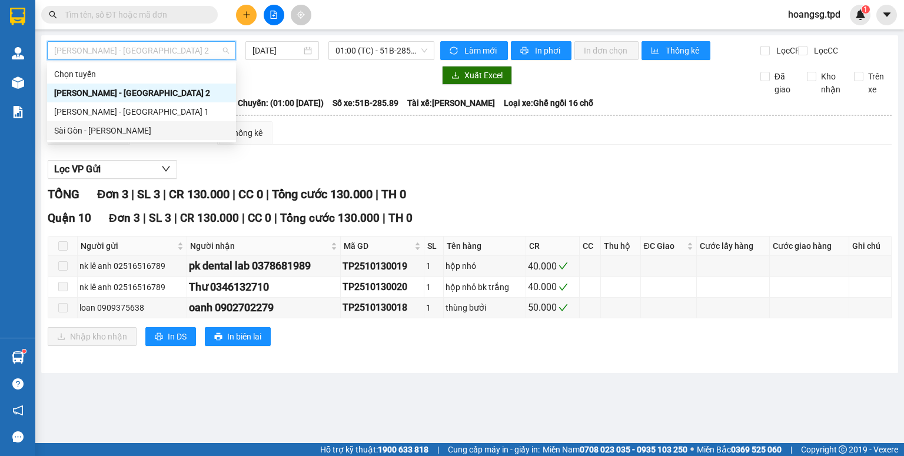
click at [184, 125] on div "Sài Gòn - [PERSON_NAME]" at bounding box center [141, 130] width 175 height 13
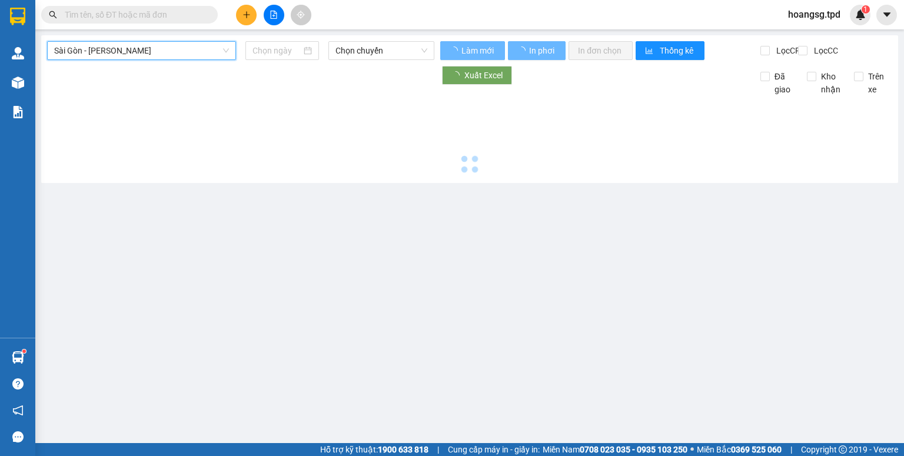
type input "[DATE]"
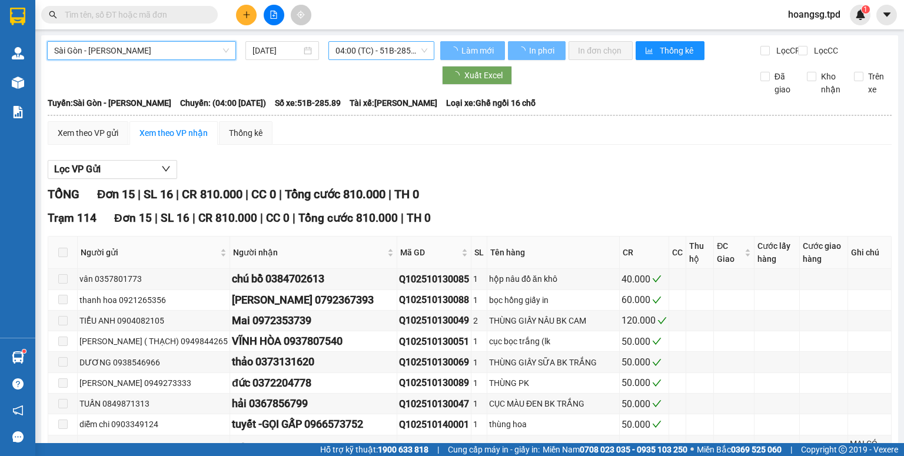
click at [351, 48] on span "04:00 (TC) - 51B-285.89" at bounding box center [381, 51] width 92 height 18
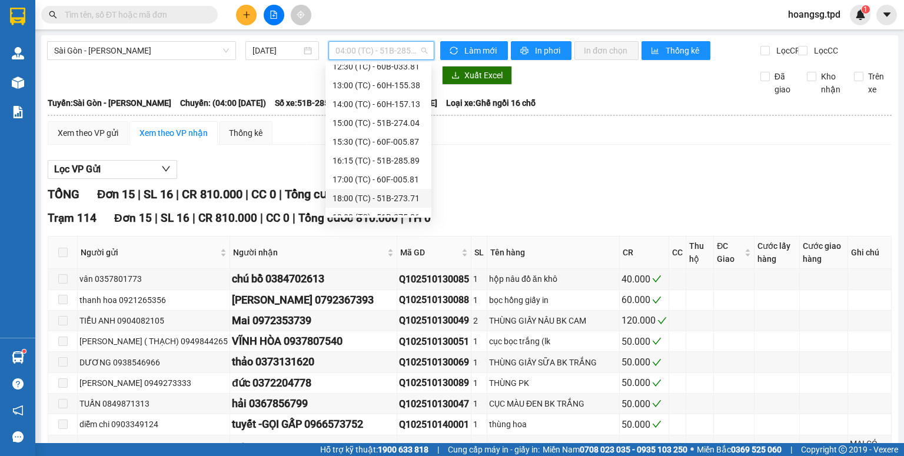
scroll to position [226, 0]
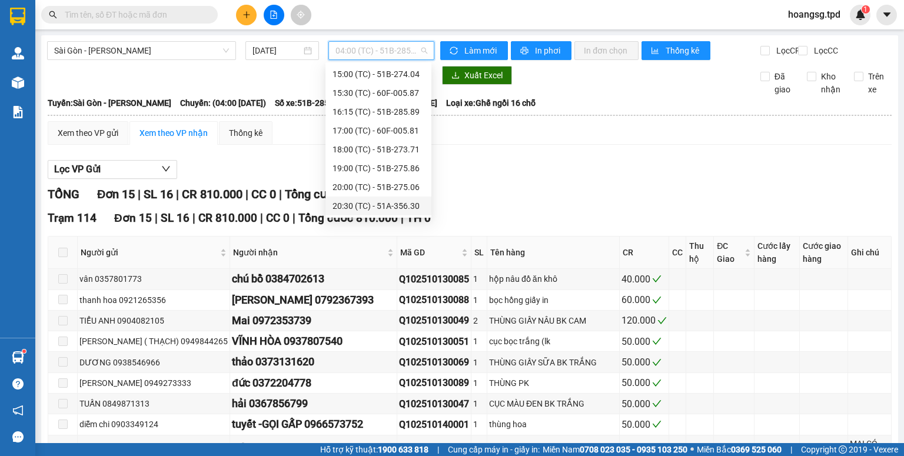
click at [396, 203] on div "20:30 (TC) - 51A-356.30" at bounding box center [378, 205] width 92 height 13
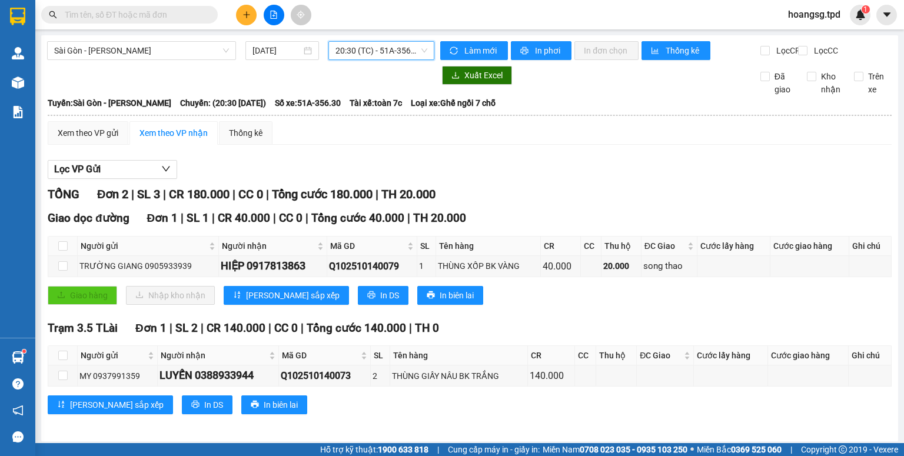
click at [335, 43] on span "20:30 (TC) - 51A-356.30" at bounding box center [381, 51] width 92 height 18
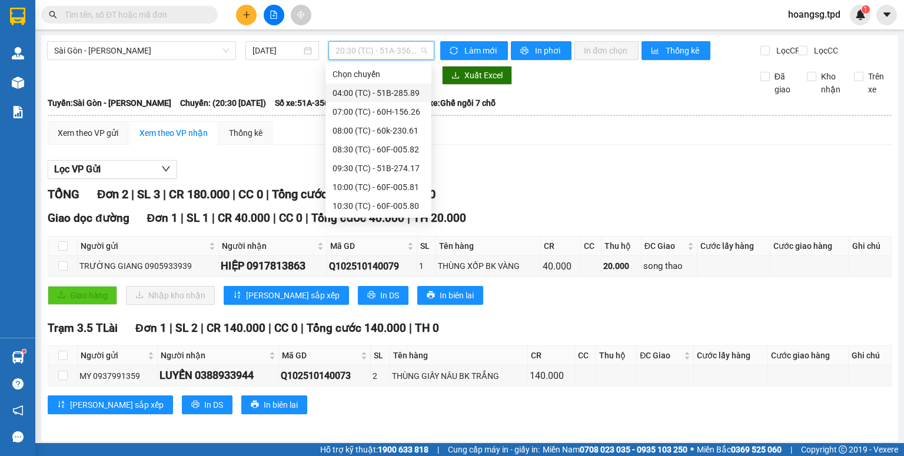
drag, startPoint x: 376, startPoint y: 92, endPoint x: 387, endPoint y: 71, distance: 24.5
click at [376, 92] on div "04:00 (TC) - 51B-285.89" at bounding box center [378, 92] width 92 height 13
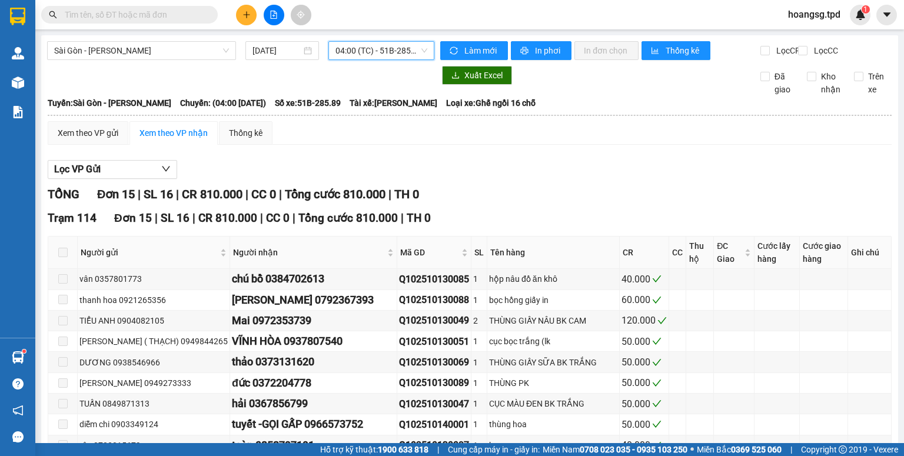
click at [379, 49] on span "04:00 (TC) - 51B-285.89" at bounding box center [381, 51] width 92 height 18
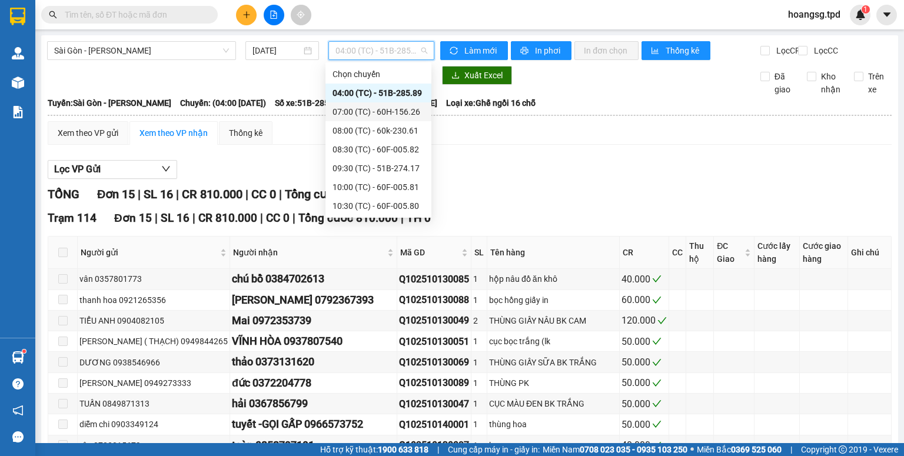
click at [392, 108] on div "07:00 (TC) - 60H-156.26" at bounding box center [378, 111] width 92 height 13
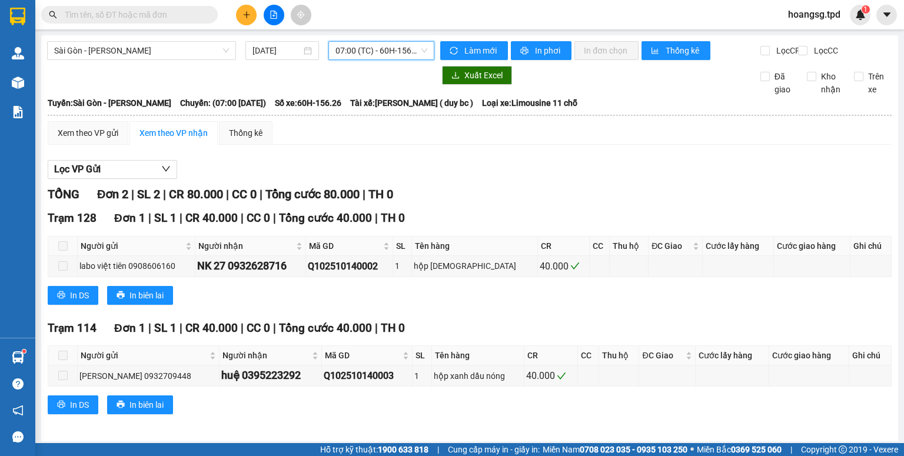
click at [412, 54] on span "07:00 (TC) - 60H-156.26" at bounding box center [381, 51] width 92 height 18
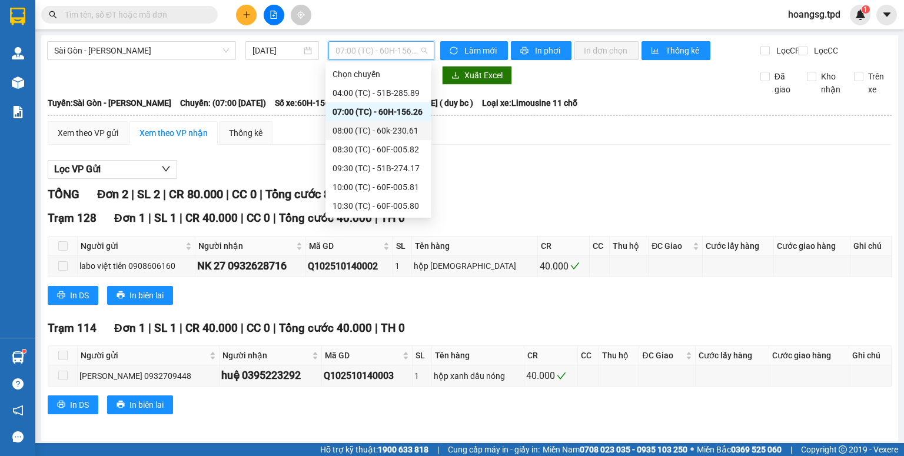
click at [385, 132] on div "08:00 (TC) - 60k-230.61" at bounding box center [378, 130] width 92 height 13
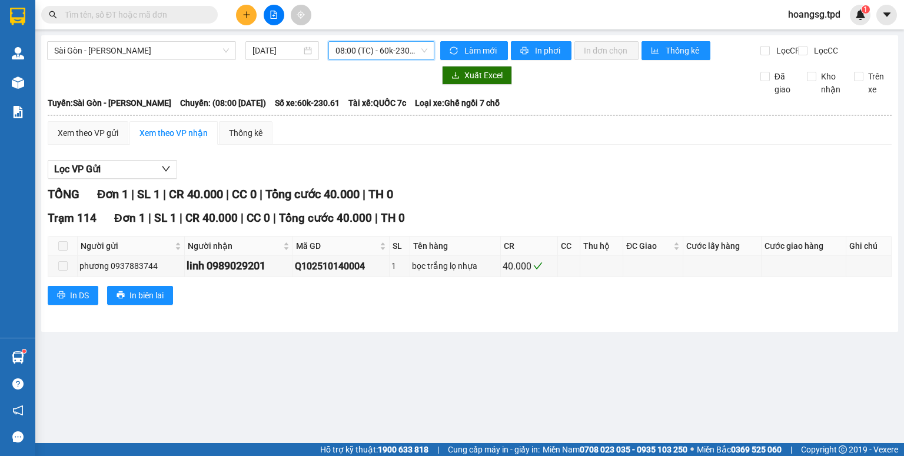
click at [349, 47] on span "08:00 (TC) - 60k-230.61" at bounding box center [381, 51] width 92 height 18
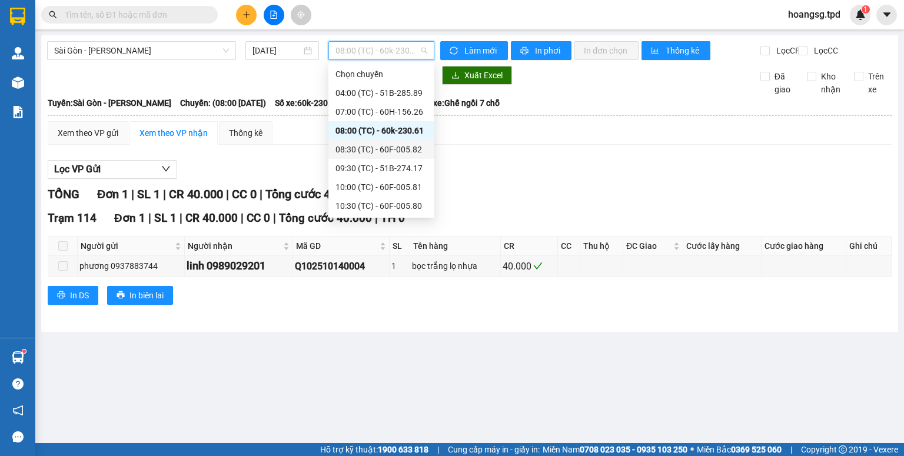
click at [362, 147] on div "08:30 (TC) - 60F-005.82" at bounding box center [381, 149] width 92 height 13
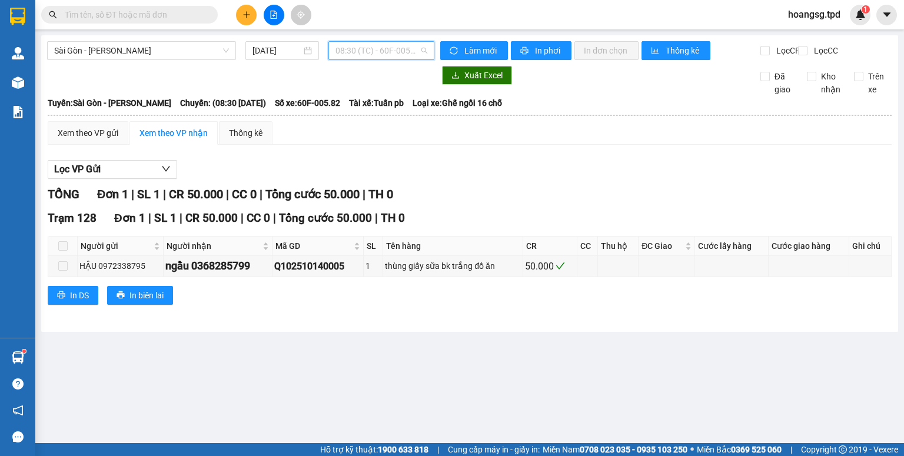
click at [402, 50] on span "08:30 (TC) - 60F-005.82" at bounding box center [381, 51] width 92 height 18
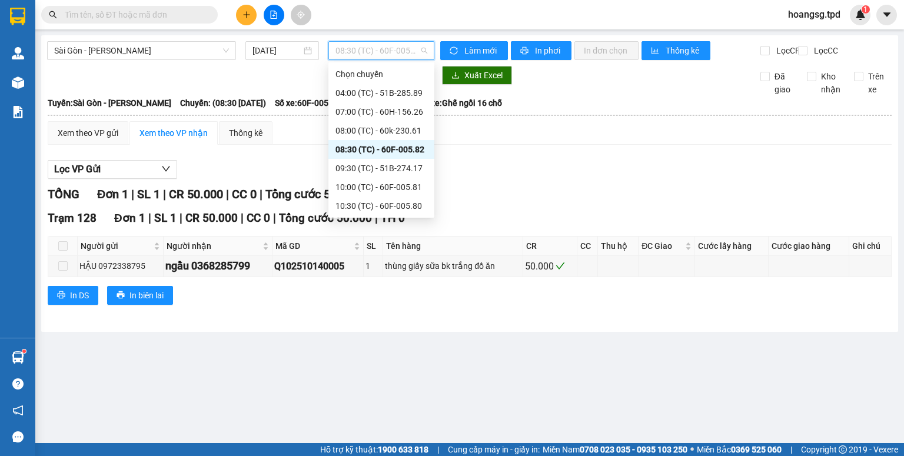
click at [394, 167] on div "09:30 (TC) - 51B-274.17" at bounding box center [381, 168] width 92 height 13
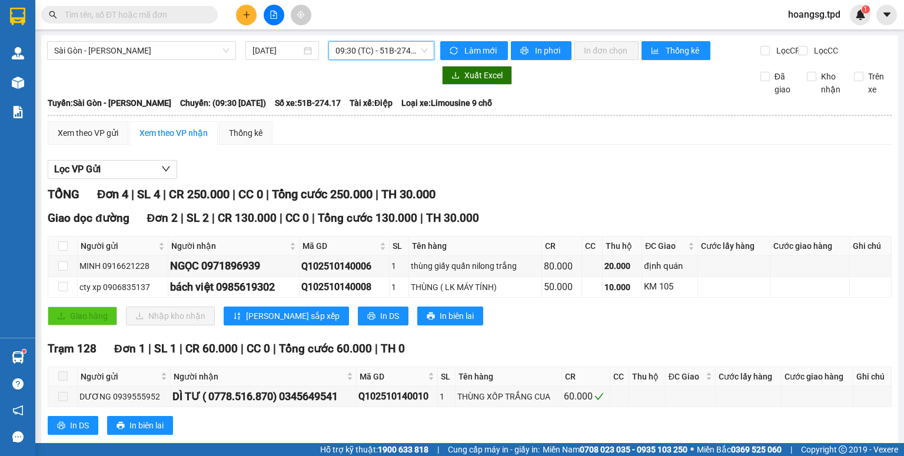
click at [375, 54] on span "09:30 (TC) - 51B-274.17" at bounding box center [381, 51] width 92 height 18
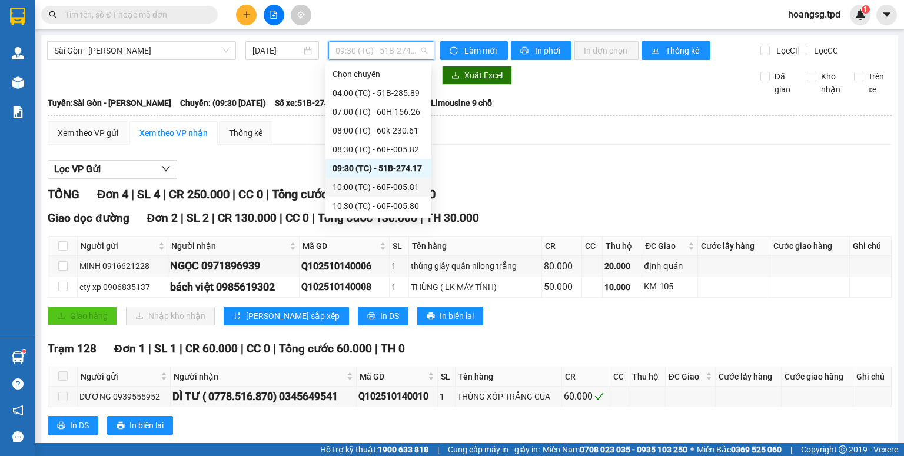
click at [370, 188] on div "10:00 (TC) - 60F-005.81" at bounding box center [378, 187] width 92 height 13
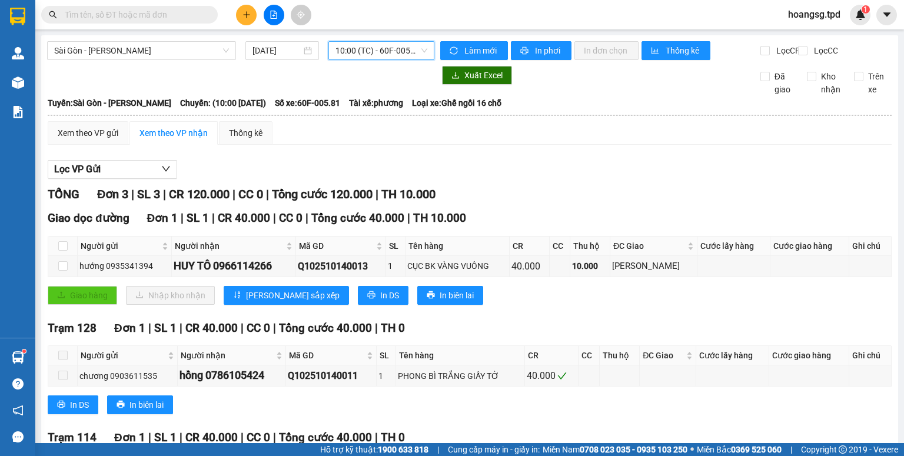
click at [373, 45] on span "10:00 (TC) - 60F-005.81" at bounding box center [381, 51] width 92 height 18
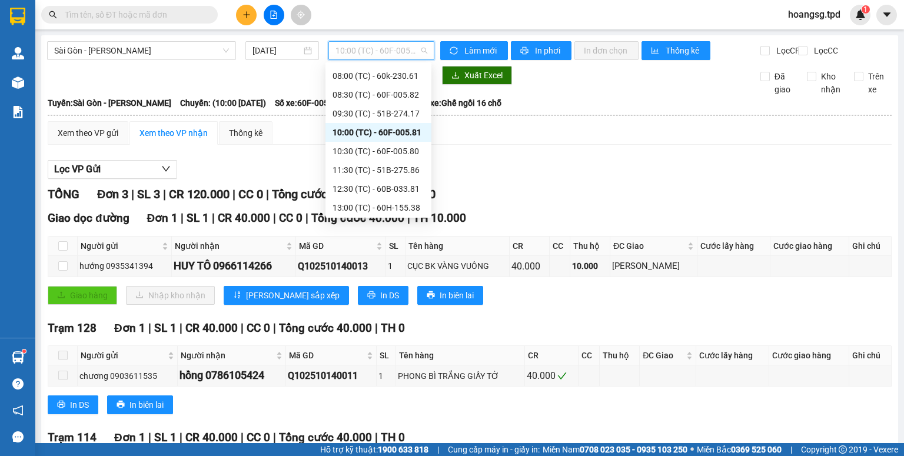
scroll to position [94, 0]
drag, startPoint x: 405, startPoint y: 112, endPoint x: 400, endPoint y: 96, distance: 16.2
click at [405, 111] on div "10:30 (TC) - 60F-005.80" at bounding box center [378, 111] width 92 height 13
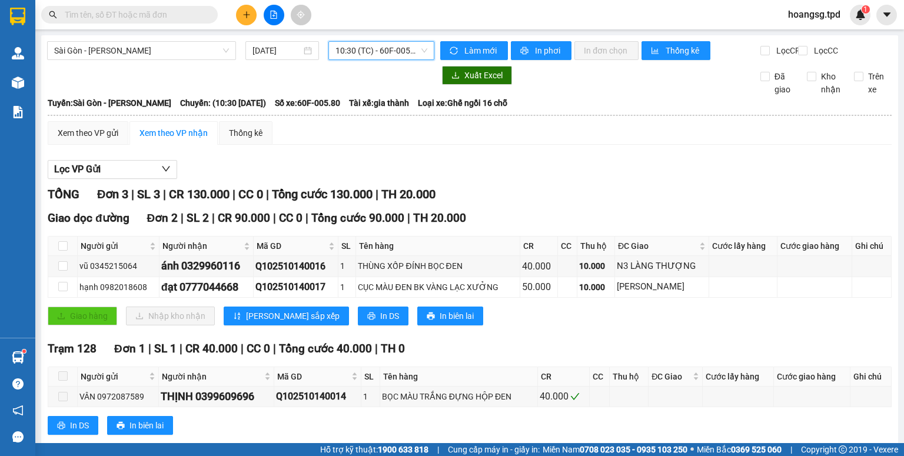
click at [409, 55] on span "10:30 (TC) - 60F-005.80" at bounding box center [381, 51] width 92 height 18
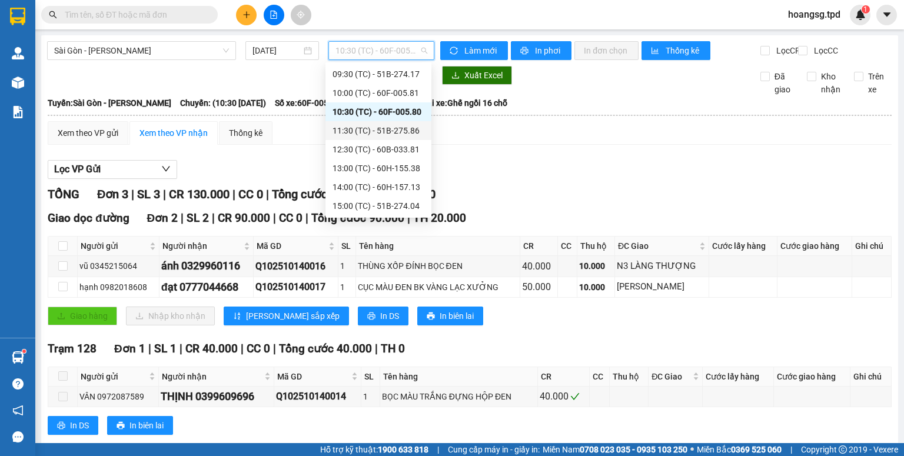
click at [401, 135] on div "11:30 (TC) - 51B-275.86" at bounding box center [378, 130] width 92 height 13
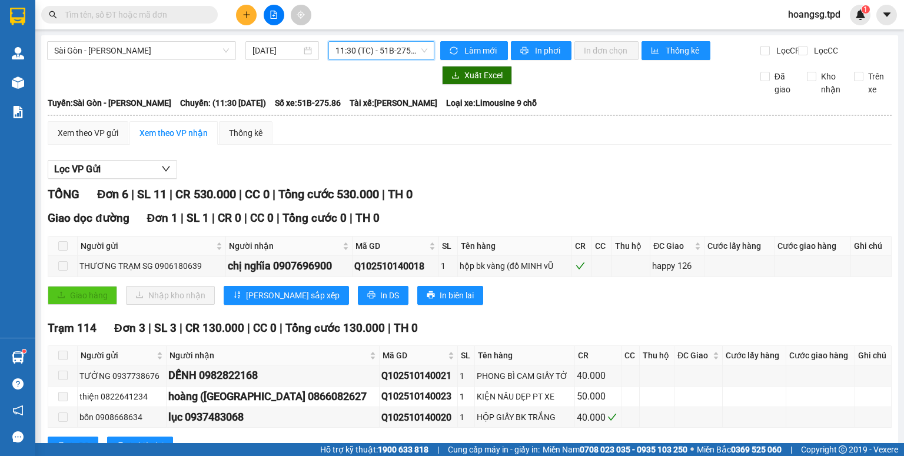
click at [396, 46] on span "11:30 (TC) - 51B-275.86" at bounding box center [381, 51] width 92 height 18
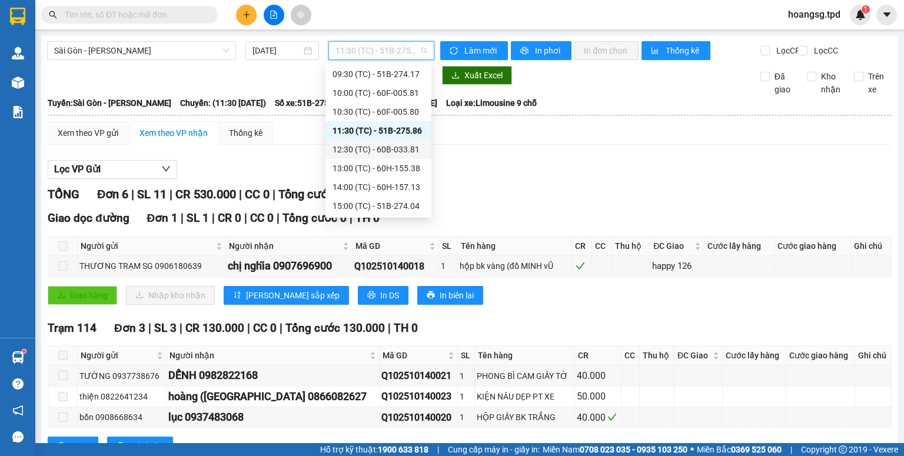
click at [386, 151] on div "12:30 (TC) - 60B-033.81" at bounding box center [378, 149] width 92 height 13
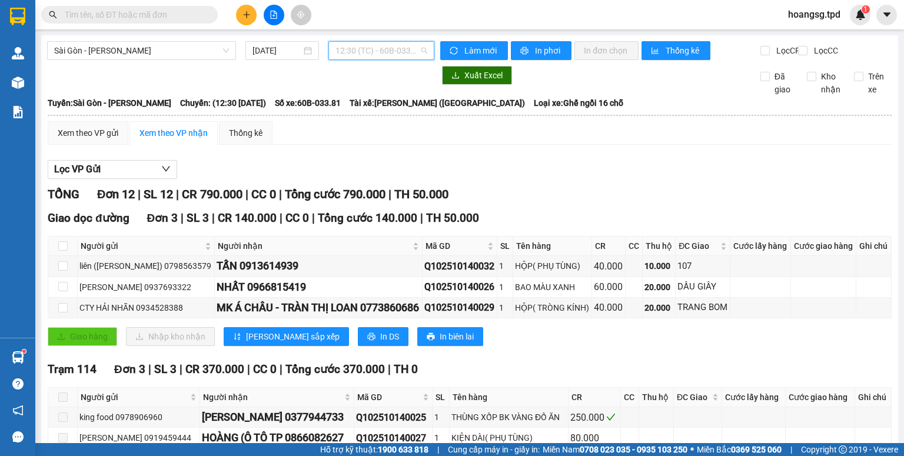
click at [400, 52] on span "12:30 (TC) - 60B-033.81" at bounding box center [381, 51] width 92 height 18
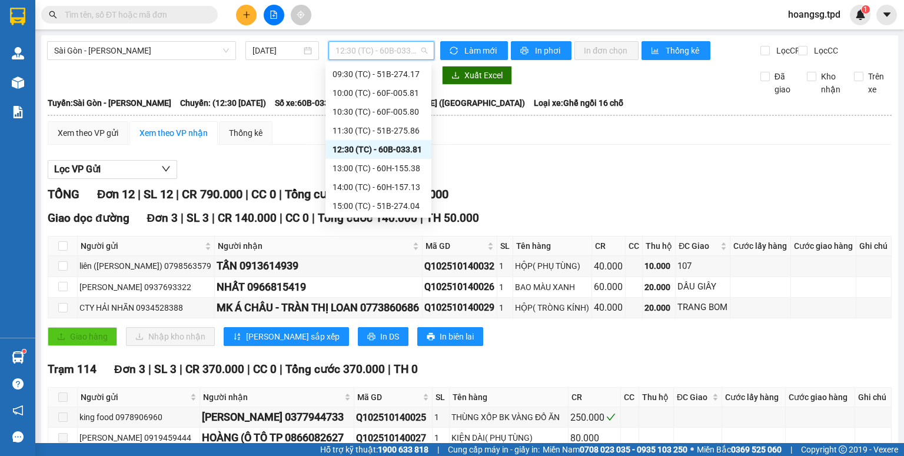
click at [401, 163] on div "13:00 (TC) - 60H-155.38" at bounding box center [378, 168] width 92 height 13
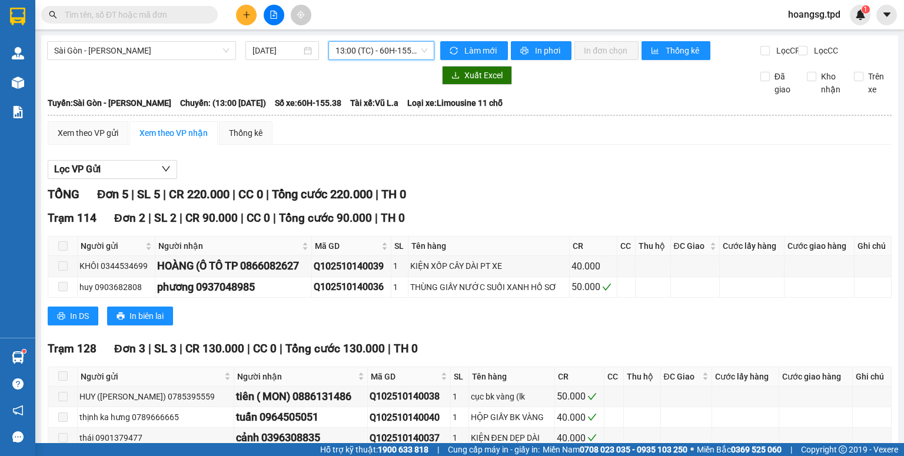
click at [394, 54] on span "13:00 (TC) - 60H-155.38" at bounding box center [381, 51] width 92 height 18
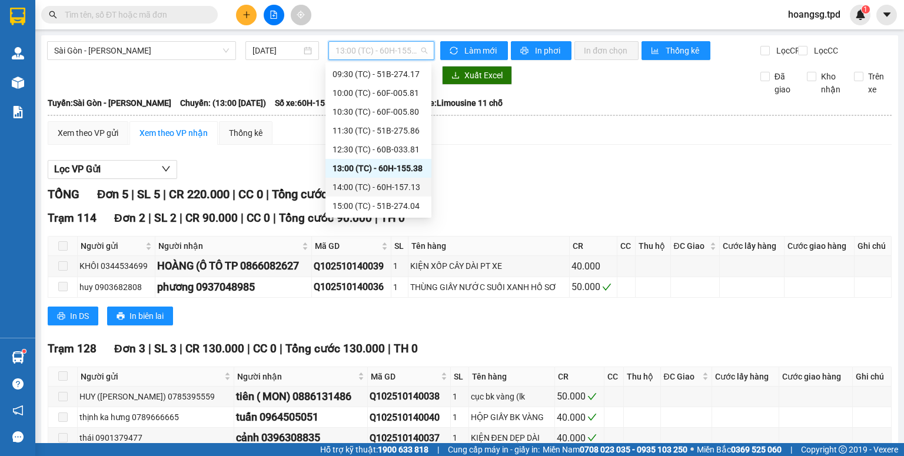
click at [401, 185] on div "14:00 (TC) - 60H-157.13" at bounding box center [378, 187] width 92 height 13
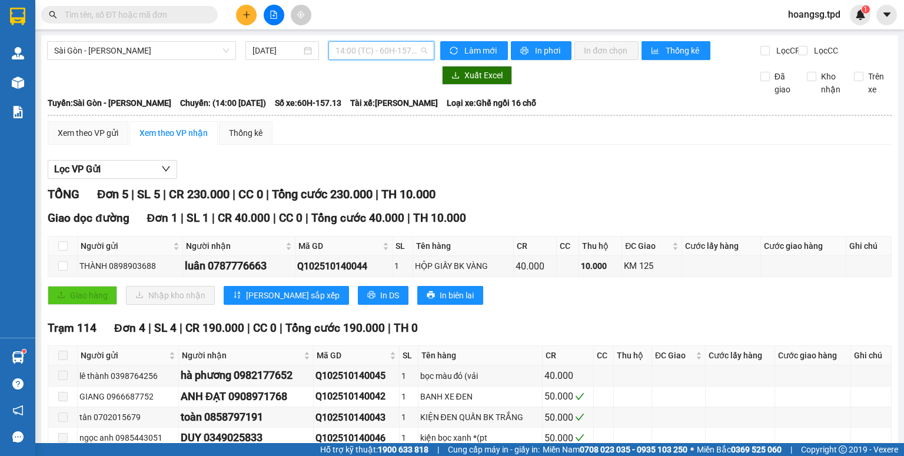
click at [399, 58] on span "14:00 (TC) - 60H-157.13" at bounding box center [381, 51] width 92 height 18
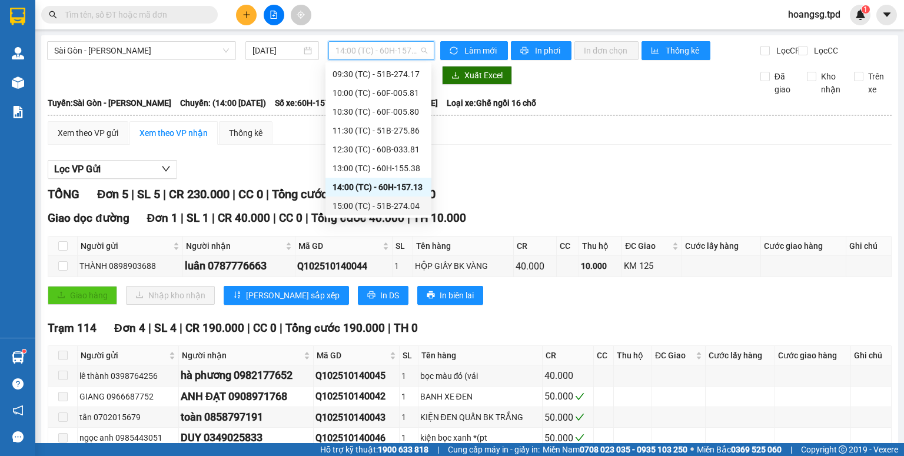
drag, startPoint x: 386, startPoint y: 201, endPoint x: 379, endPoint y: 195, distance: 9.2
click at [386, 202] on div "15:00 (TC) - 51B-274.04" at bounding box center [378, 205] width 92 height 13
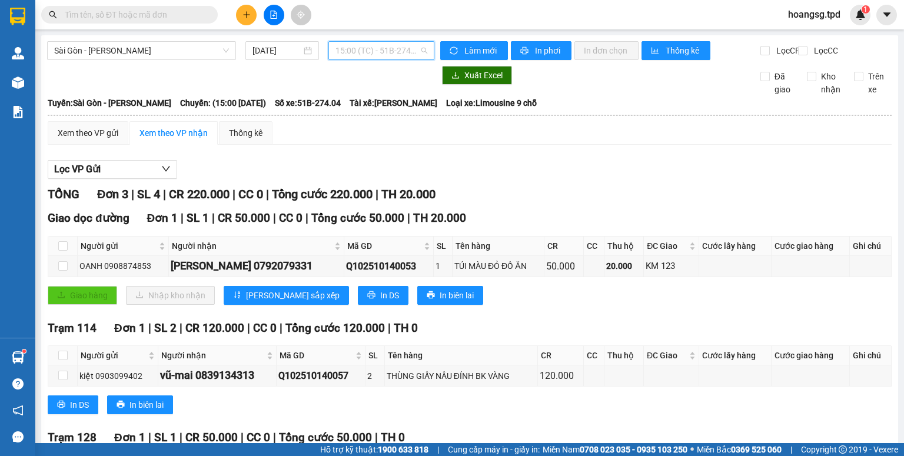
click at [397, 51] on span "15:00 (TC) - 51B-274.04" at bounding box center [381, 51] width 92 height 18
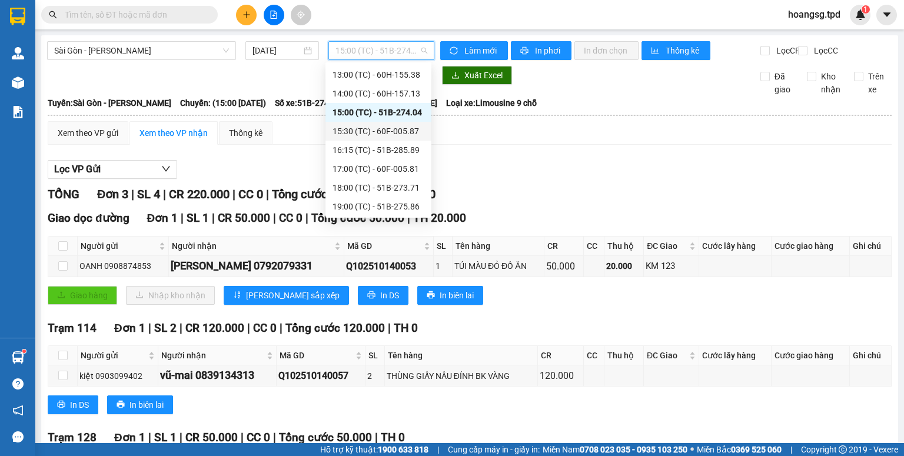
scroll to position [188, 0]
click at [391, 134] on div "15:30 (TC) - 60F-005.87" at bounding box center [378, 130] width 92 height 13
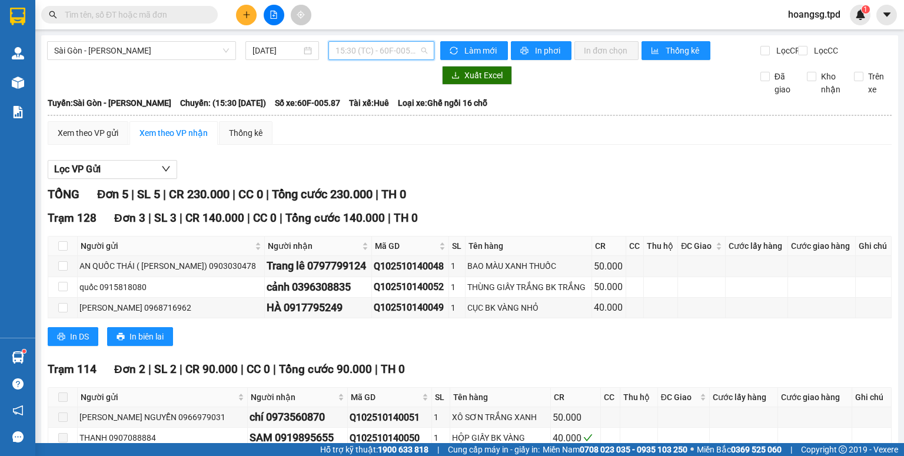
click at [341, 55] on span "15:30 (TC) - 60F-005.87" at bounding box center [381, 51] width 92 height 18
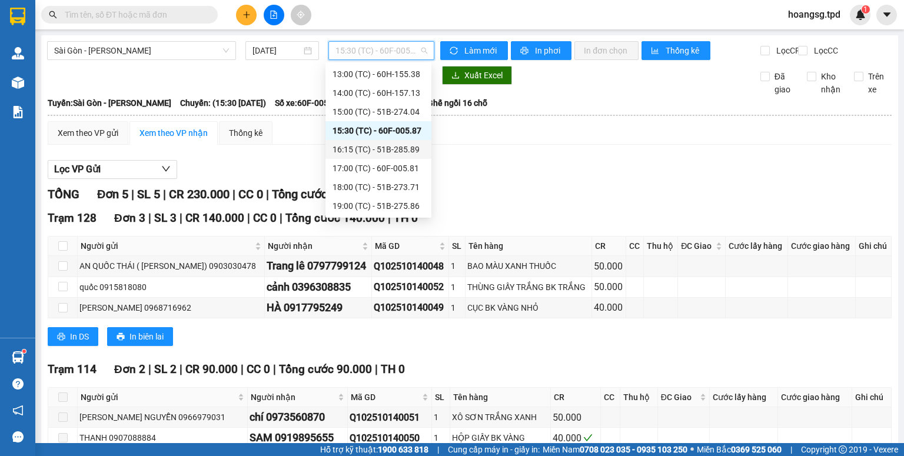
click at [366, 146] on div "16:15 (TC) - 51B-285.89" at bounding box center [378, 149] width 92 height 13
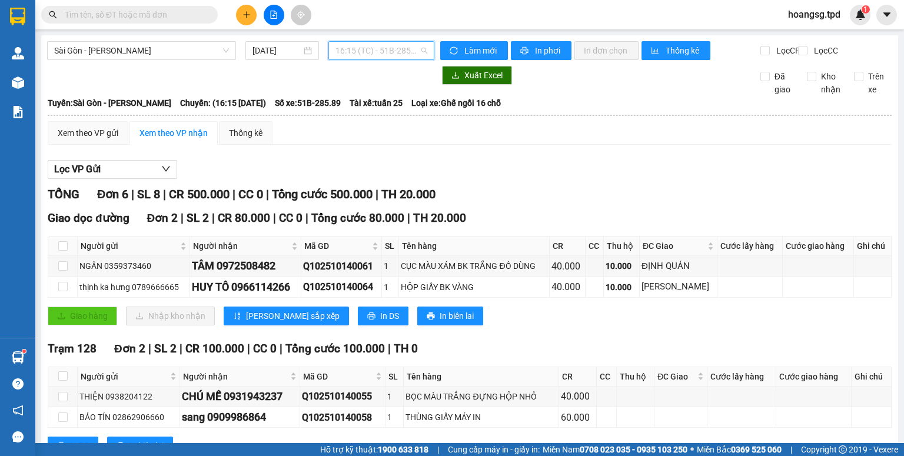
click at [369, 54] on span "16:15 (TC) - 51B-285.89" at bounding box center [381, 51] width 92 height 18
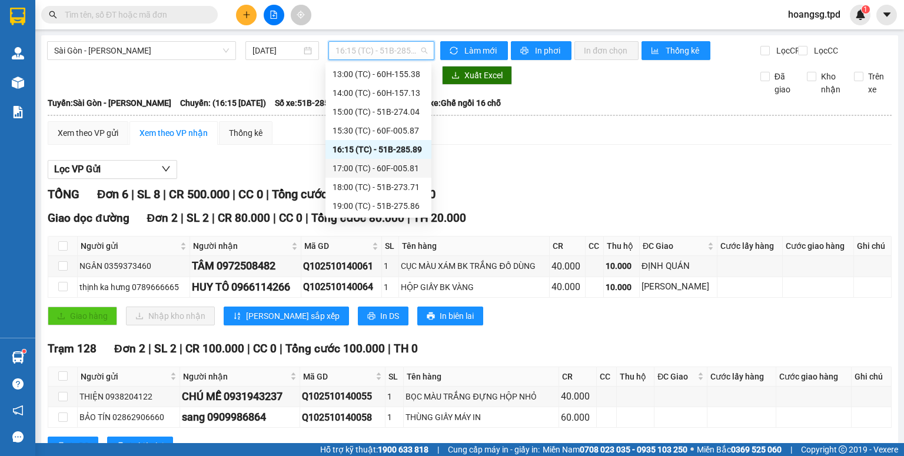
click at [354, 165] on div "17:00 (TC) - 60F-005.81" at bounding box center [378, 168] width 92 height 13
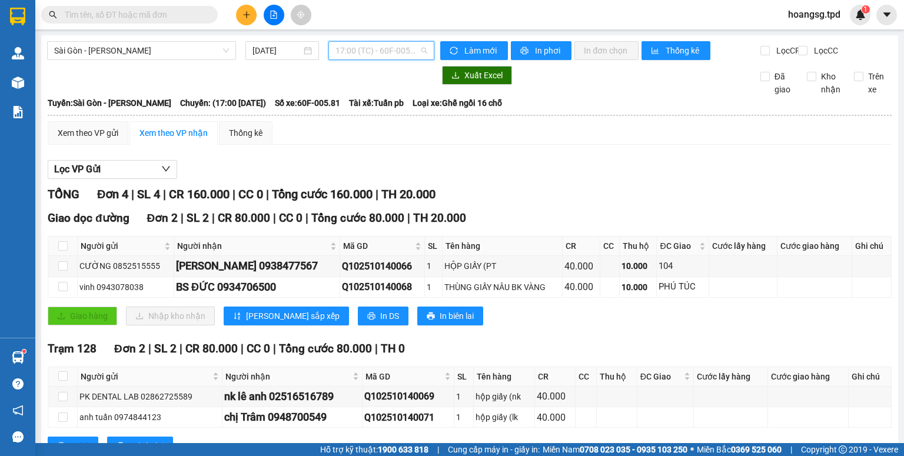
click at [379, 58] on span "17:00 (TC) - 60F-005.81" at bounding box center [381, 51] width 92 height 18
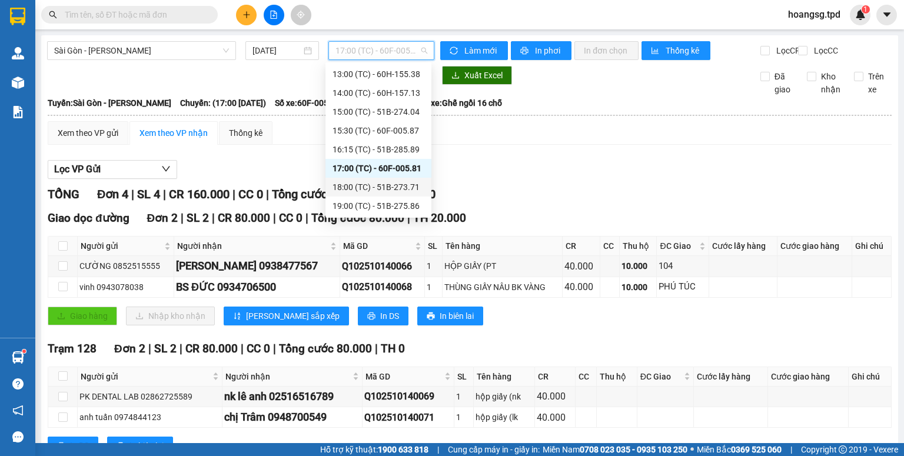
click at [372, 186] on div "18:00 (TC) - 51B-273.71" at bounding box center [378, 187] width 92 height 13
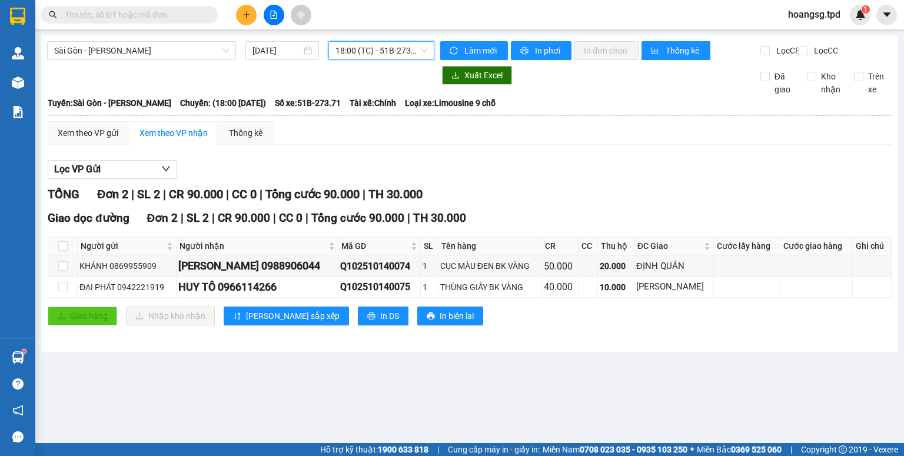
click at [421, 58] on span "18:00 (TC) - 51B-273.71" at bounding box center [381, 51] width 92 height 18
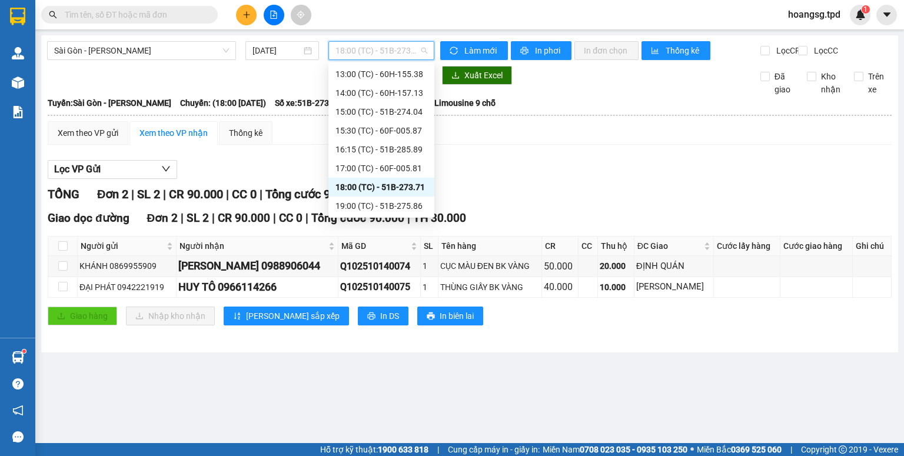
drag, startPoint x: 394, startPoint y: 205, endPoint x: 385, endPoint y: 198, distance: 11.8
click at [394, 205] on div "19:00 (TC) - 51B-275.86" at bounding box center [381, 205] width 92 height 13
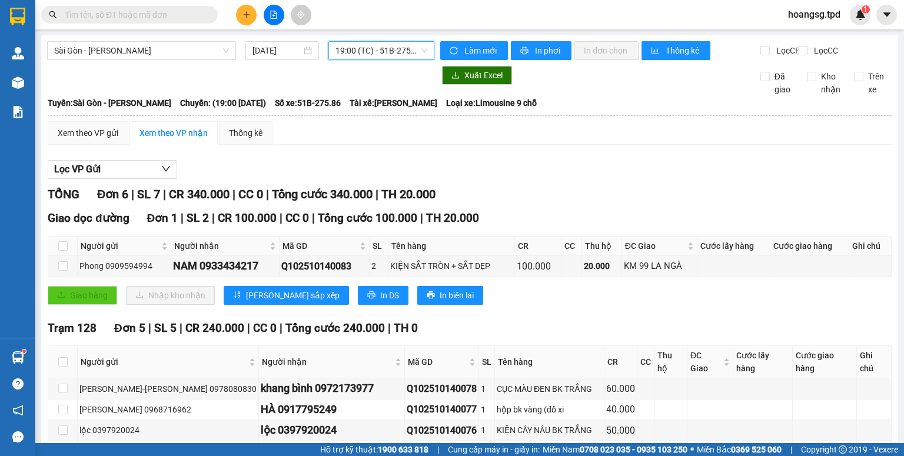
drag, startPoint x: 401, startPoint y: 53, endPoint x: 393, endPoint y: 76, distance: 24.2
click at [400, 54] on span "19:00 (TC) - 51B-275.86" at bounding box center [381, 51] width 92 height 18
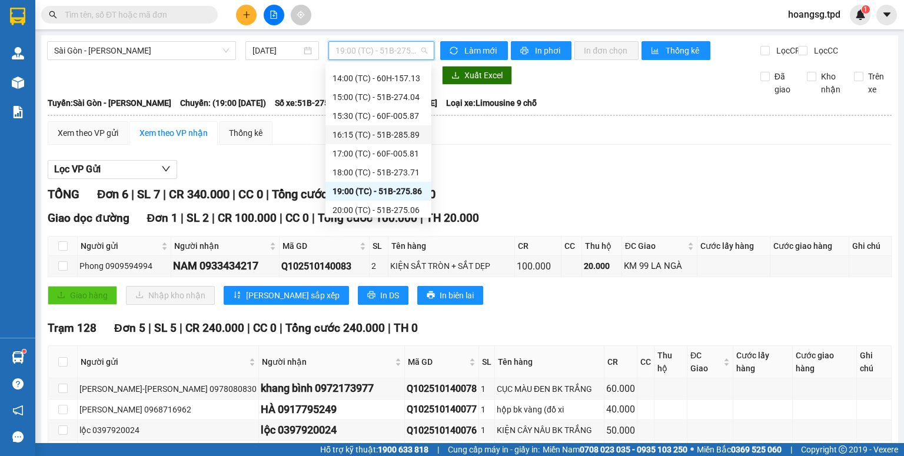
scroll to position [226, 0]
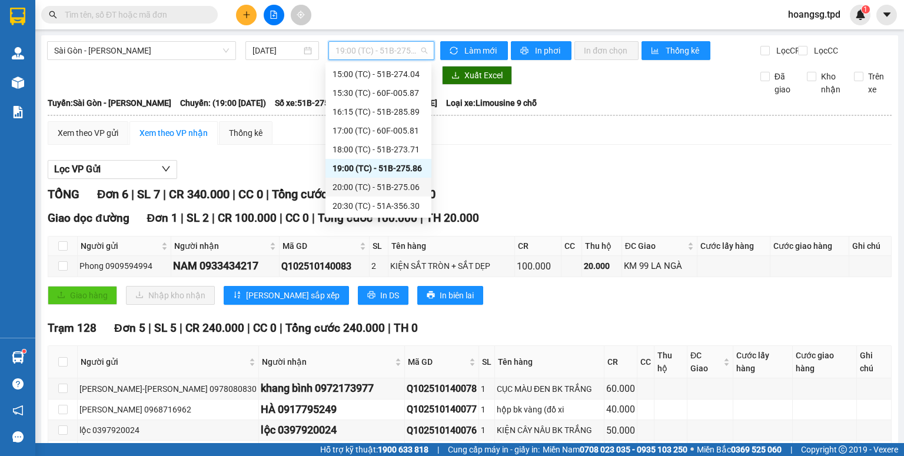
drag, startPoint x: 371, startPoint y: 184, endPoint x: 370, endPoint y: 194, distance: 10.7
click at [371, 184] on div "20:00 (TC) - 51B-275.06" at bounding box center [378, 187] width 92 height 13
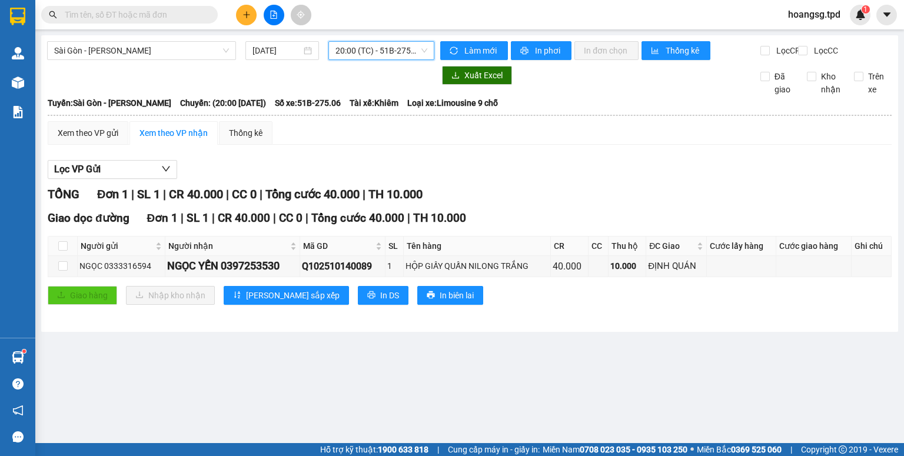
click at [395, 57] on span "20:00 (TC) - 51B-275.06" at bounding box center [381, 51] width 92 height 18
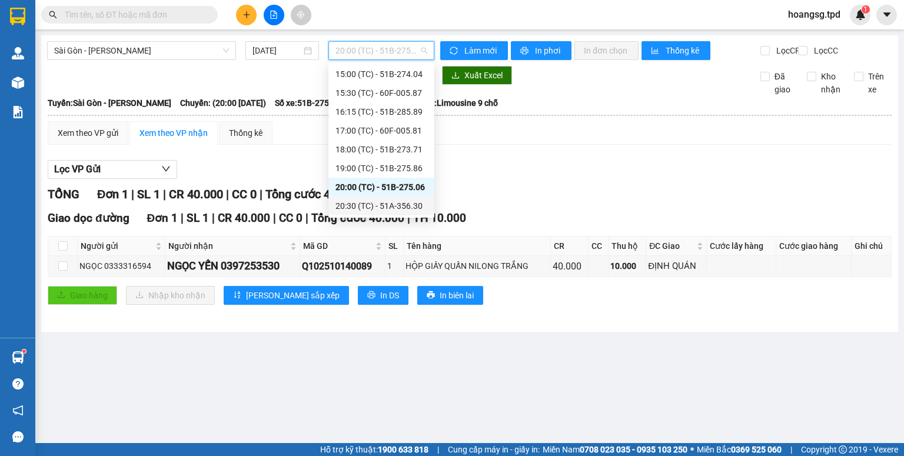
drag, startPoint x: 382, startPoint y: 205, endPoint x: 367, endPoint y: 196, distance: 17.2
click at [381, 205] on div "20:30 (TC) - 51A-356.30" at bounding box center [381, 205] width 92 height 13
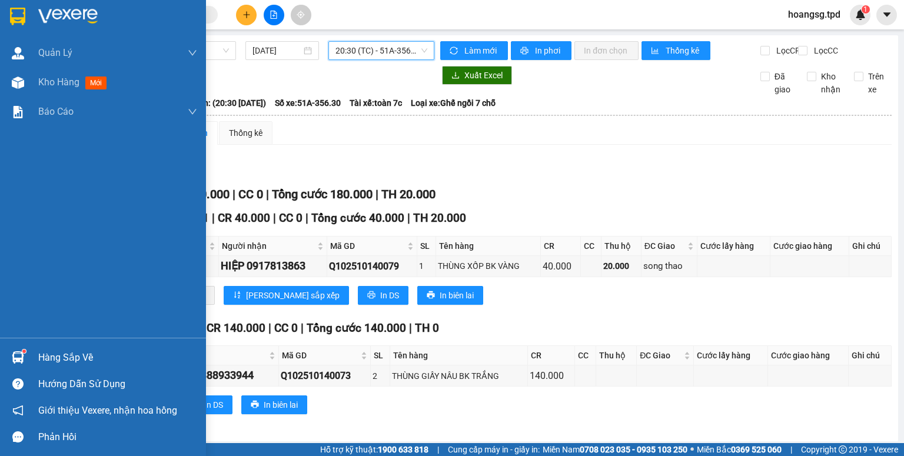
click at [52, 355] on div "Hàng sắp về" at bounding box center [117, 358] width 159 height 18
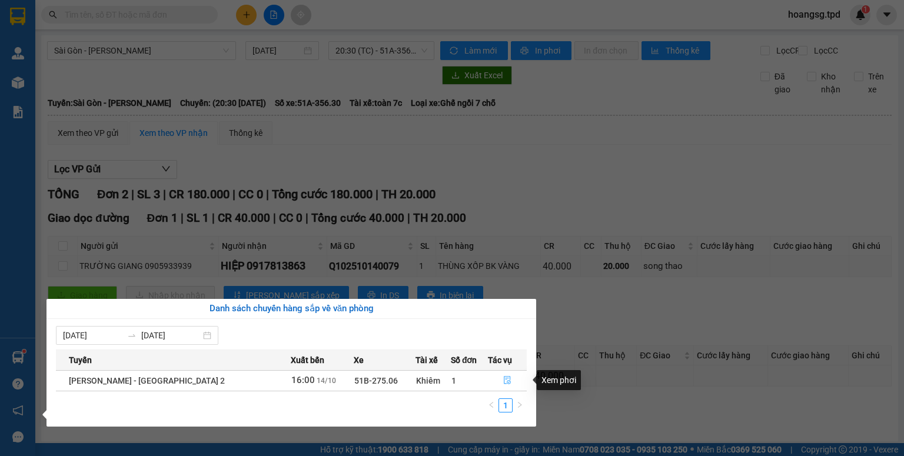
click at [499, 378] on button "button" at bounding box center [507, 380] width 38 height 19
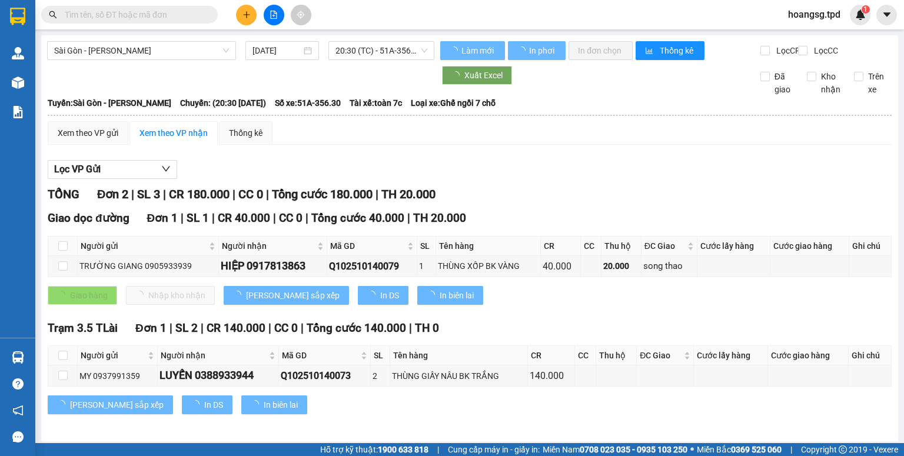
drag, startPoint x: 499, startPoint y: 376, endPoint x: 499, endPoint y: 369, distance: 7.1
click at [498, 376] on td "THÙNG GIẤY NÂU BK TRẮNG" at bounding box center [459, 375] width 138 height 21
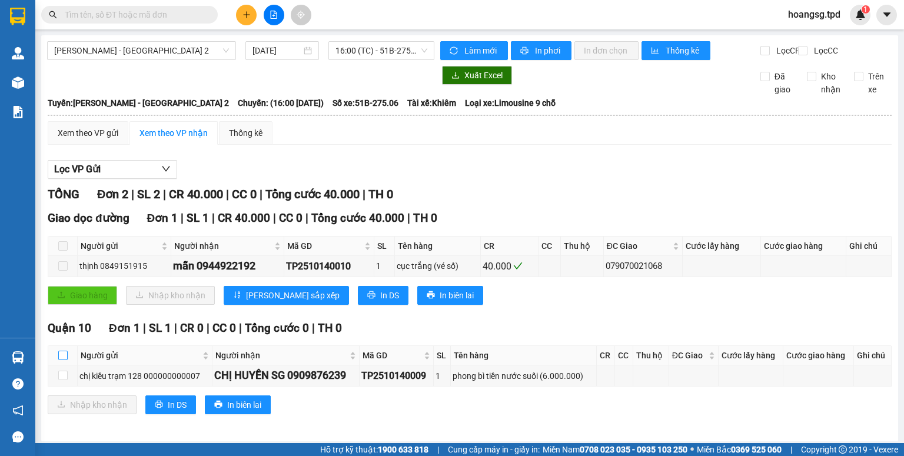
click at [59, 360] on input "checkbox" at bounding box center [62, 355] width 9 height 9
checkbox input "true"
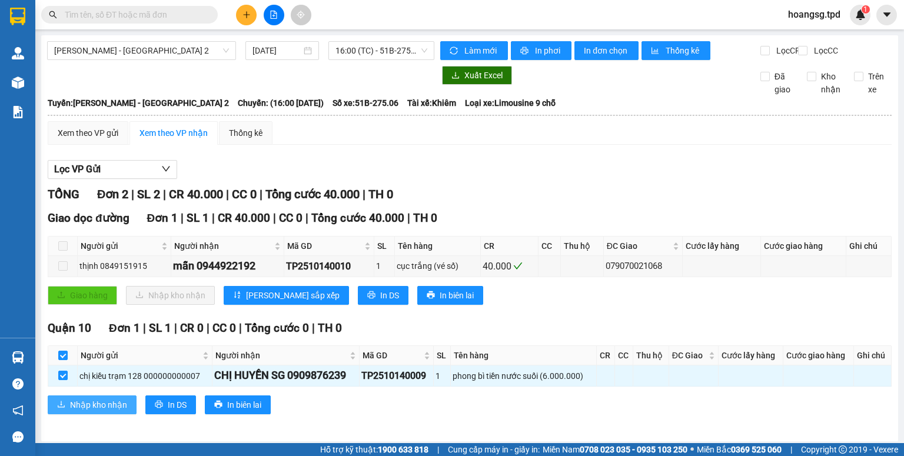
click at [79, 411] on span "Nhập kho nhận" at bounding box center [98, 404] width 57 height 13
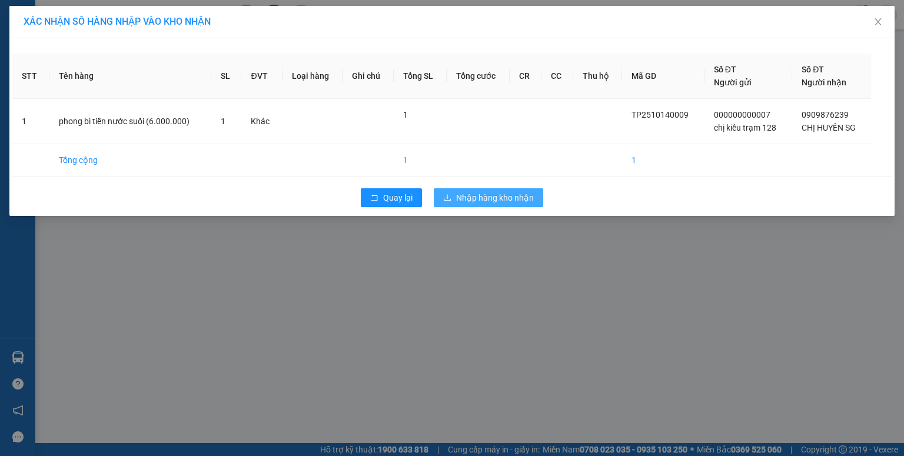
click at [498, 201] on span "Nhập hàng kho nhận" at bounding box center [495, 197] width 78 height 13
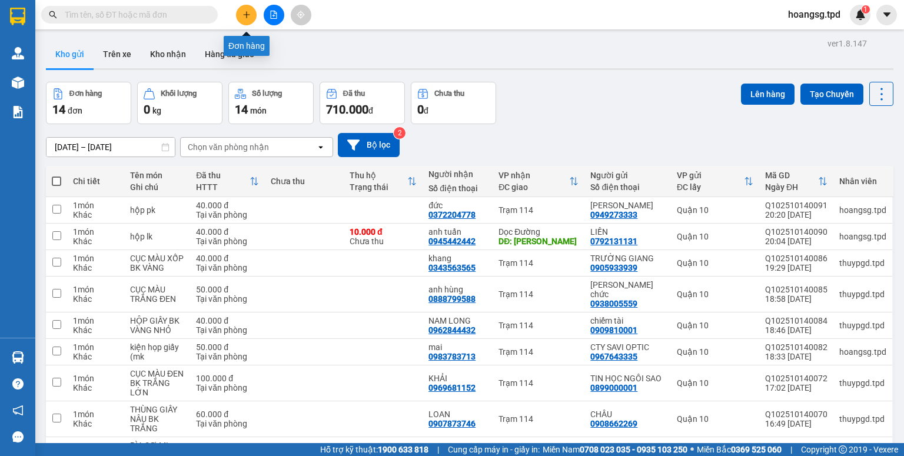
click at [248, 19] on button at bounding box center [246, 15] width 21 height 21
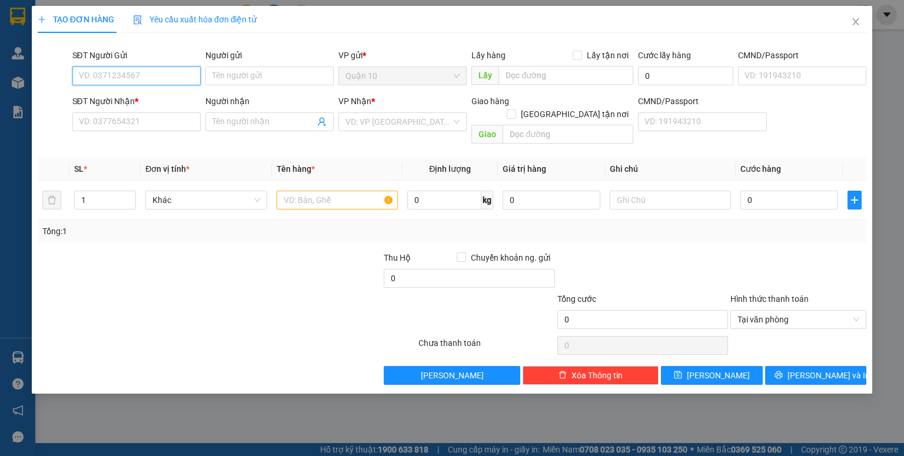
click at [155, 74] on input "SĐT Người Gửi" at bounding box center [136, 75] width 128 height 19
click at [151, 104] on div "0932739739 - hữu" at bounding box center [136, 99] width 114 height 13
type input "0932739739"
type input "hữu"
type input "0376457076"
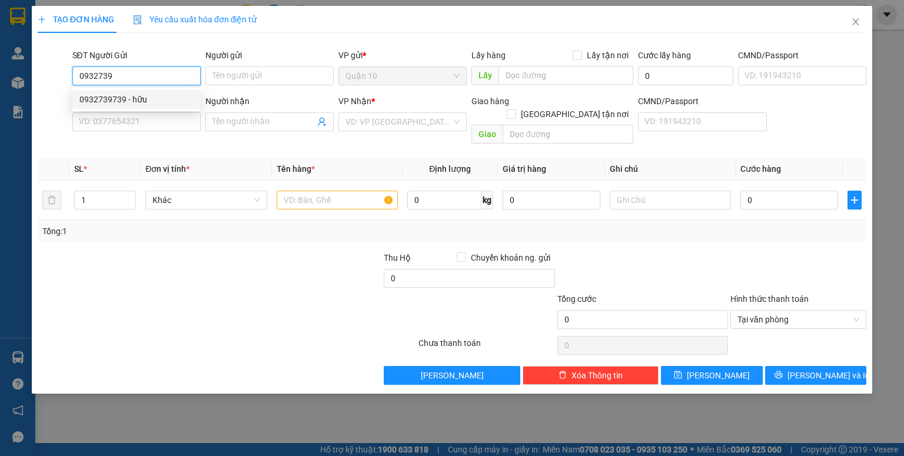
type input "LUÂN"
type input "112"
type input "0932739739"
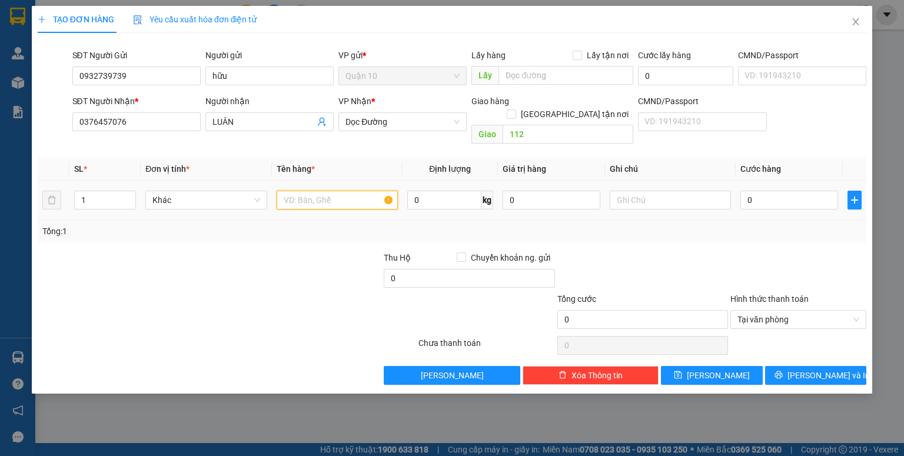
click at [313, 191] on input "text" at bounding box center [336, 200] width 121 height 19
type input "hộp trắng pt"
click at [502, 192] on input "0" at bounding box center [551, 200] width 98 height 19
type input "500.000"
drag, startPoint x: 659, startPoint y: 228, endPoint x: 701, endPoint y: 211, distance: 45.7
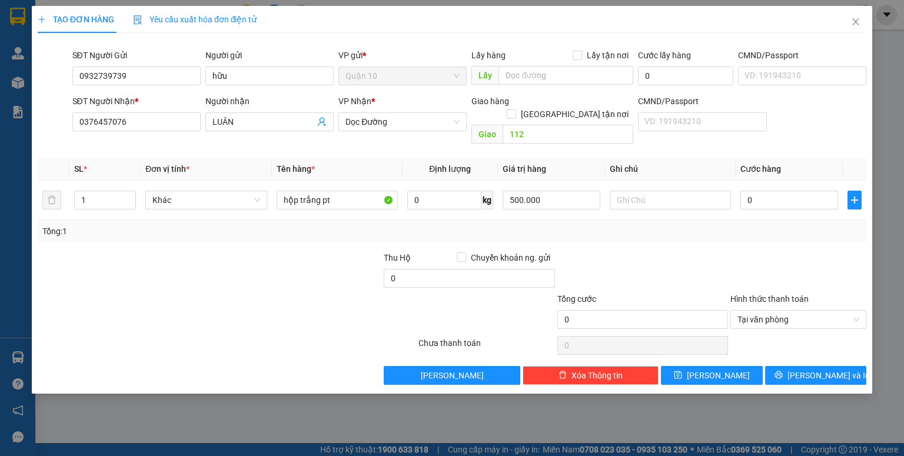
click at [662, 226] on div "Tổng: 1" at bounding box center [452, 231] width 828 height 22
click at [744, 191] on input "0" at bounding box center [789, 200] width 98 height 19
type input "4"
type input "40"
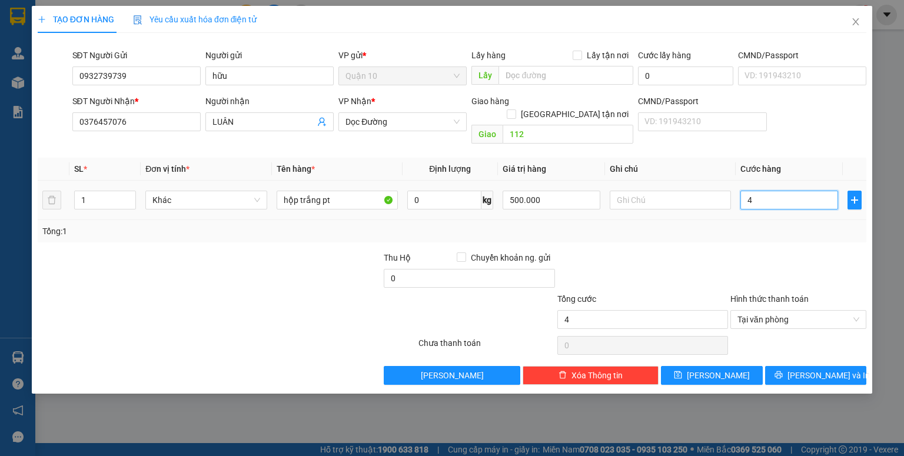
type input "40"
type input "40.000"
click at [668, 225] on div "Tổng: 1" at bounding box center [452, 231] width 828 height 22
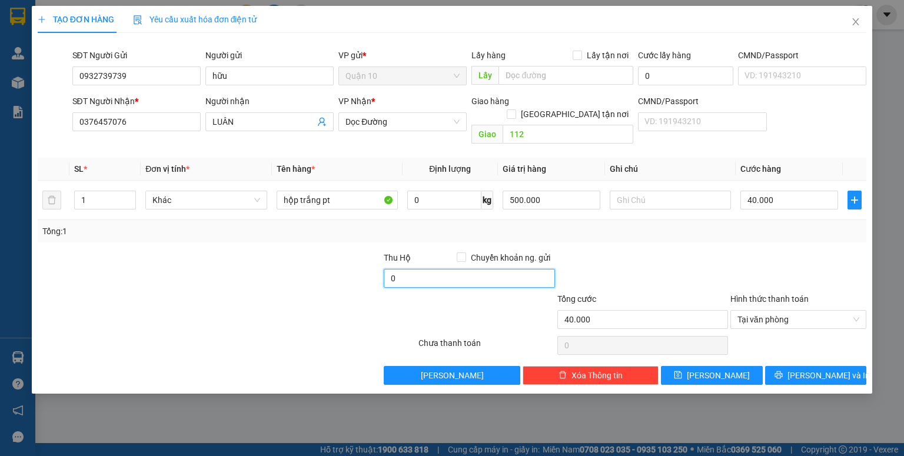
click at [391, 269] on input "0" at bounding box center [469, 278] width 171 height 19
type input "10.000"
click at [350, 268] on div at bounding box center [295, 271] width 173 height 41
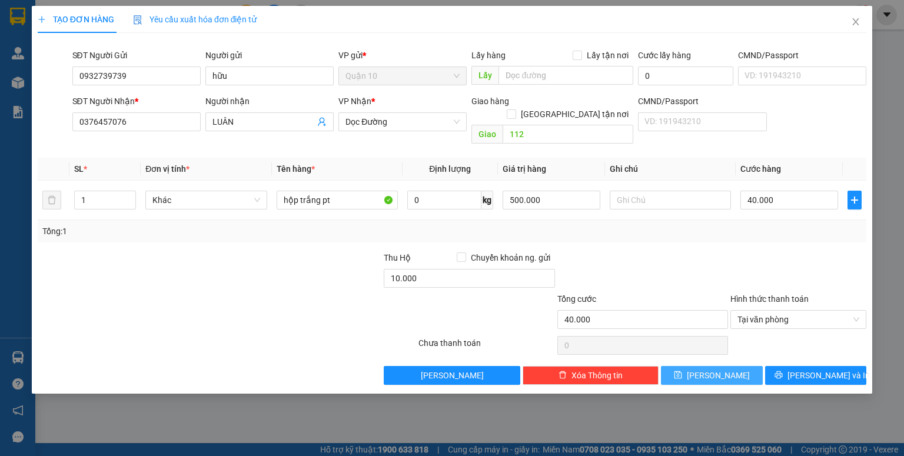
drag, startPoint x: 679, startPoint y: 358, endPoint x: 692, endPoint y: 348, distance: 16.4
click at [679, 366] on button "[PERSON_NAME]" at bounding box center [712, 375] width 102 height 19
type input "0"
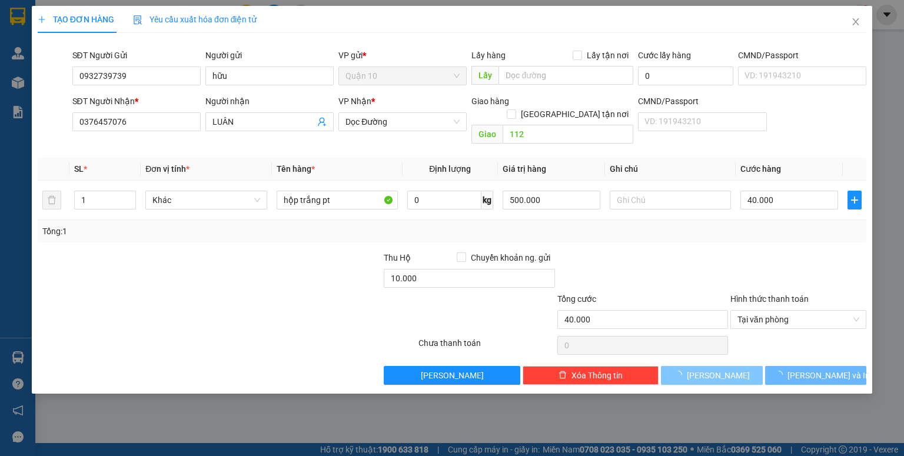
type input "0"
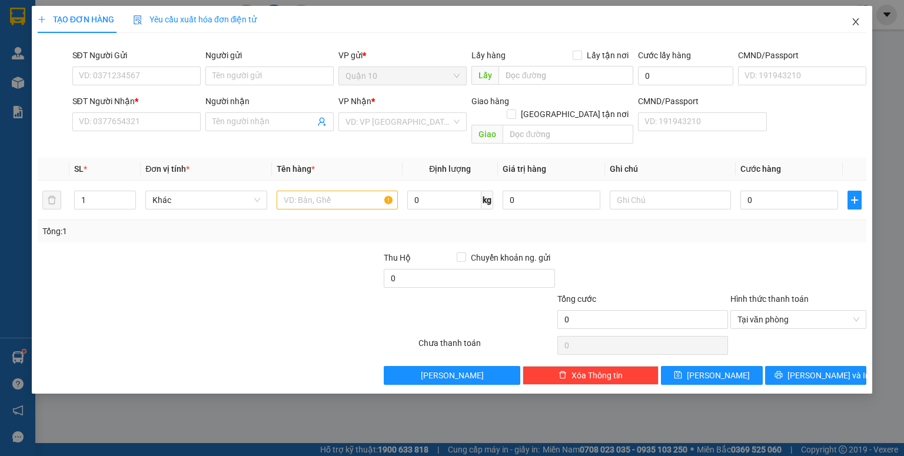
click at [855, 21] on icon "close" at bounding box center [855, 21] width 9 height 9
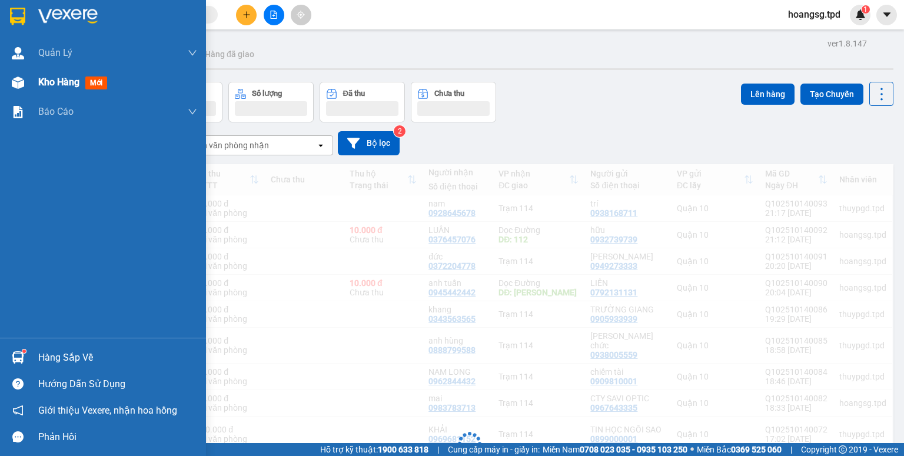
click at [91, 83] on span "mới" at bounding box center [96, 82] width 22 height 13
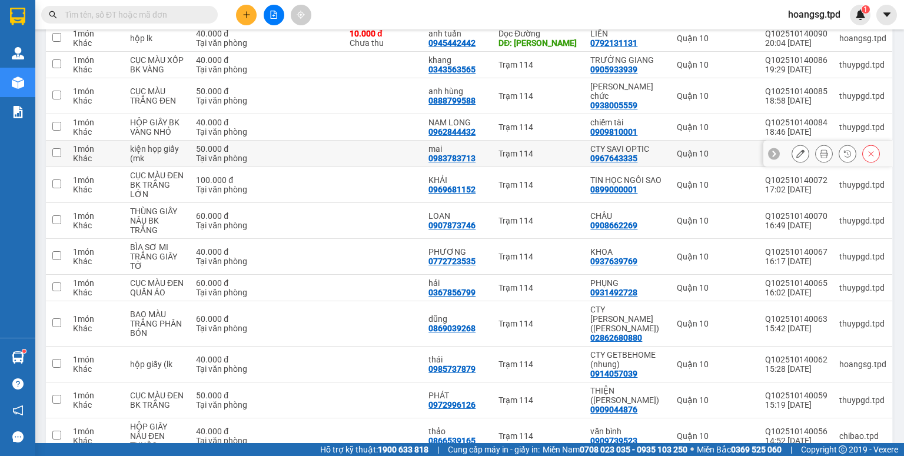
scroll to position [16, 0]
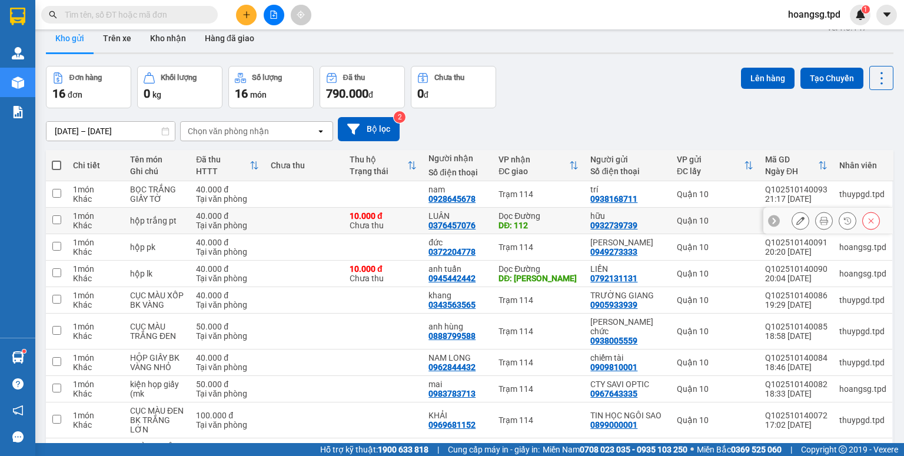
click at [56, 219] on input "checkbox" at bounding box center [56, 219] width 9 height 9
checkbox input "true"
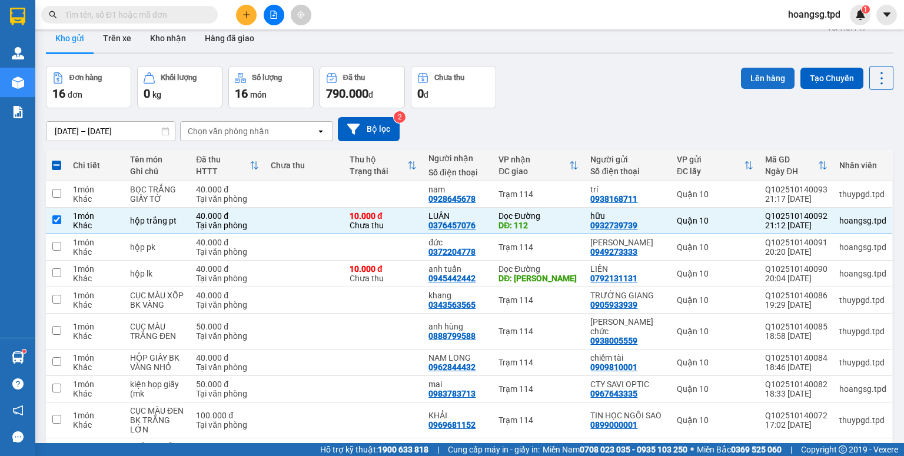
click at [744, 73] on button "Lên hàng" at bounding box center [768, 78] width 54 height 21
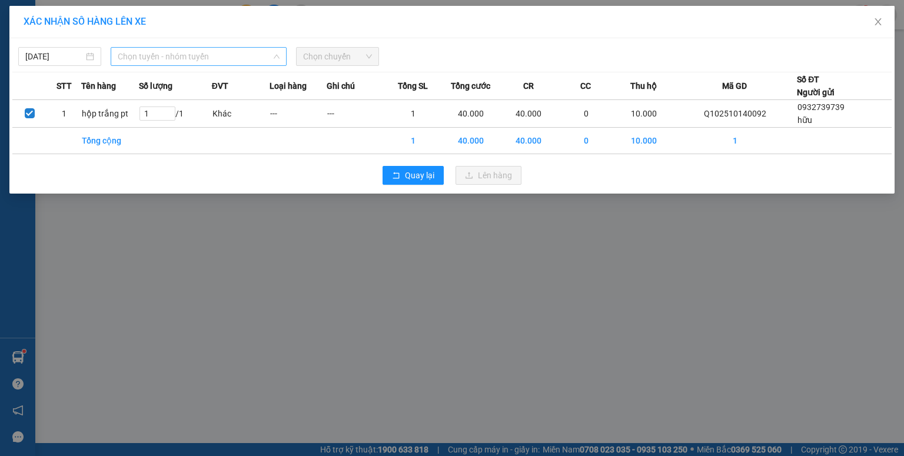
click at [127, 56] on span "Chọn tuyến - nhóm tuyến" at bounding box center [199, 57] width 162 height 18
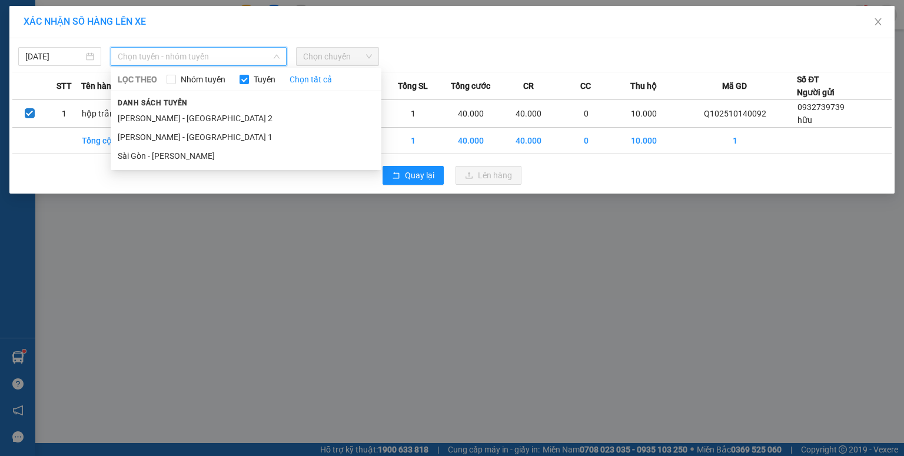
drag, startPoint x: 155, startPoint y: 151, endPoint x: 208, endPoint y: 134, distance: 55.6
click at [155, 151] on li "Sài Gòn - [PERSON_NAME]" at bounding box center [246, 155] width 271 height 19
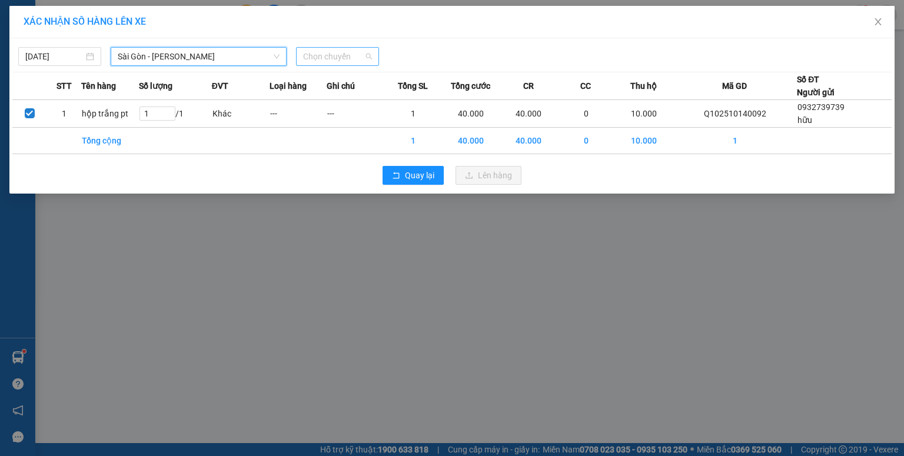
click at [316, 54] on span "Chọn chuyến" at bounding box center [337, 57] width 69 height 18
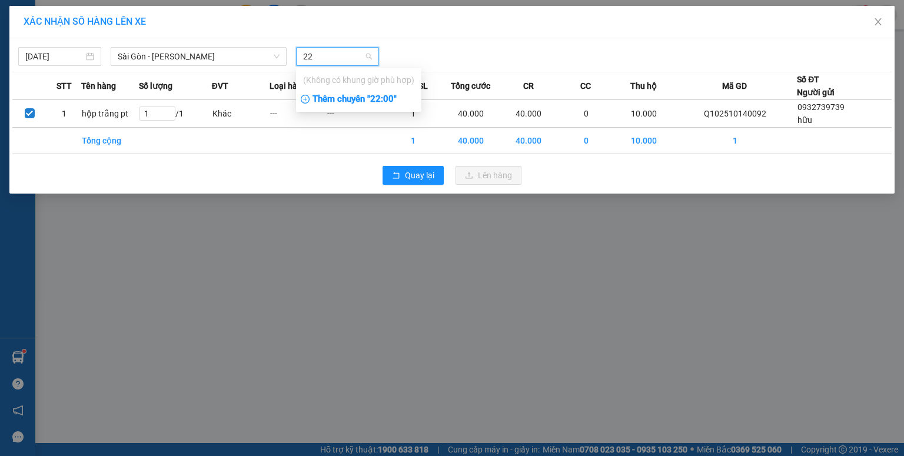
type input "22"
click at [339, 97] on div "Thêm chuyến " 22:00 "" at bounding box center [358, 99] width 125 height 20
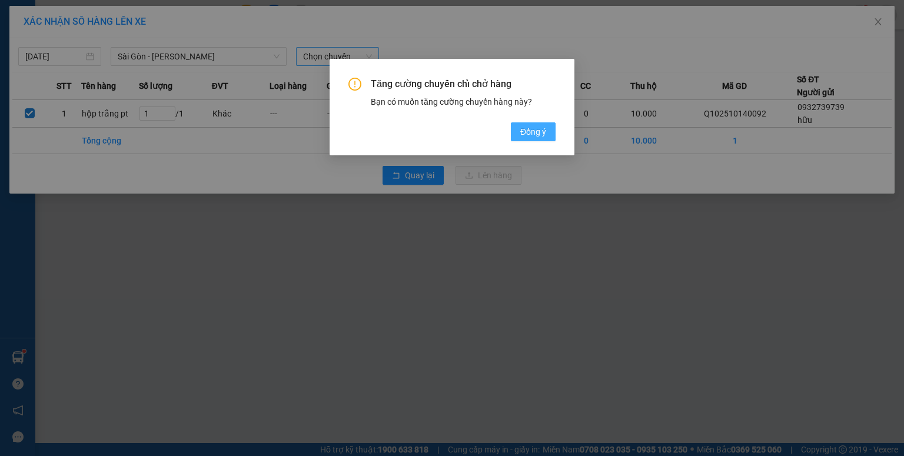
drag, startPoint x: 539, startPoint y: 134, endPoint x: 532, endPoint y: 135, distance: 7.1
click at [539, 134] on span "Đồng ý" at bounding box center [533, 131] width 26 height 13
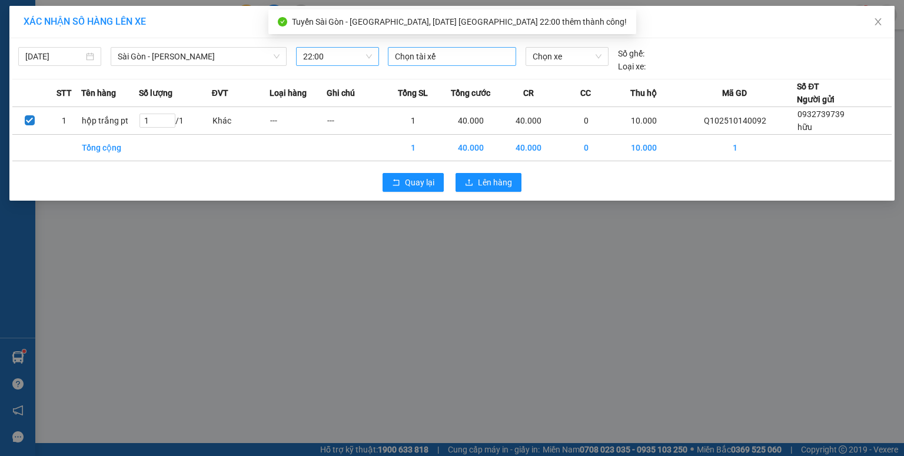
click at [421, 49] on div at bounding box center [452, 56] width 122 height 14
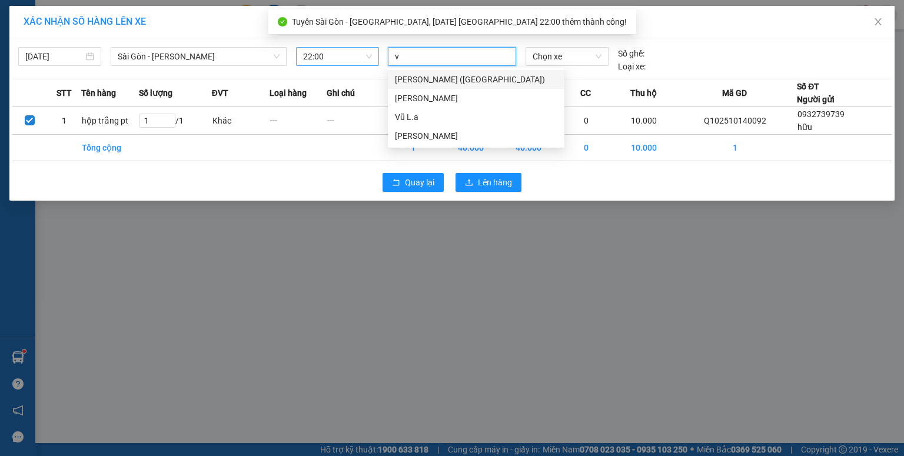
type input "vũ"
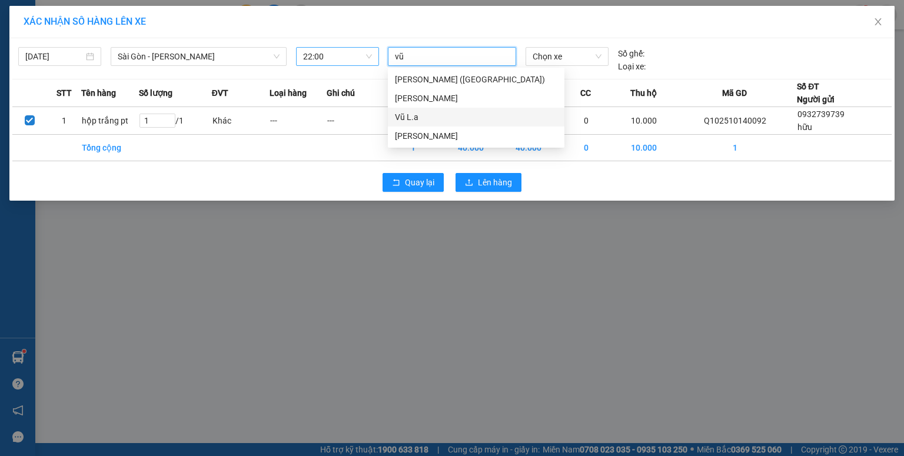
drag, startPoint x: 413, startPoint y: 116, endPoint x: 419, endPoint y: 115, distance: 6.0
click at [419, 115] on div "Vũ L.a" at bounding box center [476, 117] width 162 height 13
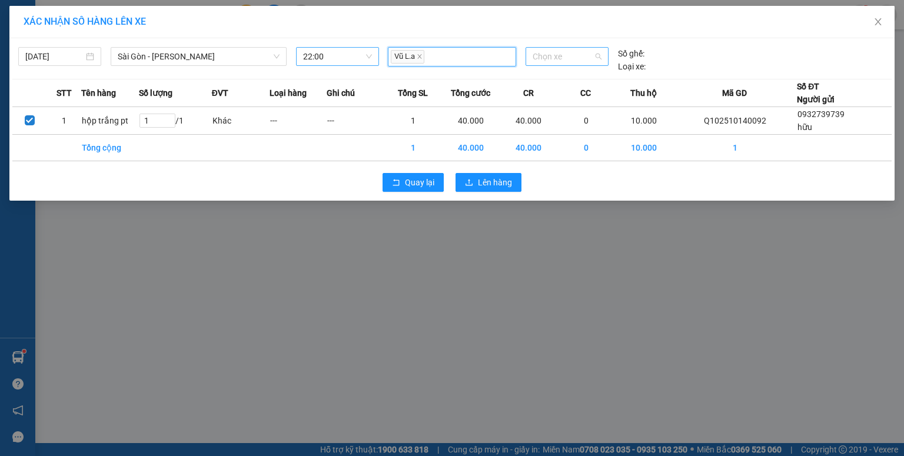
click at [543, 62] on span "Chọn xe" at bounding box center [566, 57] width 68 height 18
type input "15538"
click at [542, 78] on div "60H-155.38" at bounding box center [566, 80] width 68 height 13
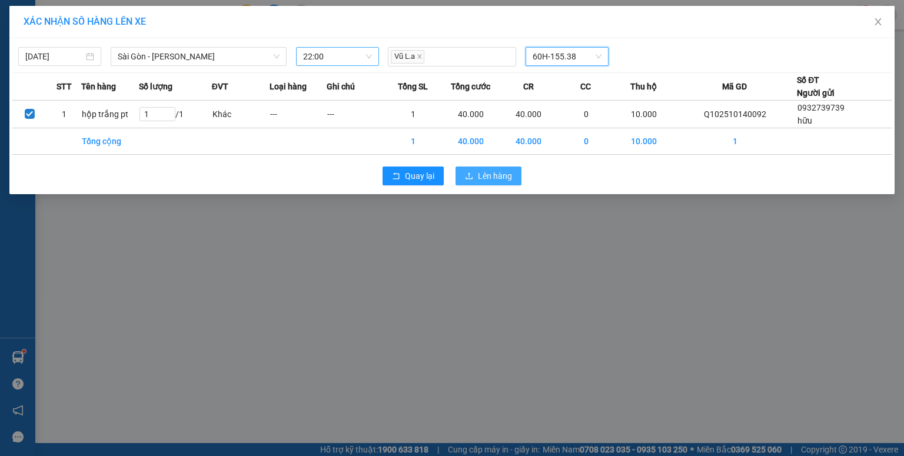
click at [491, 169] on span "Lên hàng" at bounding box center [495, 175] width 34 height 13
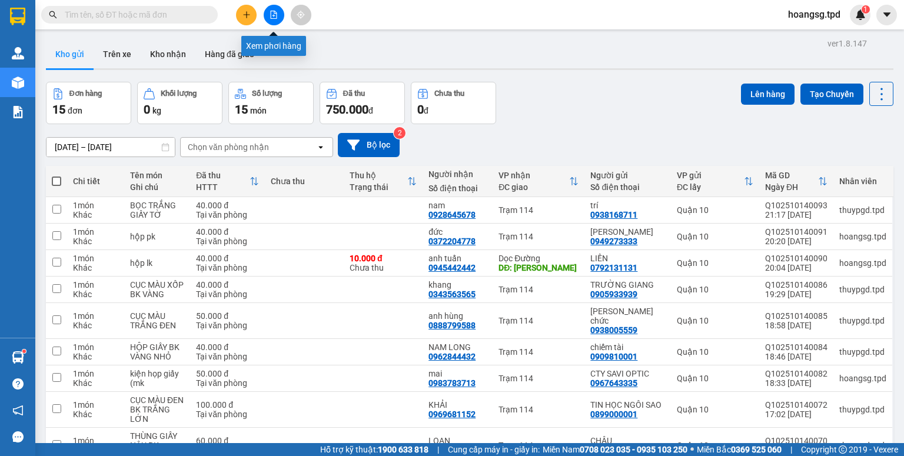
click at [270, 21] on button at bounding box center [274, 15] width 21 height 21
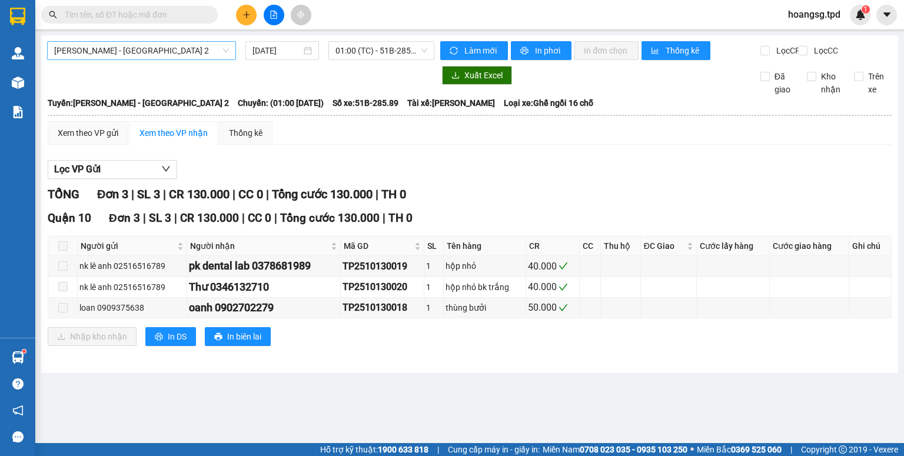
click at [175, 54] on span "[PERSON_NAME] - [GEOGRAPHIC_DATA] 2" at bounding box center [141, 51] width 175 height 18
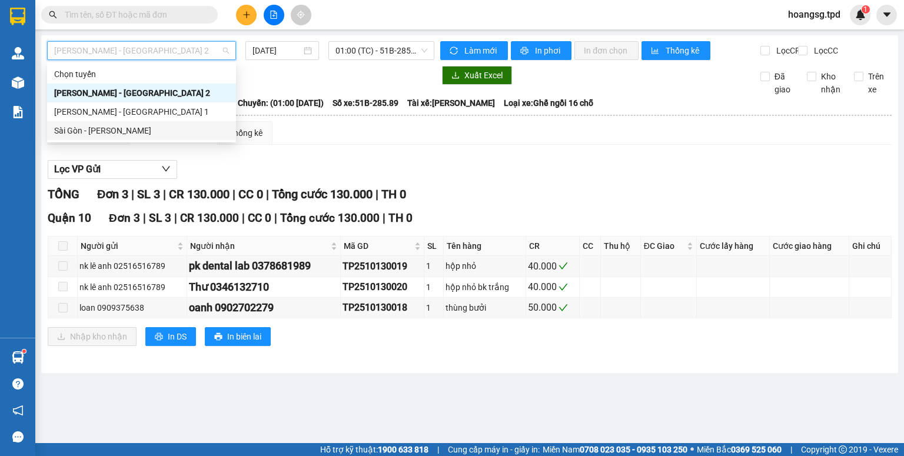
click at [151, 122] on div "Sài Gòn - [PERSON_NAME]" at bounding box center [141, 130] width 189 height 19
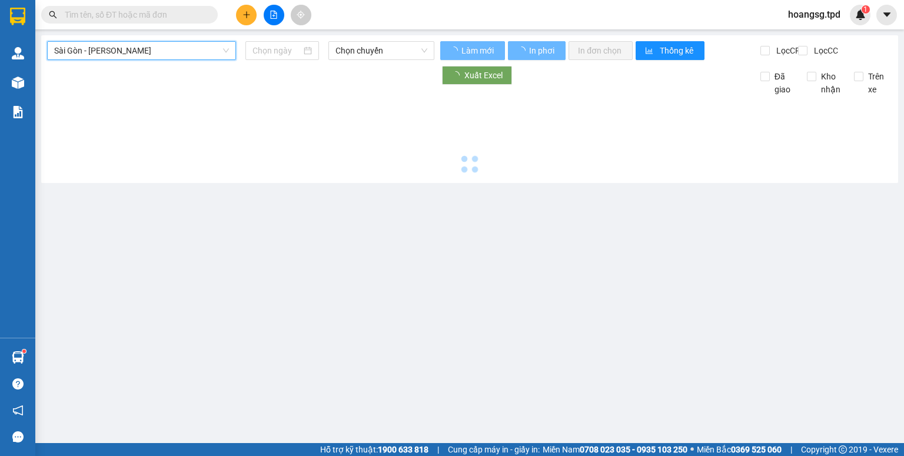
type input "[DATE]"
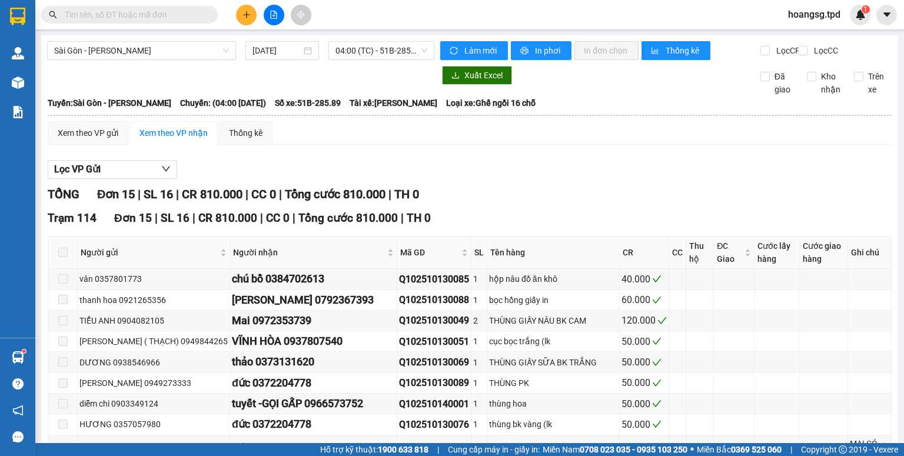
click at [415, 96] on div "Xuất Excel Đã giao Kho nhận Trên xe" at bounding box center [469, 81] width 845 height 30
click at [401, 53] on span "04:00 (TC) - 51B-285.89" at bounding box center [381, 51] width 92 height 18
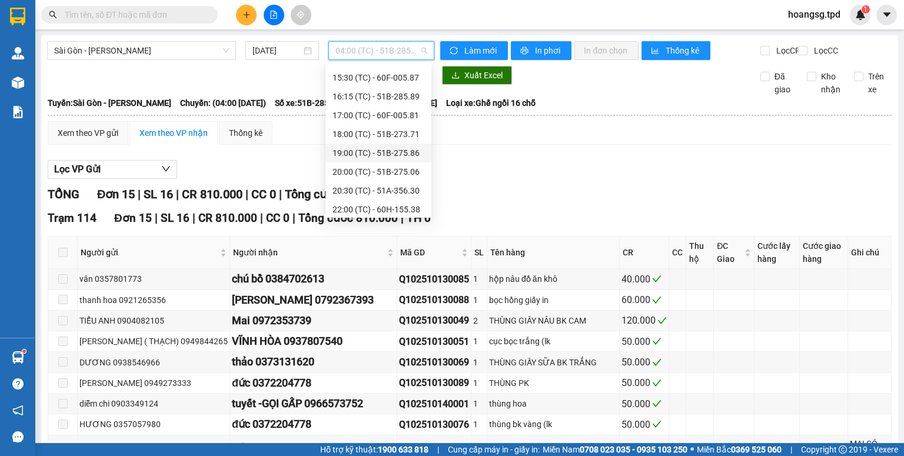
scroll to position [245, 0]
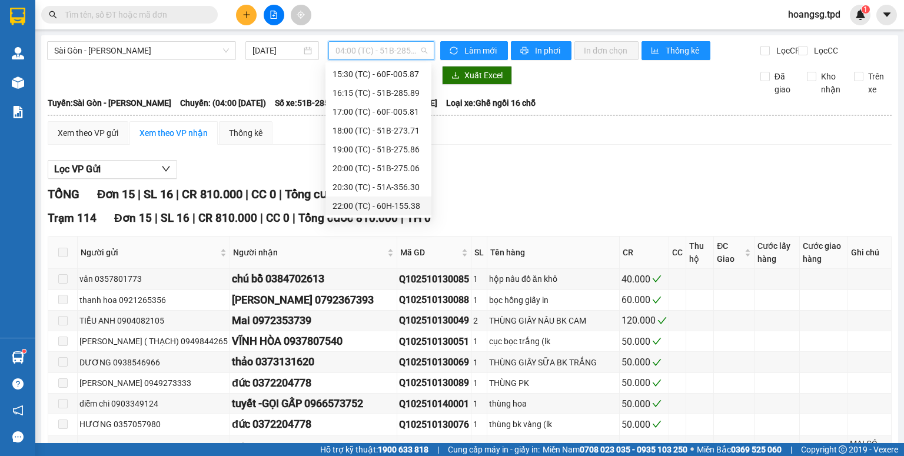
click at [375, 200] on div "22:00 (TC) - 60H-155.38" at bounding box center [378, 205] width 92 height 13
